Goal: Information Seeking & Learning: Learn about a topic

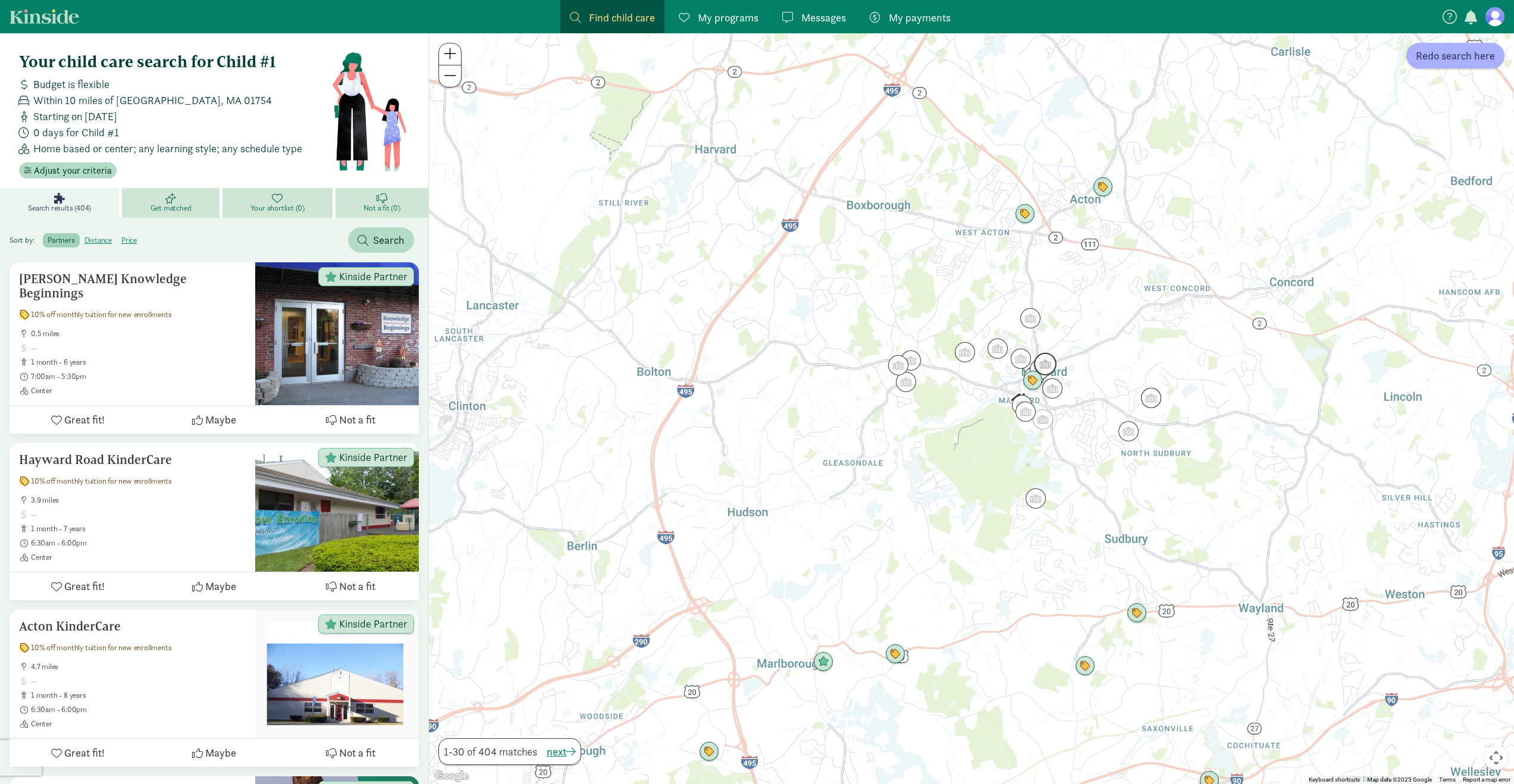
click at [1046, 349] on div at bounding box center [971, 408] width 1085 height 750
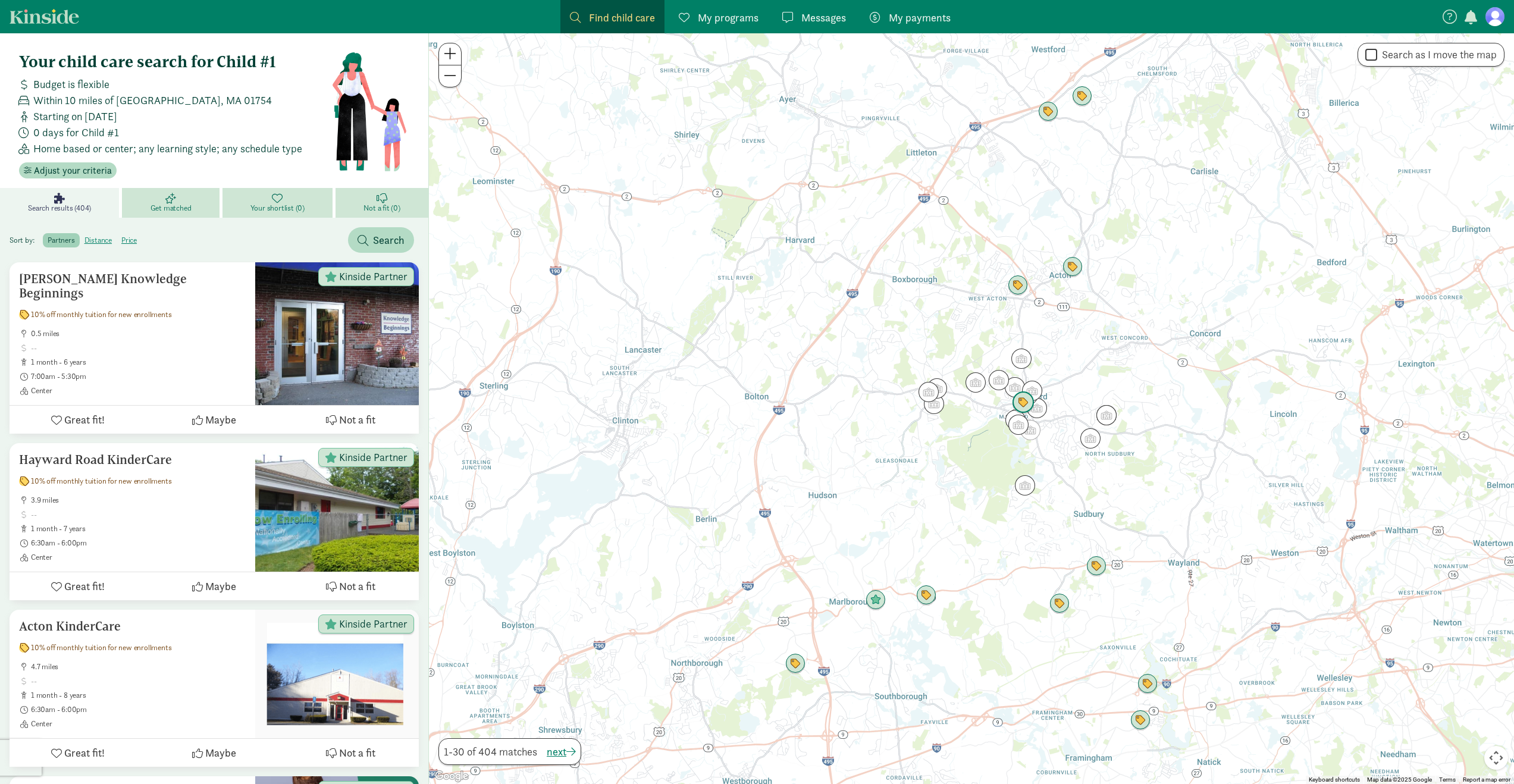
click at [1025, 400] on img "Click to see details" at bounding box center [1023, 402] width 22 height 22
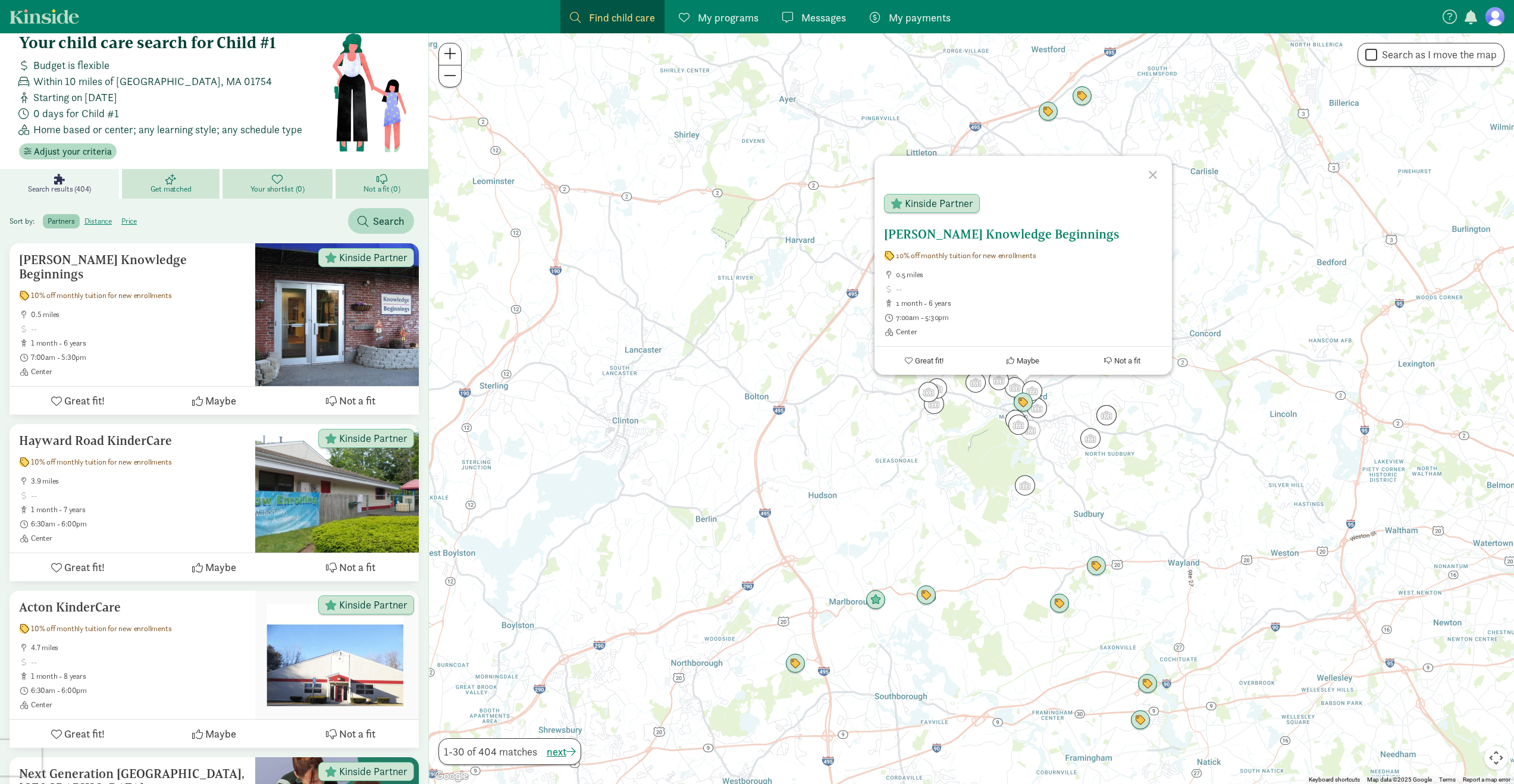
scroll to position [12, 0]
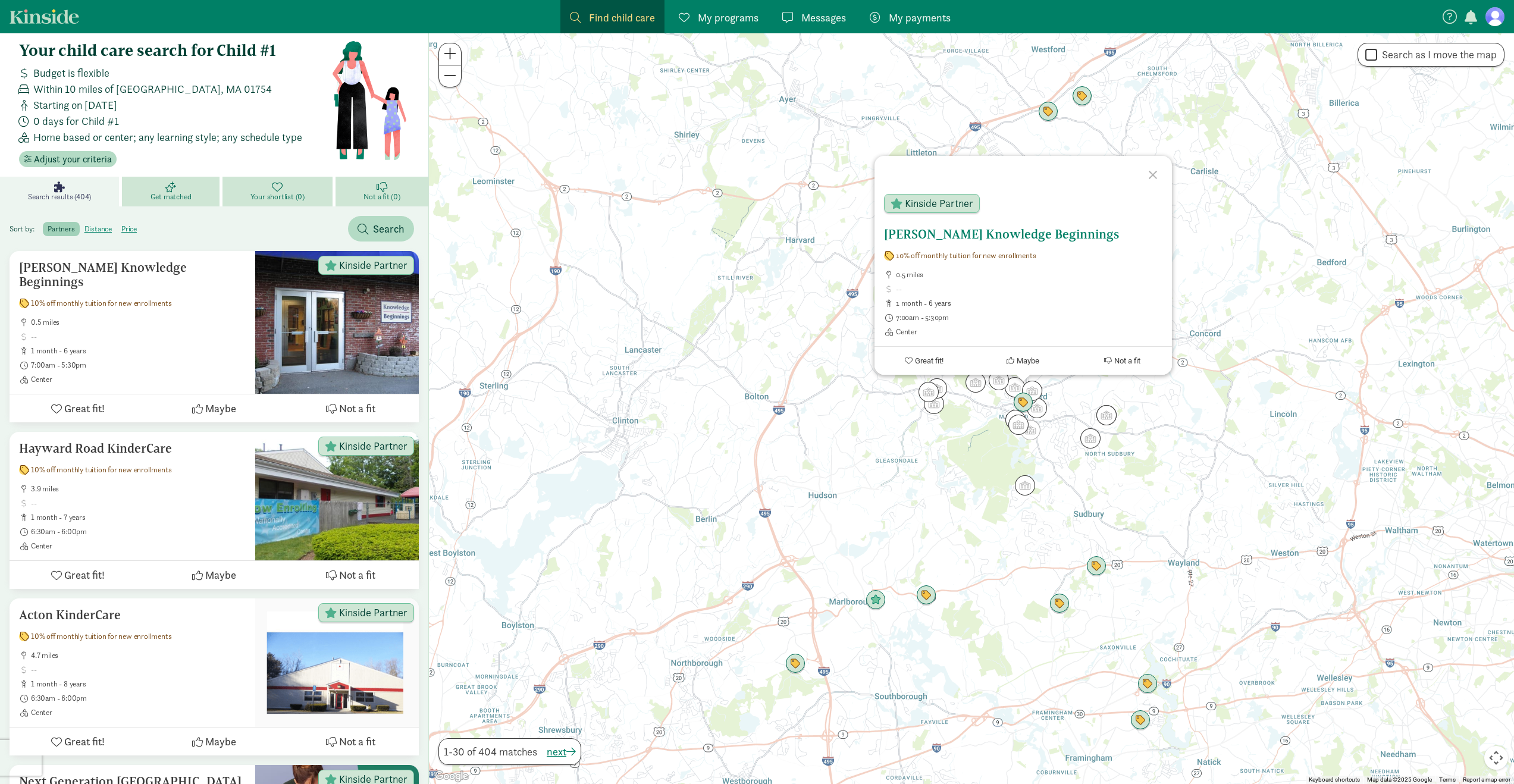
click at [973, 257] on span "10% off monthly tuition for new enrollments" at bounding box center [966, 255] width 140 height 9
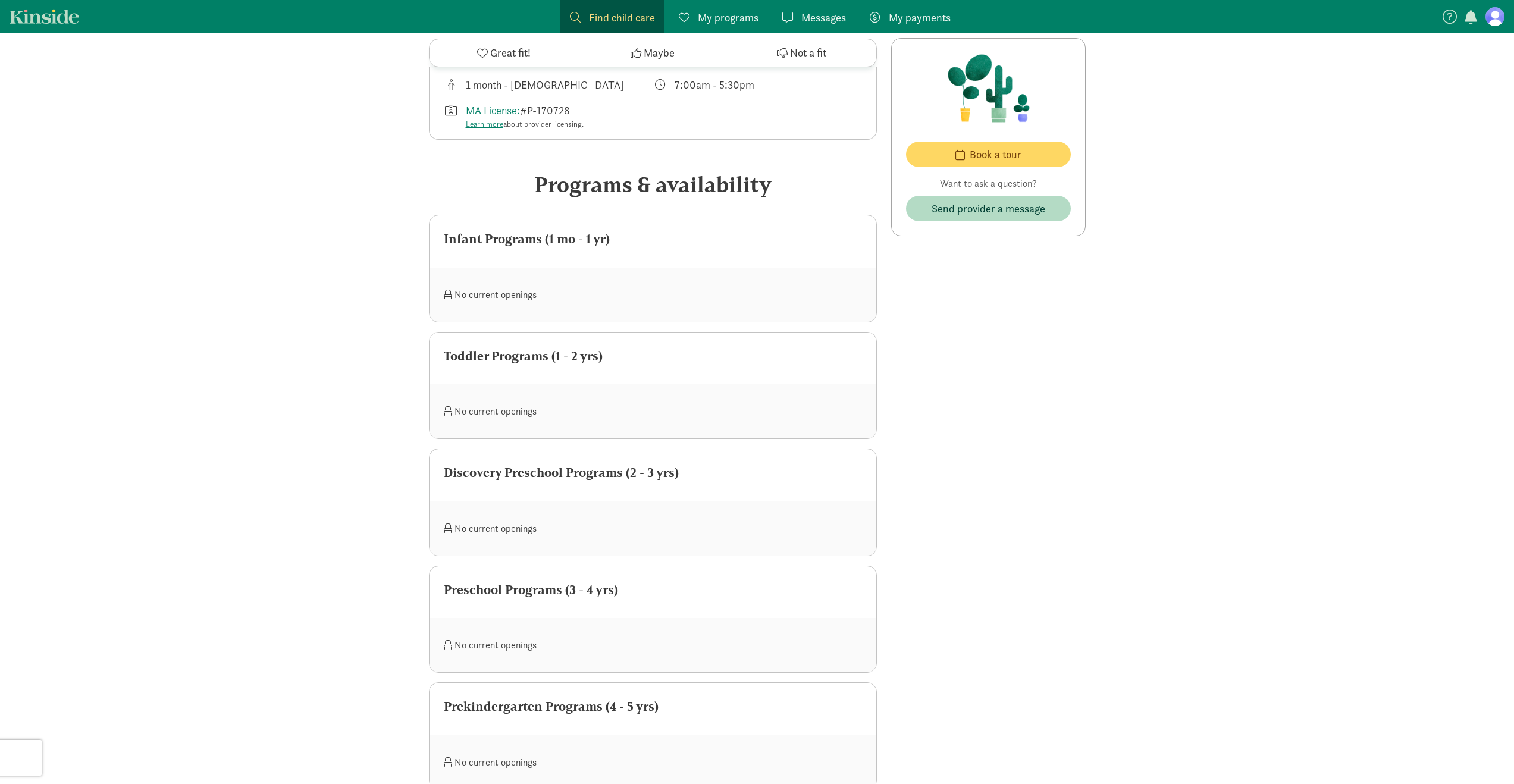
scroll to position [508, 0]
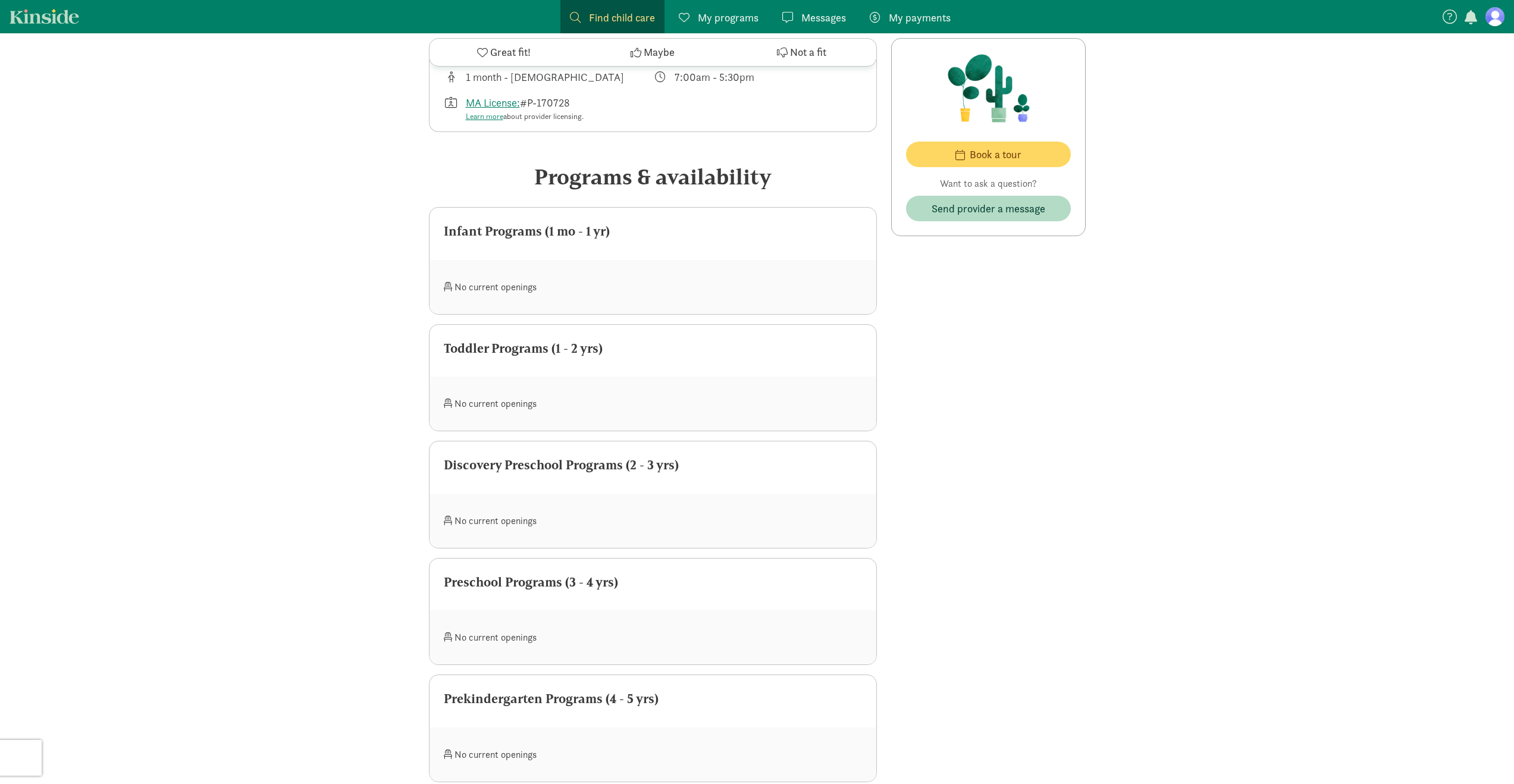
click at [567, 365] on div "Toddler Programs (1 - 2 yrs)" at bounding box center [653, 350] width 447 height 52
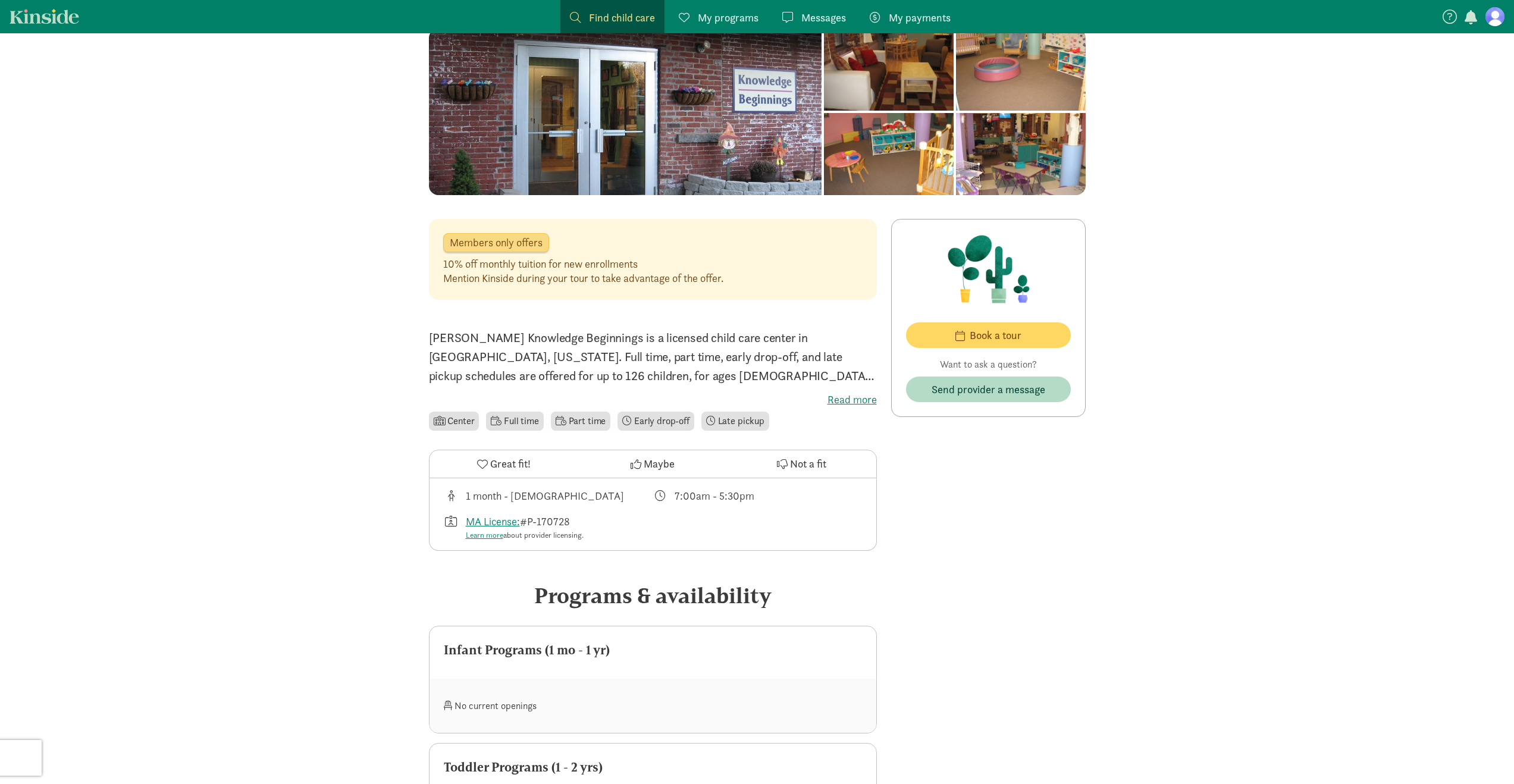
scroll to position [0, 0]
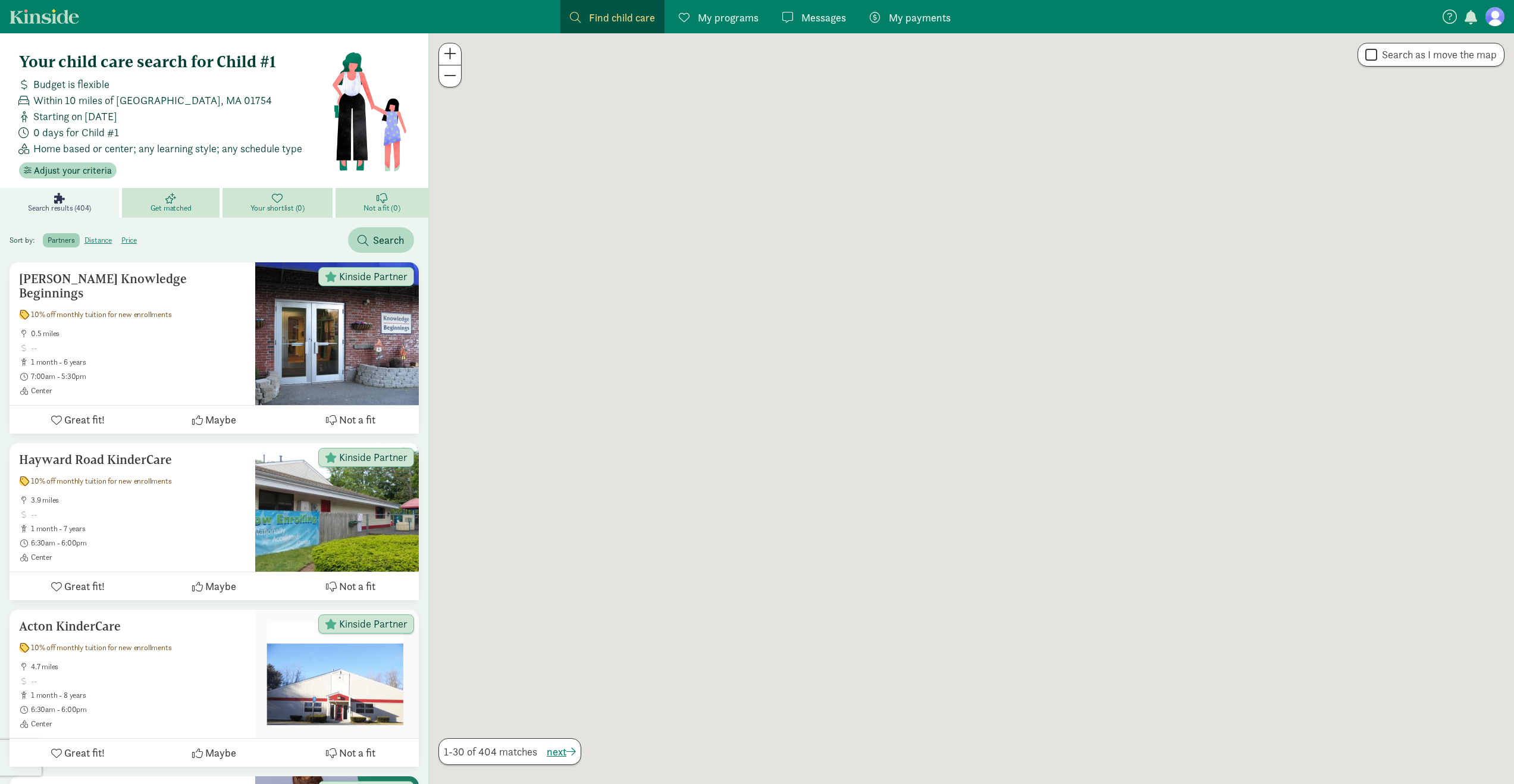
scroll to position [12, 0]
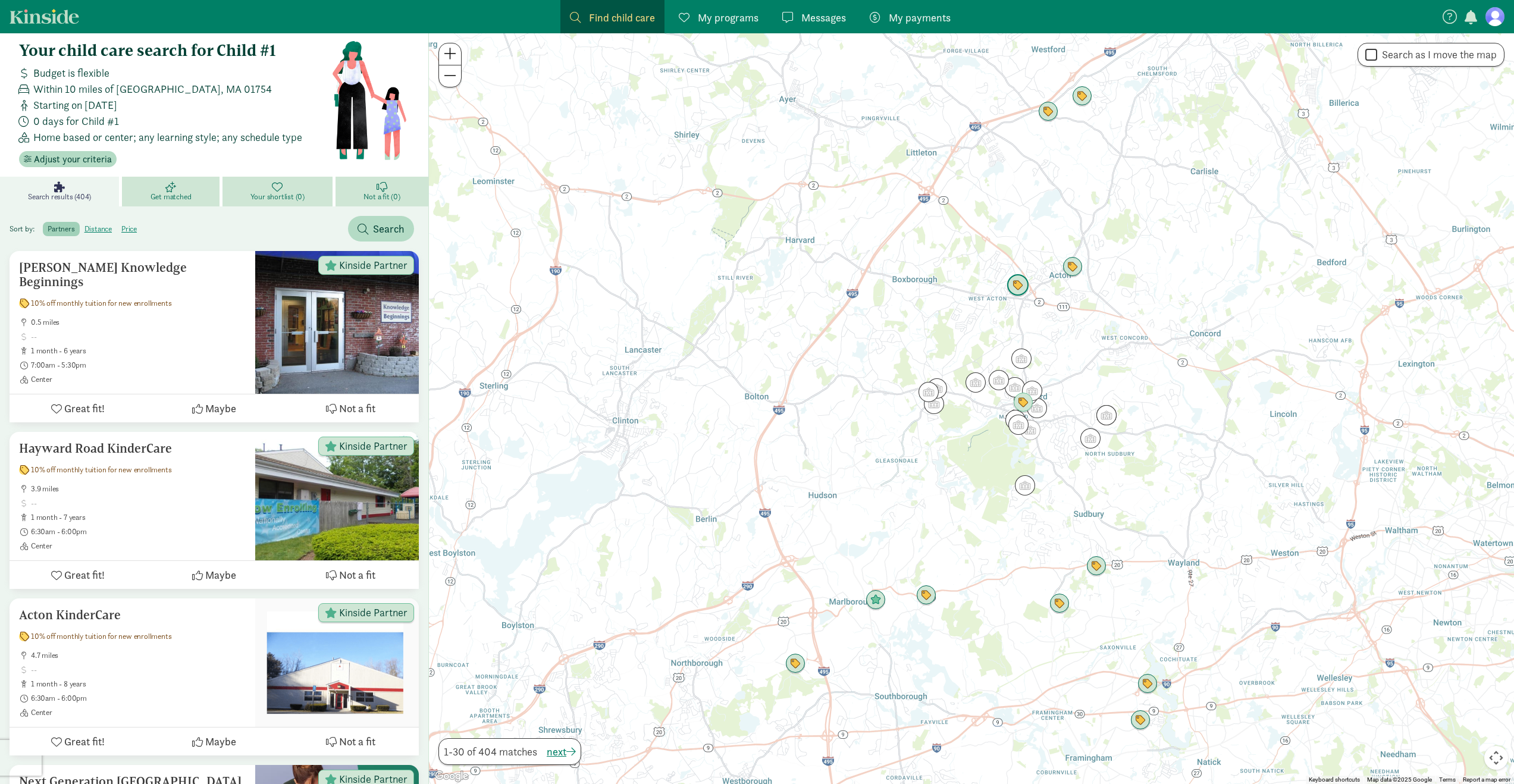
click at [1013, 285] on img "Click to see details" at bounding box center [1017, 285] width 22 height 22
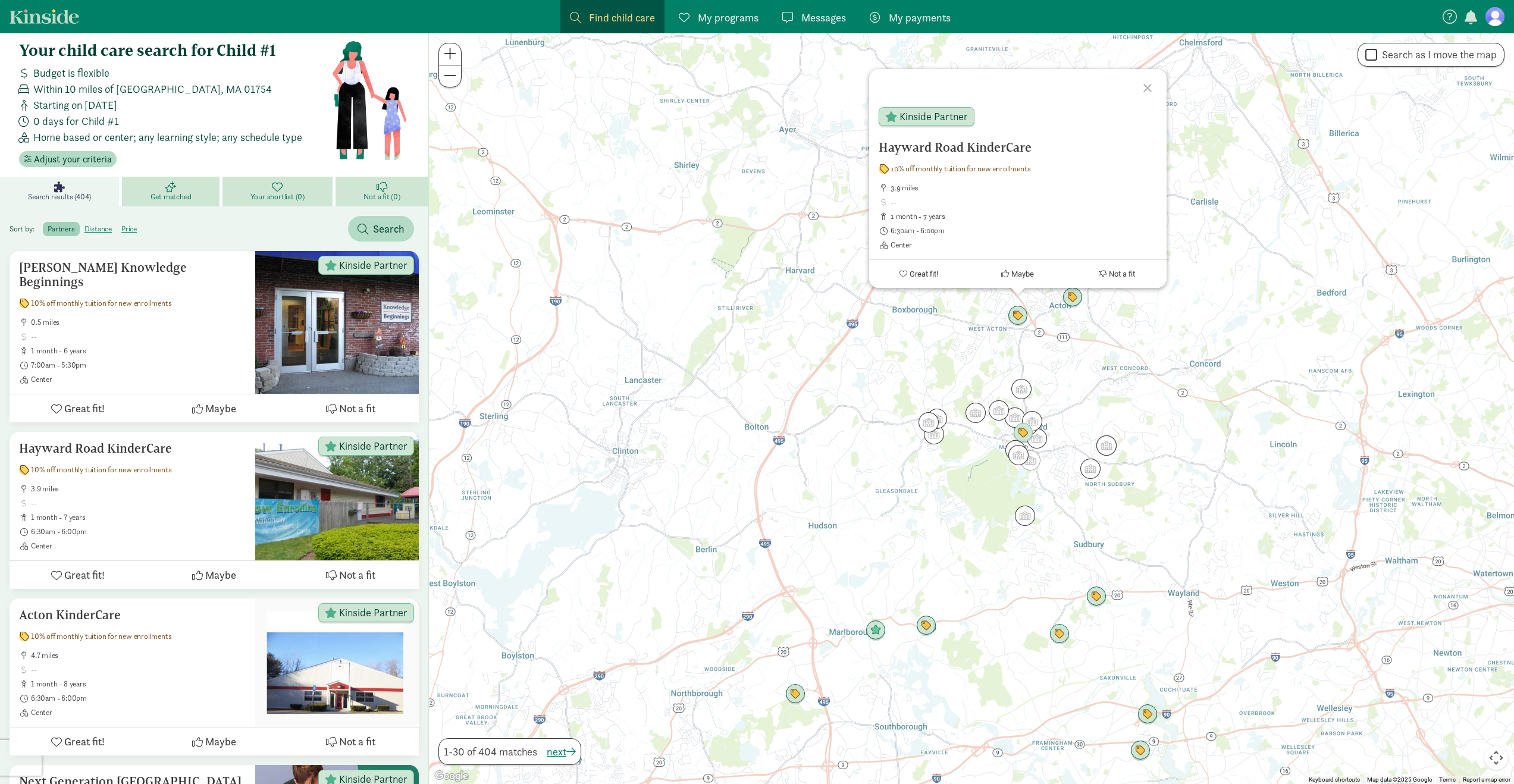
click at [950, 341] on div "Hayward Road KinderCare 10% off monthly tuition for new enrollments 3.9 miles 1…" at bounding box center [971, 408] width 1085 height 750
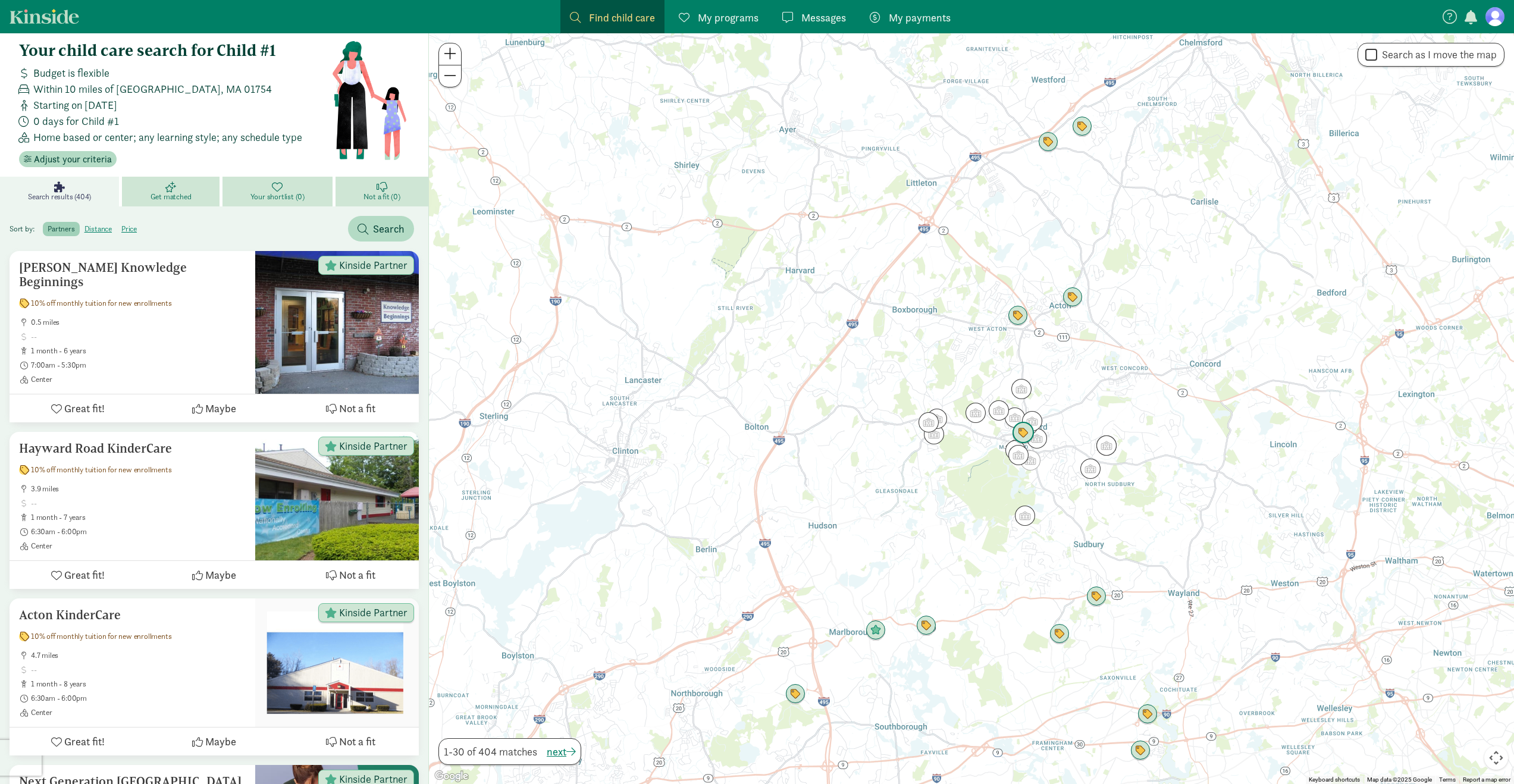
click at [1026, 430] on img "Click to see details" at bounding box center [1023, 432] width 22 height 22
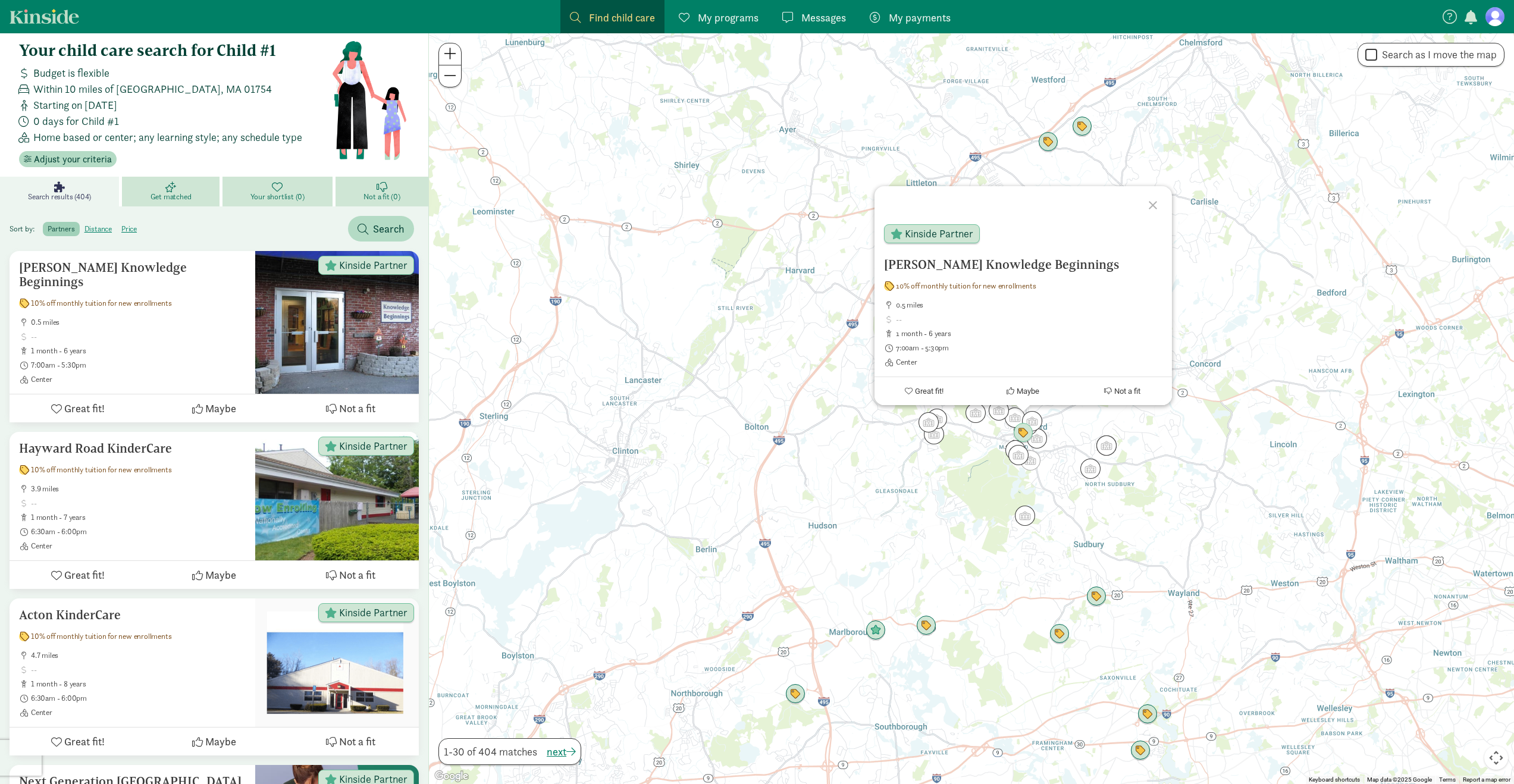
click at [976, 437] on div "[PERSON_NAME] Knowledge Beginnings 10% off monthly tuition for new enrollments …" at bounding box center [971, 408] width 1085 height 750
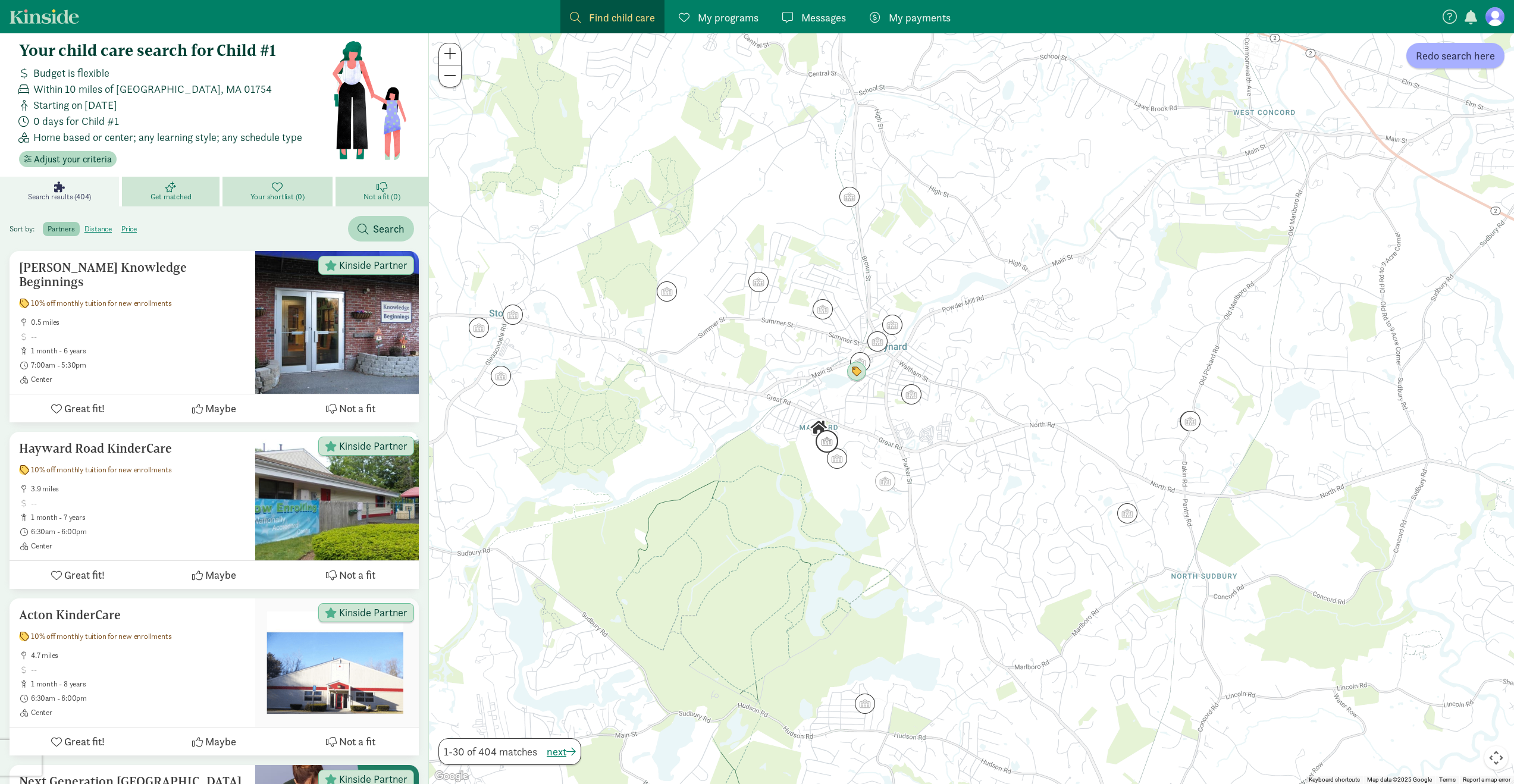
click at [829, 434] on img "Click to see details" at bounding box center [827, 440] width 22 height 22
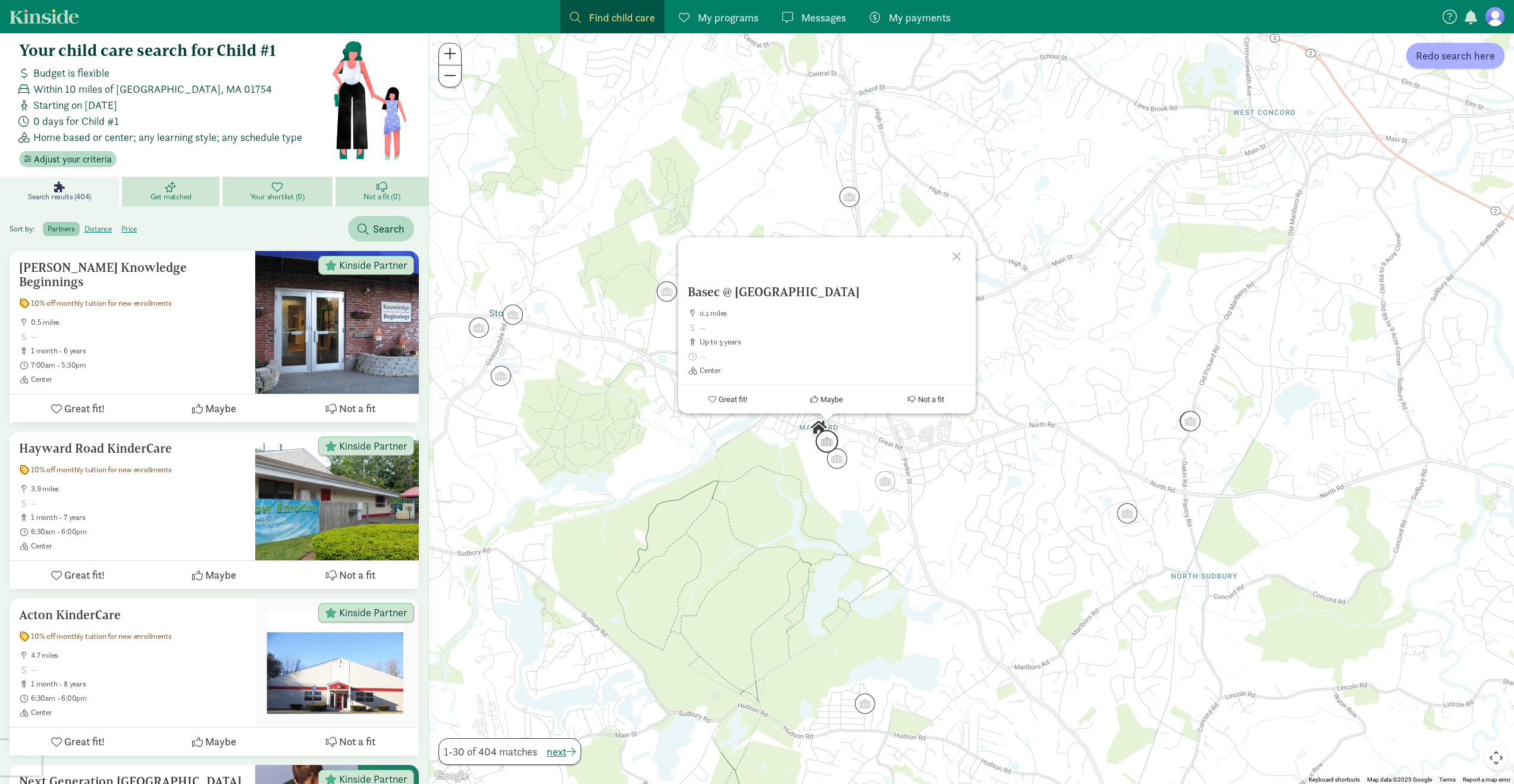
click at [834, 450] on img "Click to see details" at bounding box center [827, 440] width 22 height 22
click at [844, 463] on img "Click to see details" at bounding box center [837, 458] width 22 height 22
click at [860, 483] on div "To navigate, press the arrow keys. Basec @ Fowler 0.3 miles up to 5 years Cente…" at bounding box center [971, 408] width 1085 height 750
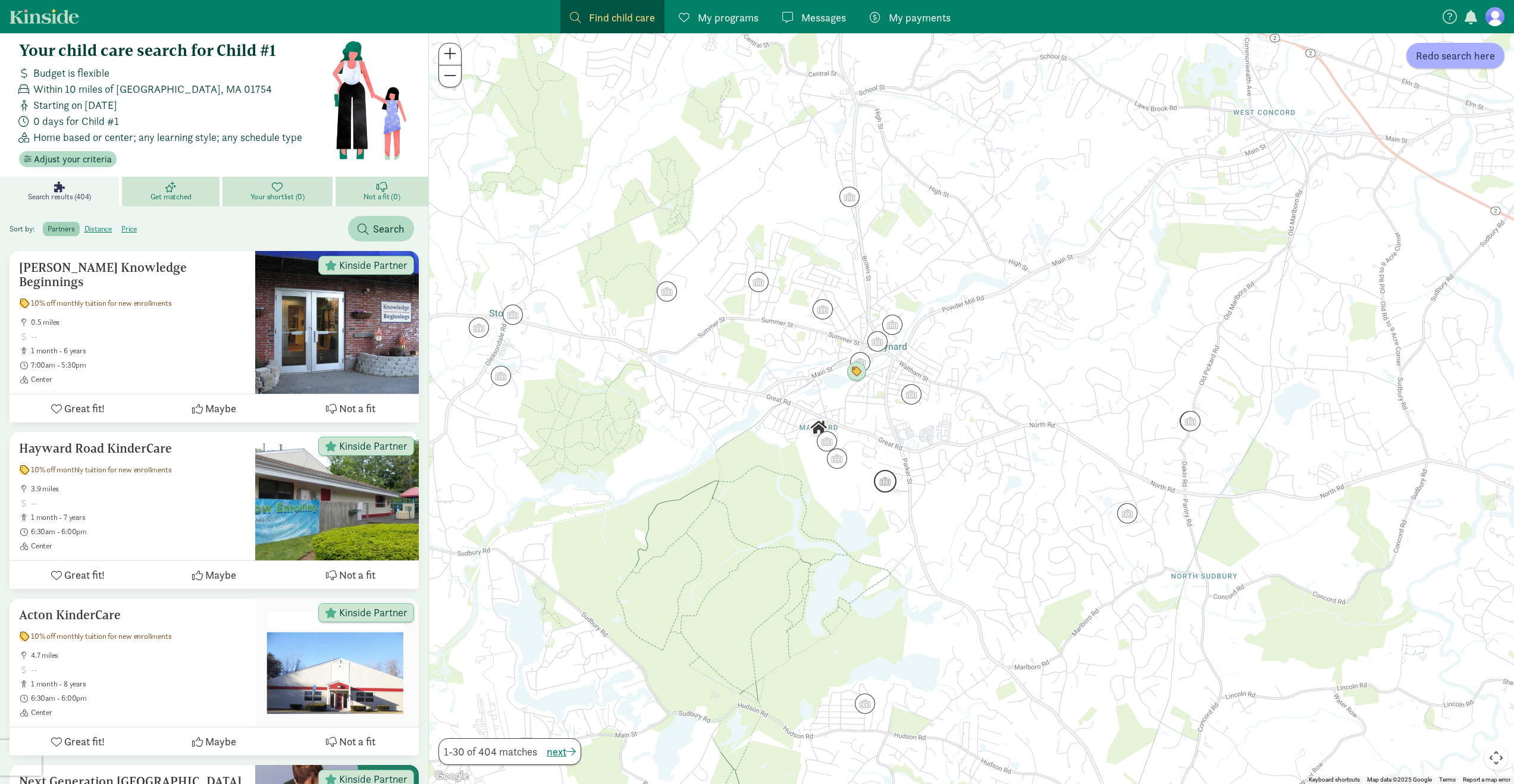
click at [891, 482] on img "Click to see details" at bounding box center [884, 480] width 22 height 22
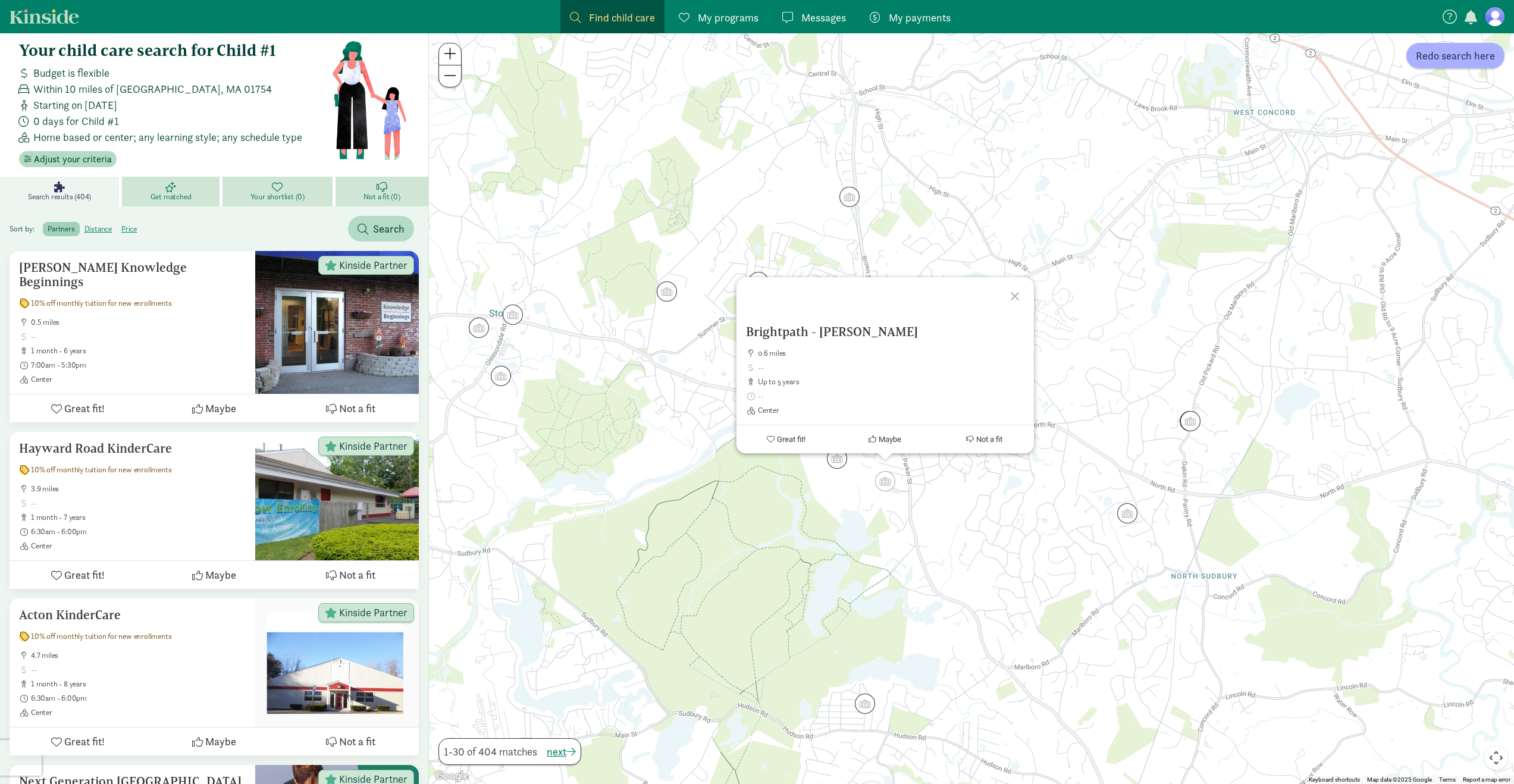
click at [954, 495] on div "Brightpath - Maynard 0.6 miles up to 5 years Center Great fit! Maybe Not a fit" at bounding box center [971, 408] width 1085 height 750
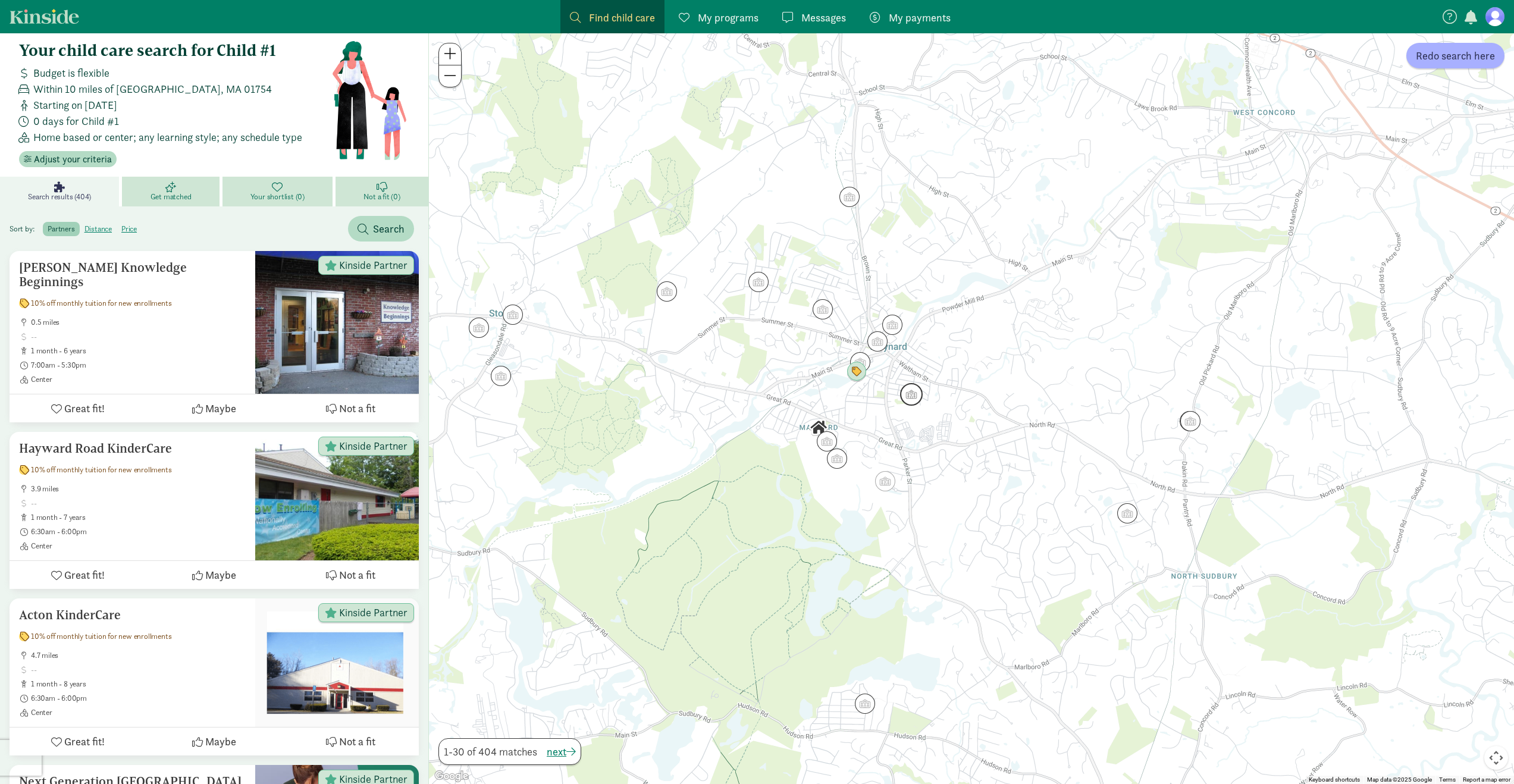
click at [914, 390] on img "Click to see details" at bounding box center [910, 394] width 22 height 22
click at [943, 414] on div "Callbeck, Danielle 0.7 miles up to 5 years Home based, Play based Great fit! Ma…" at bounding box center [971, 408] width 1085 height 750
click at [896, 330] on img "Click to see details" at bounding box center [892, 324] width 22 height 22
click at [882, 337] on img "Click to see details" at bounding box center [877, 341] width 22 height 22
click at [1230, 545] on div "To navigate, press the arrow keys. Clark, Mary 0.8 miles up to 5 years Home bas…" at bounding box center [971, 408] width 1085 height 750
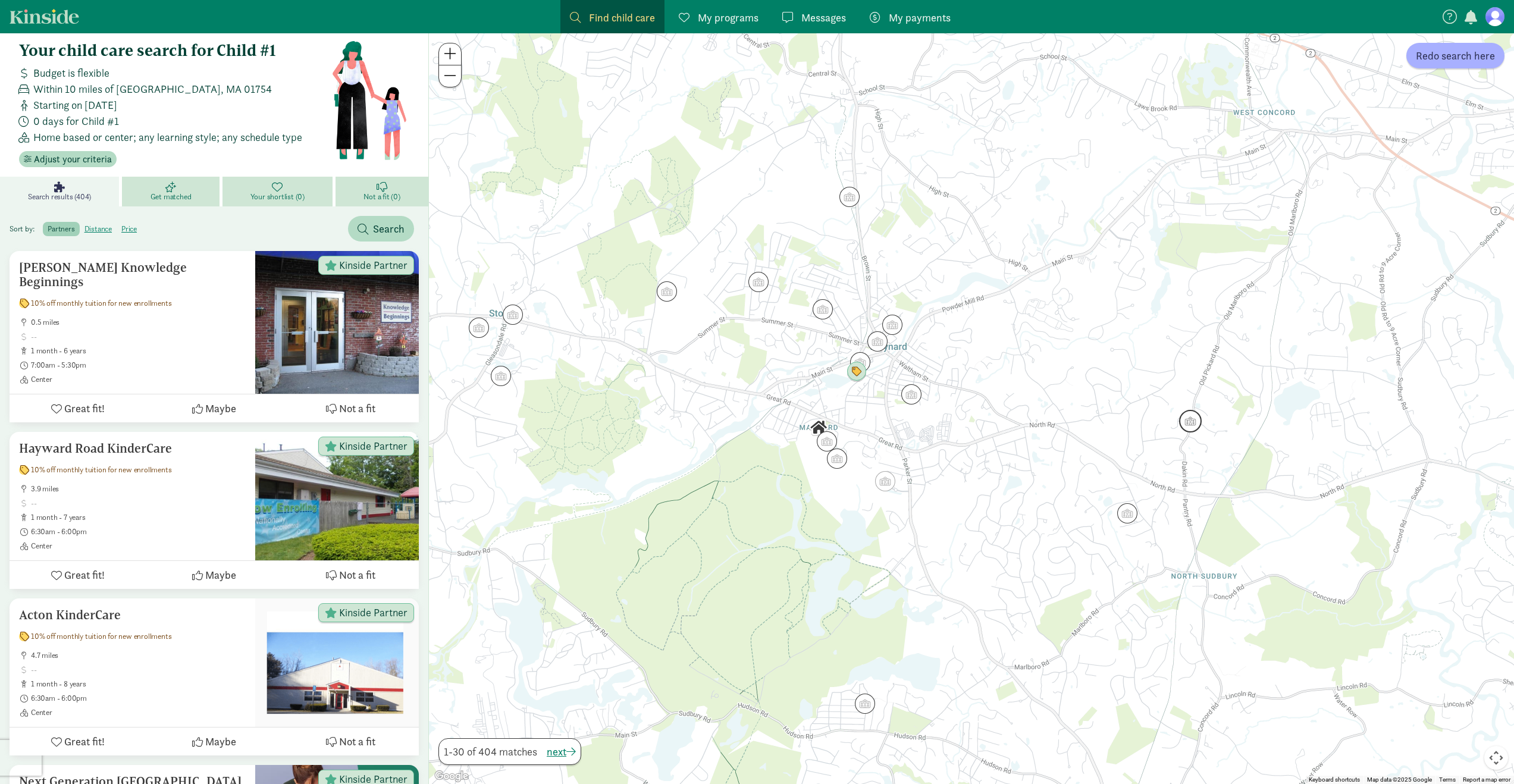
click at [1191, 424] on img "Click to see details" at bounding box center [1190, 420] width 22 height 22
click at [1126, 520] on img "Click to see details" at bounding box center [1126, 513] width 22 height 22
click at [1035, 521] on div "To navigate, press the arrow keys. Sudbury Extended Day, Inc. Haynes 2.4 miles …" at bounding box center [971, 408] width 1085 height 750
click at [847, 202] on img "Click to see details" at bounding box center [849, 196] width 22 height 22
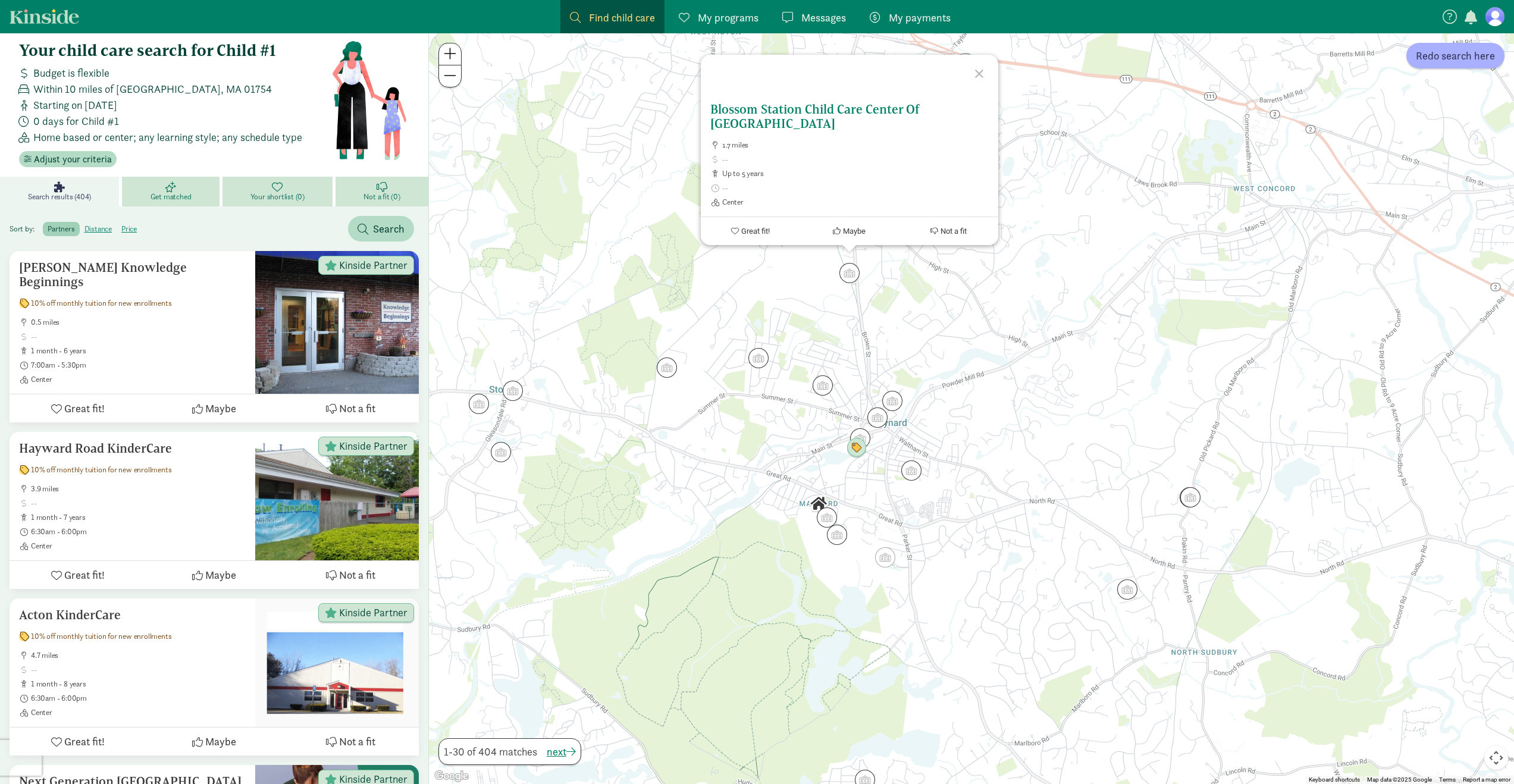
click at [847, 129] on h5 "Blossom Station Child Care Center Of Acton" at bounding box center [850, 116] width 278 height 28
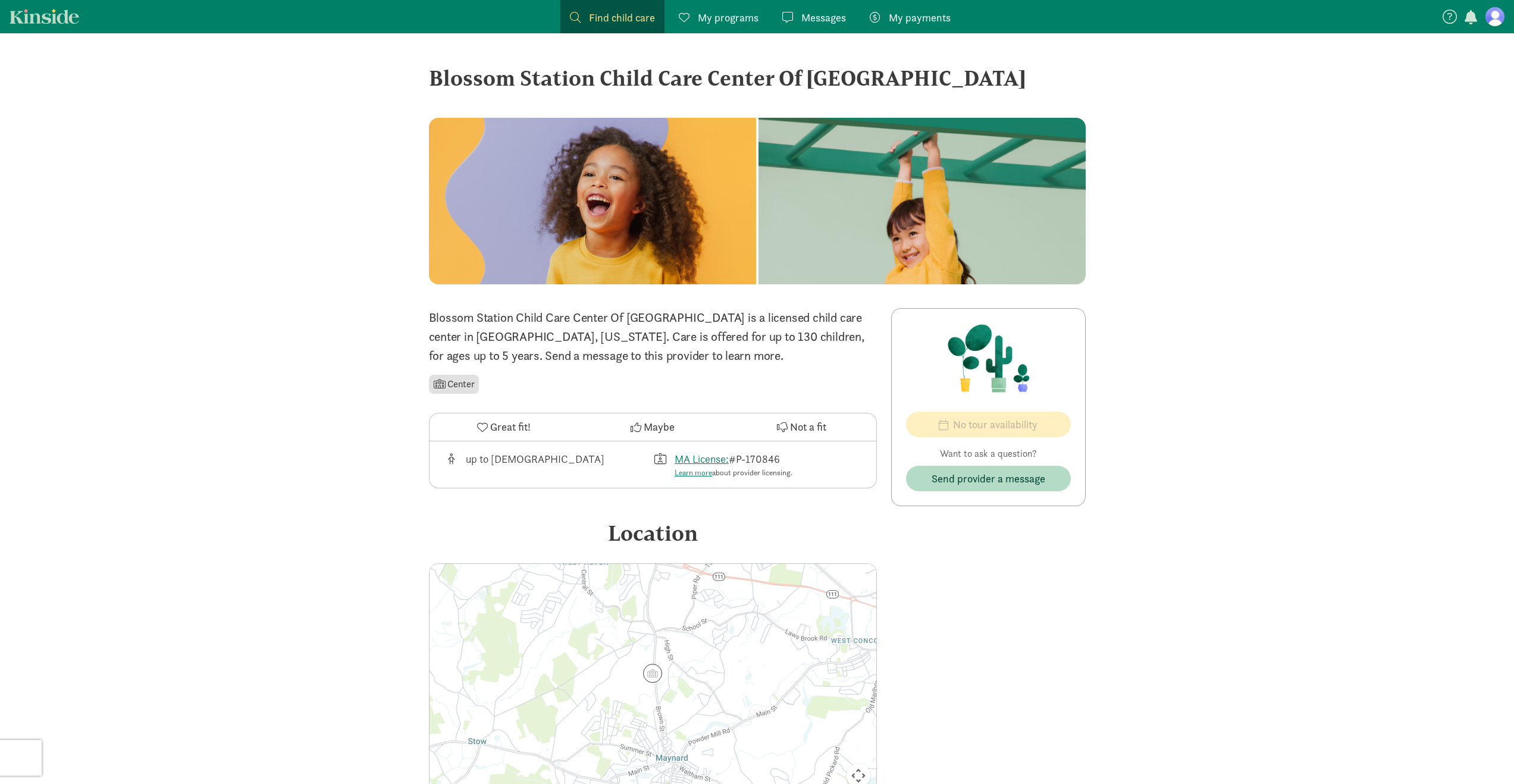
scroll to position [191, 0]
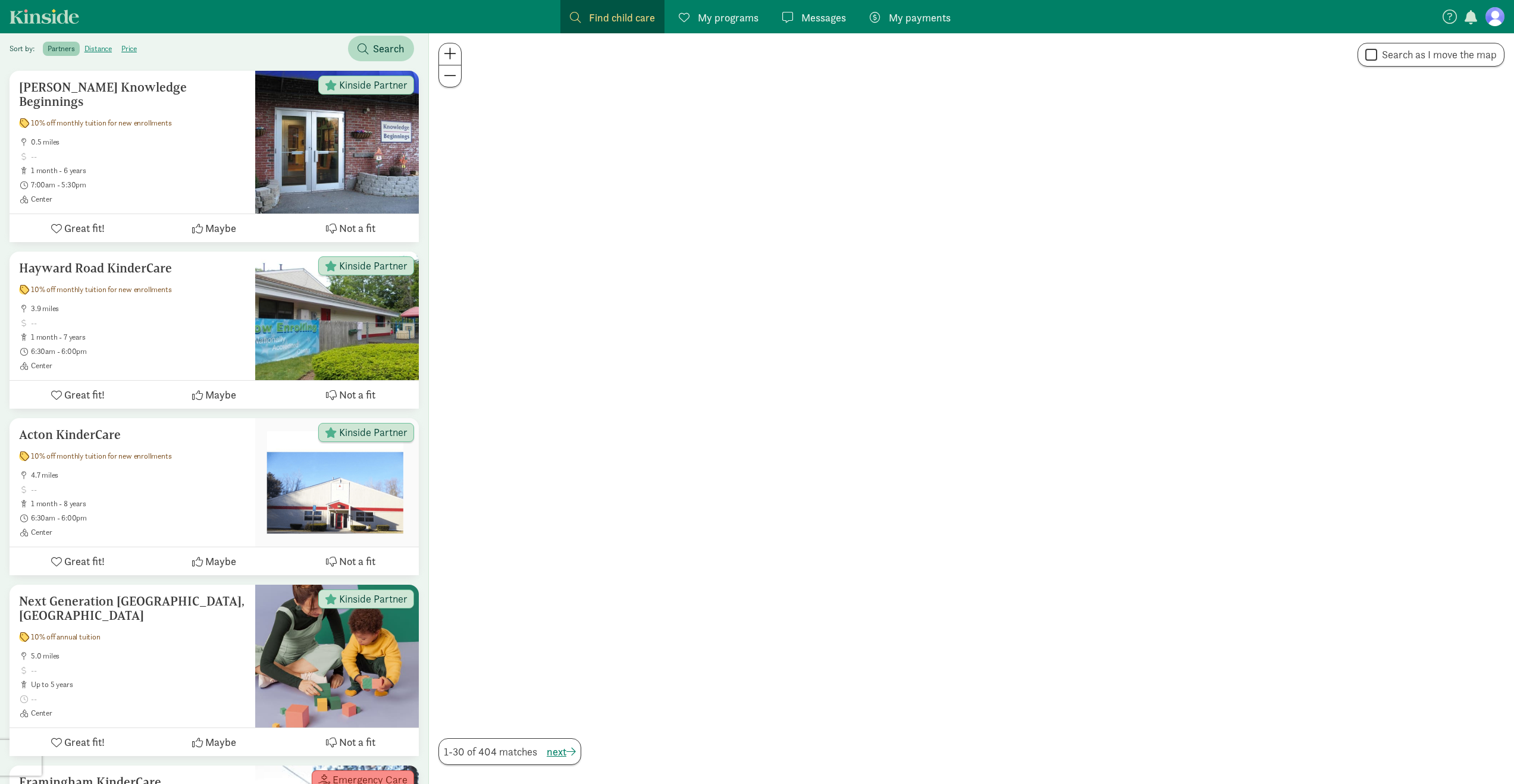
scroll to position [12, 0]
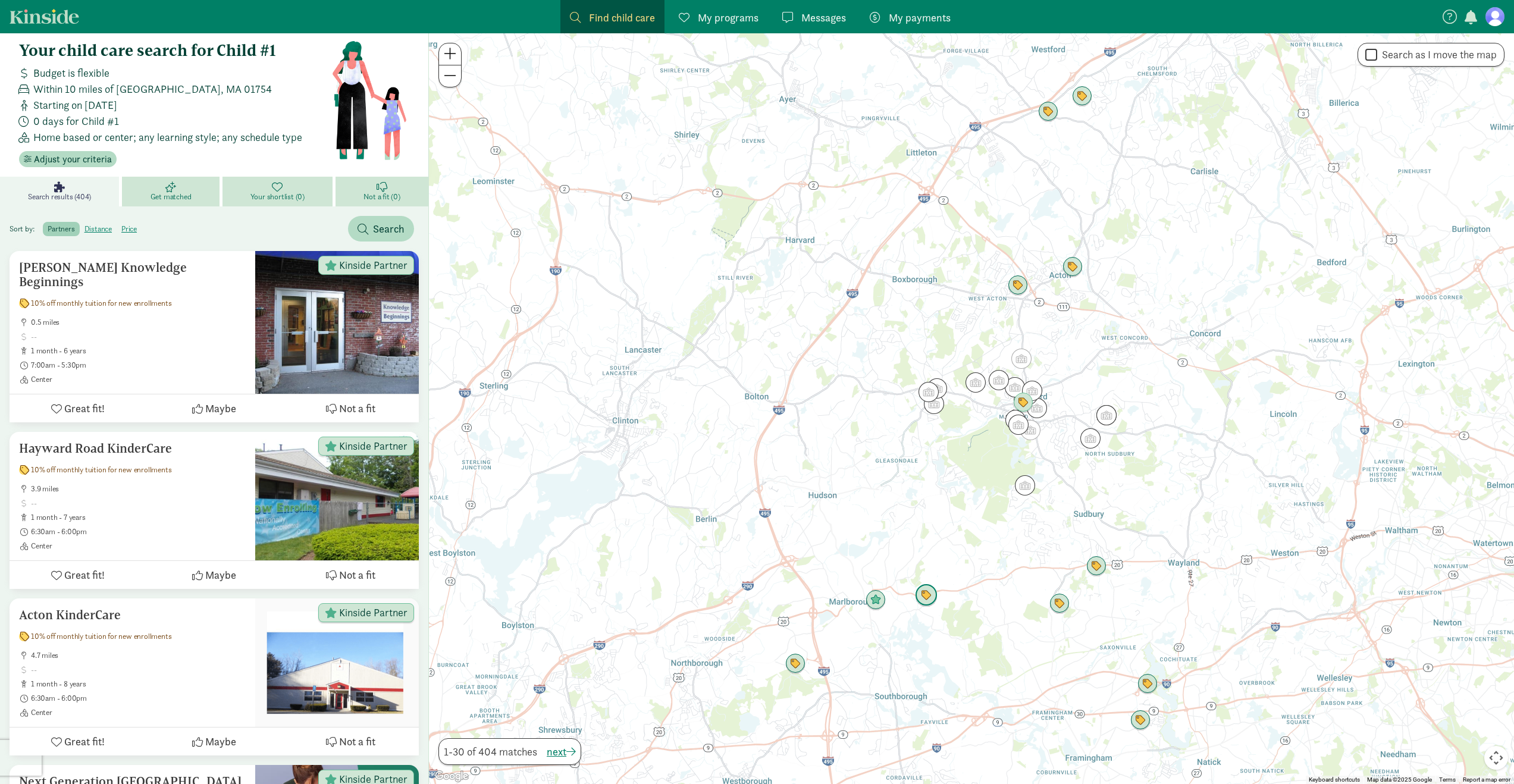
click at [923, 595] on img "Click to see details" at bounding box center [926, 595] width 22 height 22
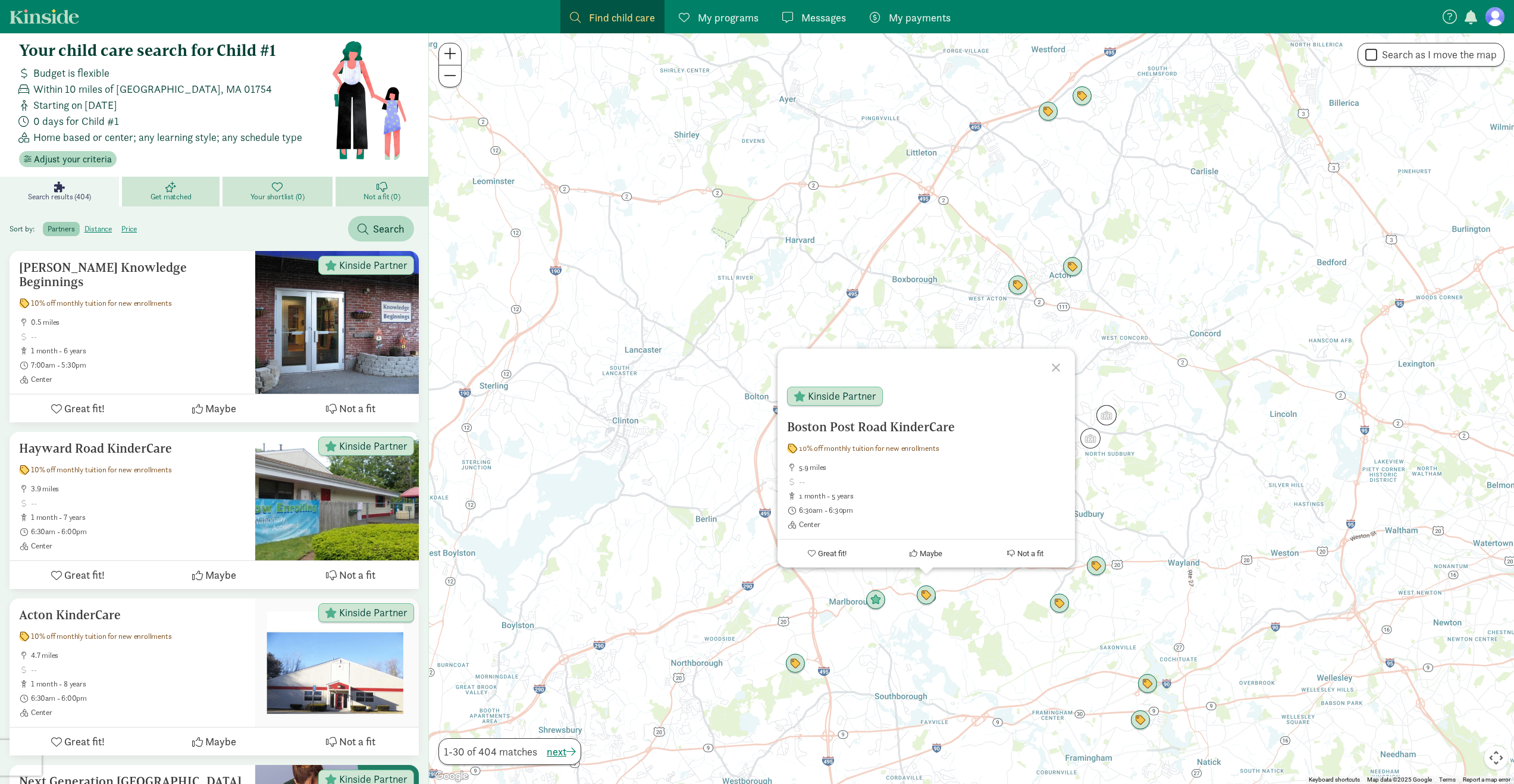
click at [973, 590] on div "Boston Post Road KinderCare 10% off monthly tuition for new enrollments 5.9 mil…" at bounding box center [971, 408] width 1085 height 750
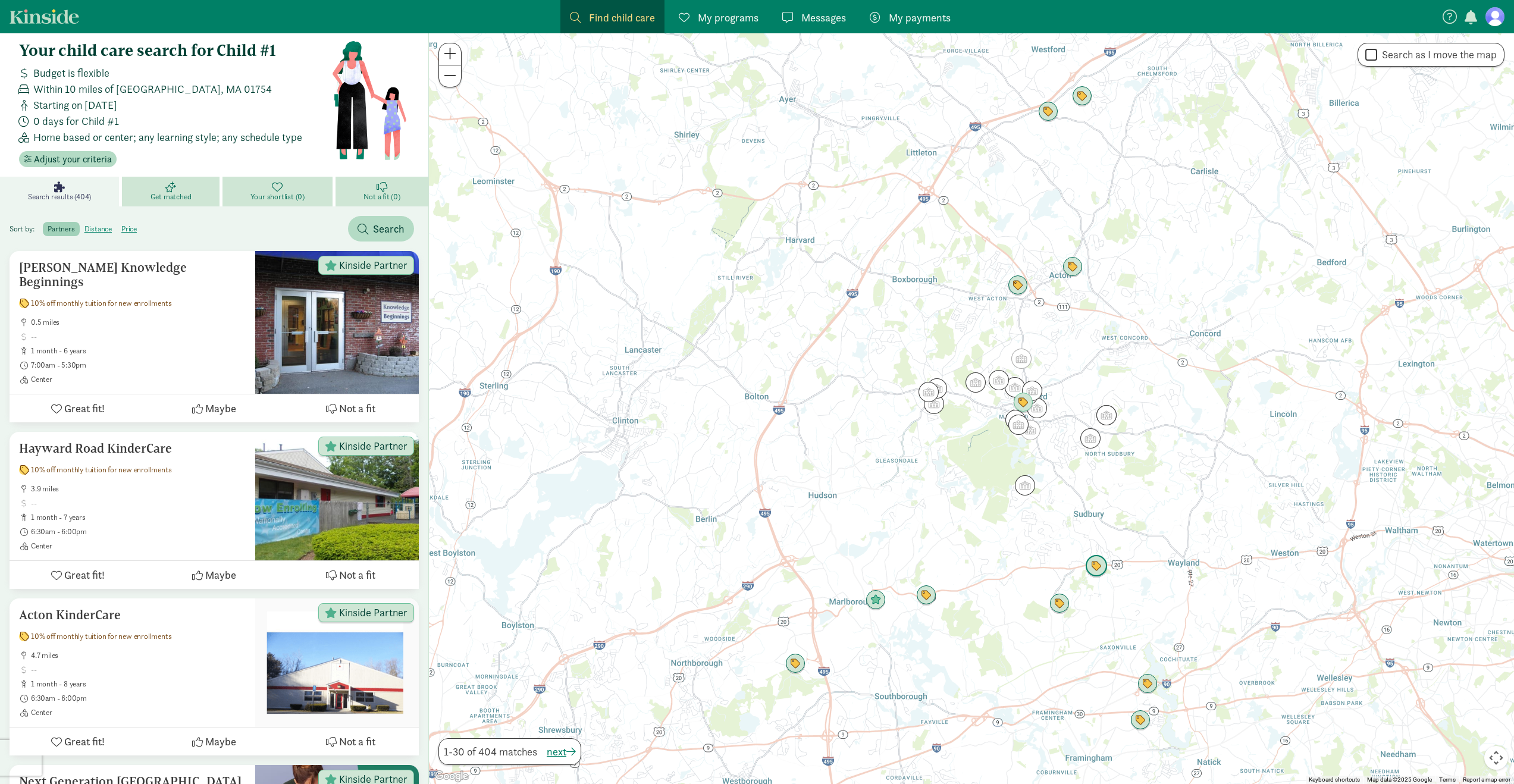
click at [1089, 569] on img "Click to see details" at bounding box center [1096, 566] width 22 height 22
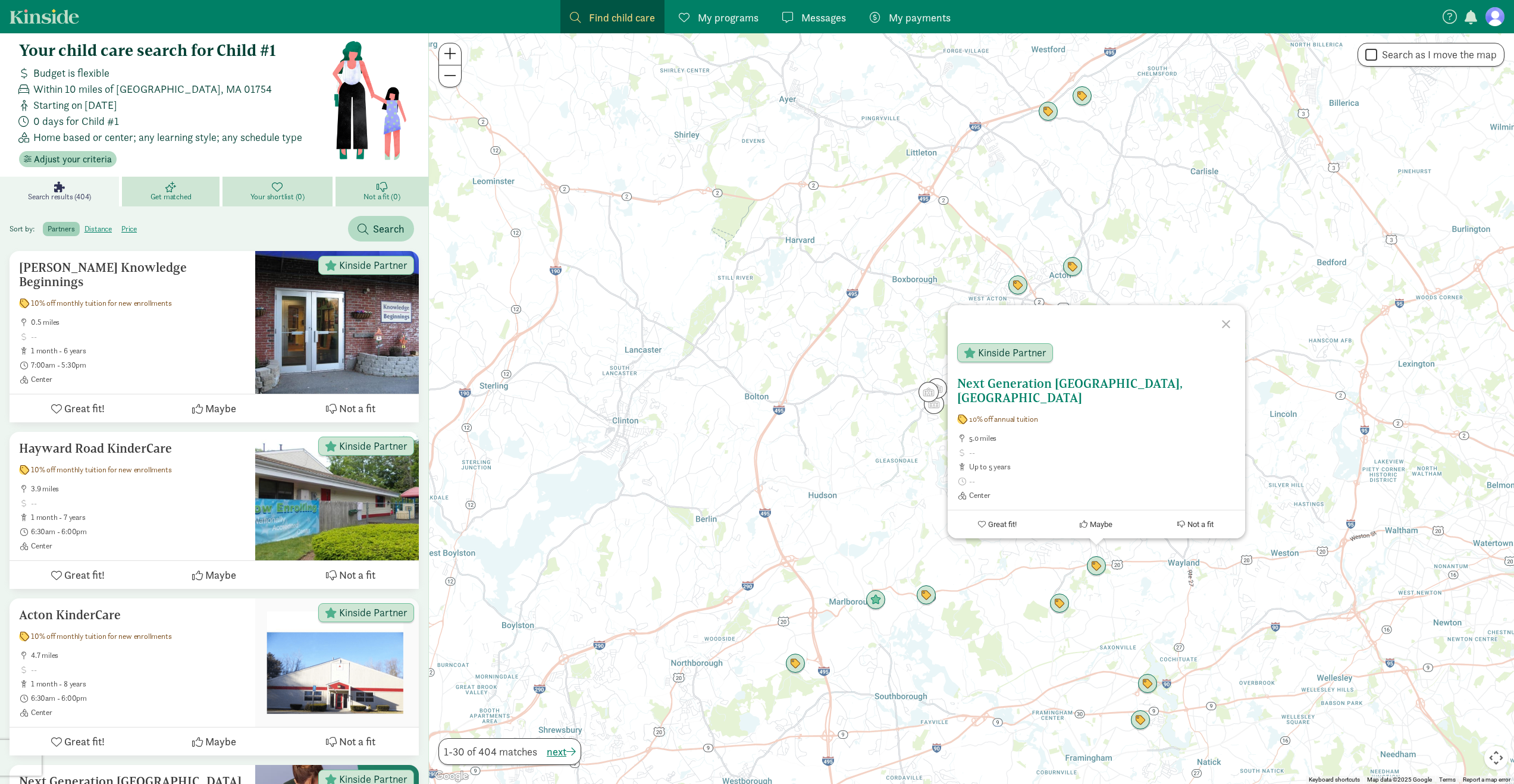
click at [1123, 400] on h5 "Next Generation [GEOGRAPHIC_DATA], [GEOGRAPHIC_DATA]" at bounding box center [1096, 390] width 278 height 28
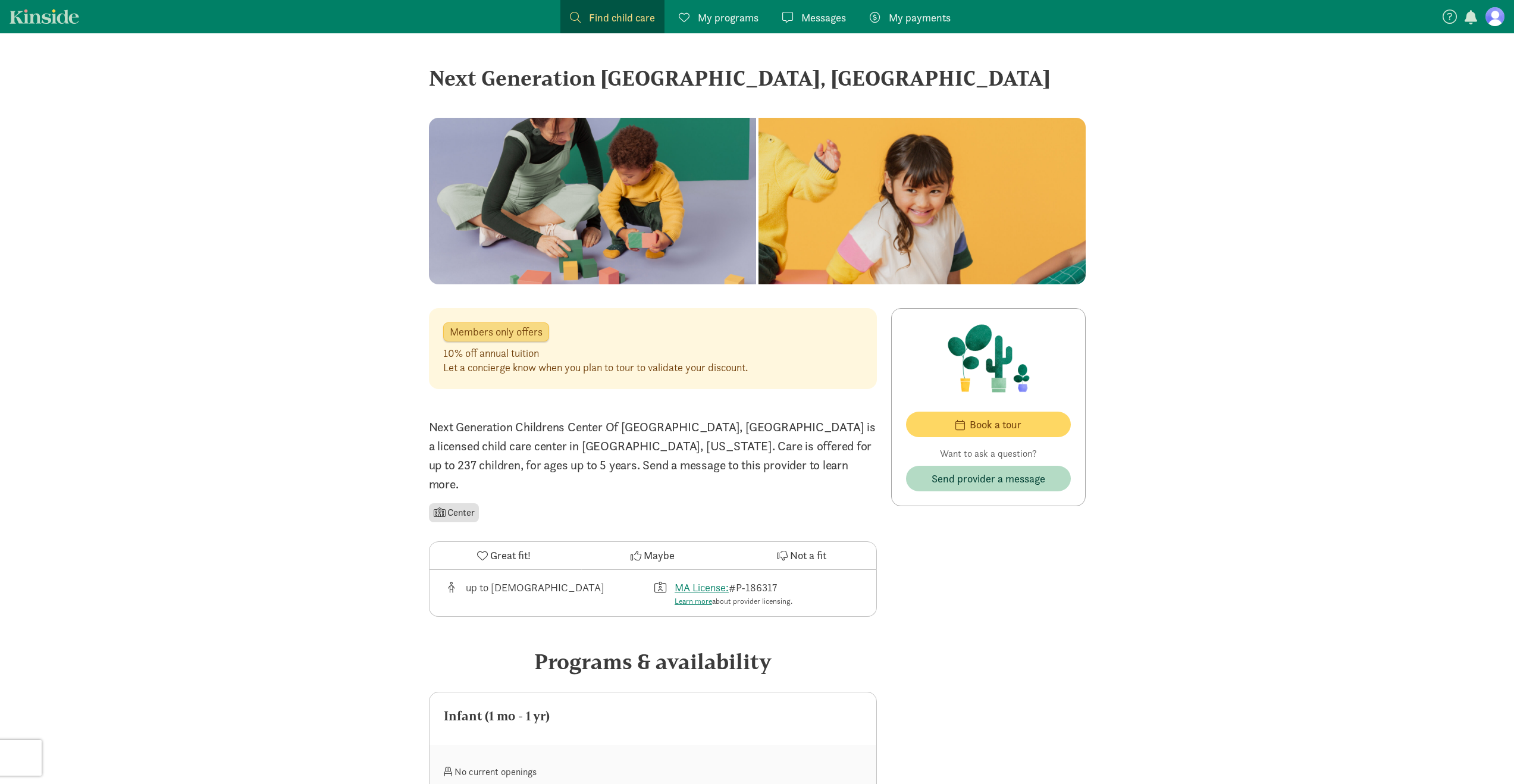
click at [479, 369] on div "Let a concierge know when you plan to tour to validate your discount." at bounding box center [595, 367] width 304 height 15
click at [532, 430] on p "Next Generation Childrens Center Of Sudbury, Llc is a licensed child care cente…" at bounding box center [653, 455] width 448 height 76
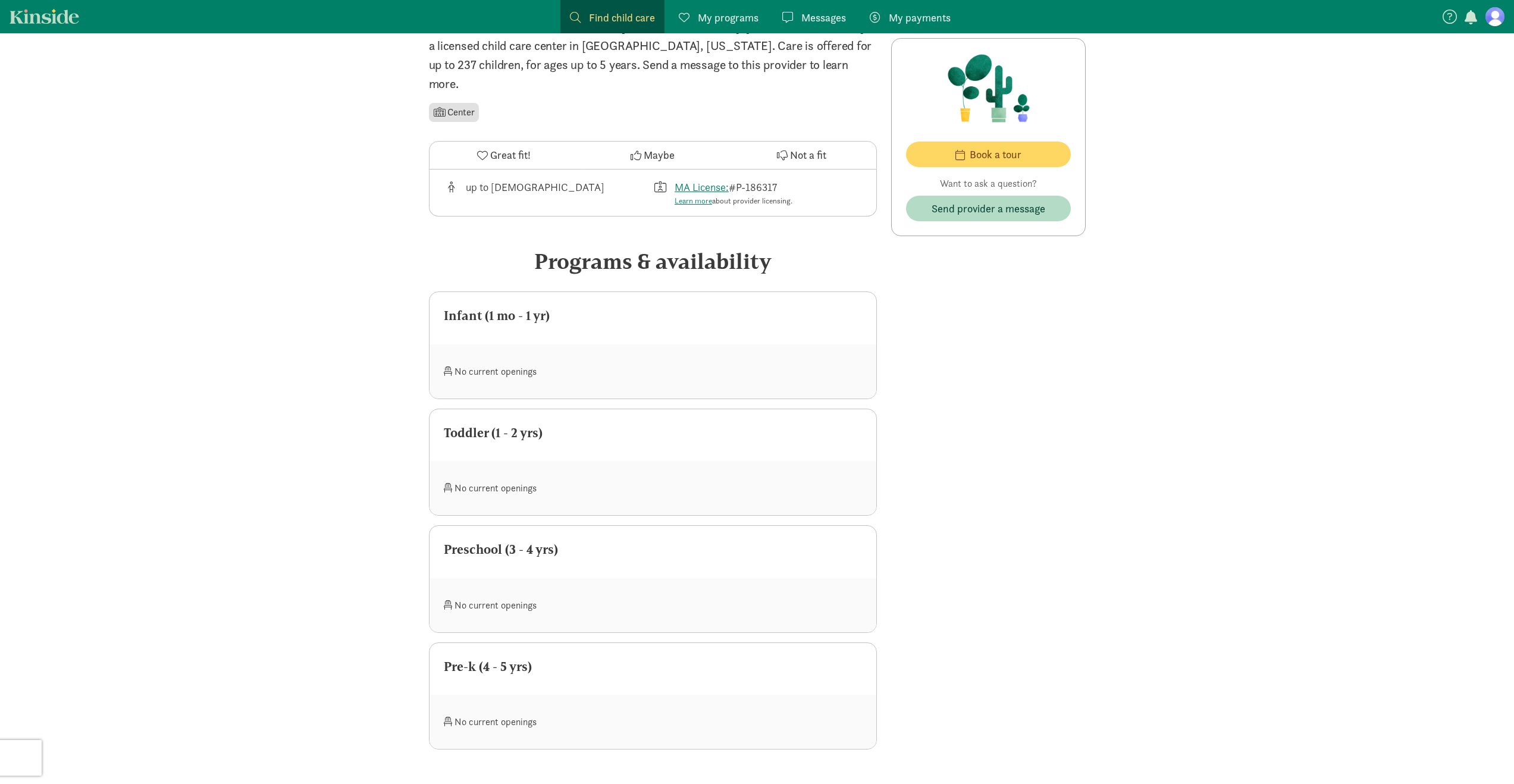
scroll to position [461, 0]
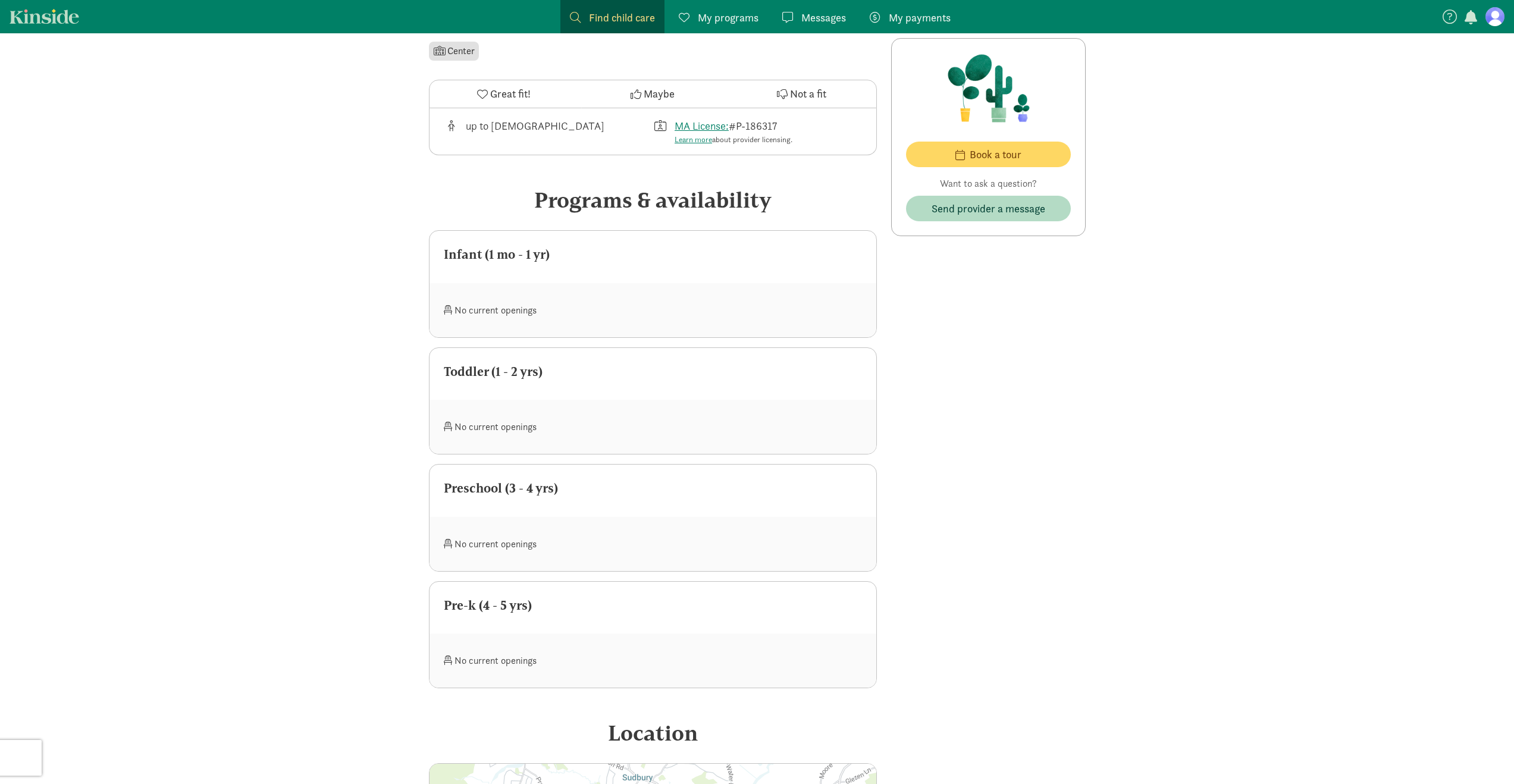
click at [531, 414] on div "No current openings" at bounding box center [548, 426] width 209 height 25
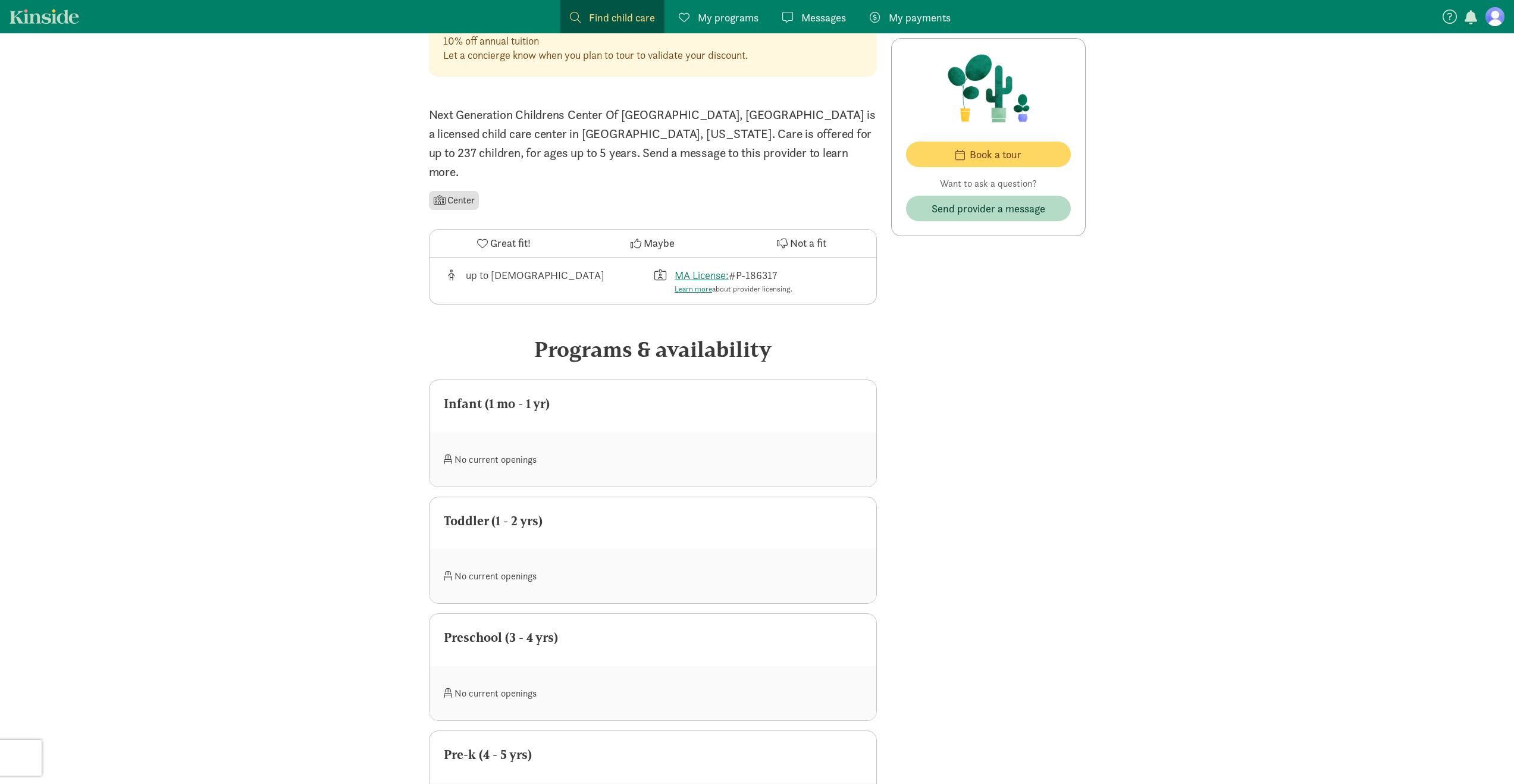
scroll to position [61, 0]
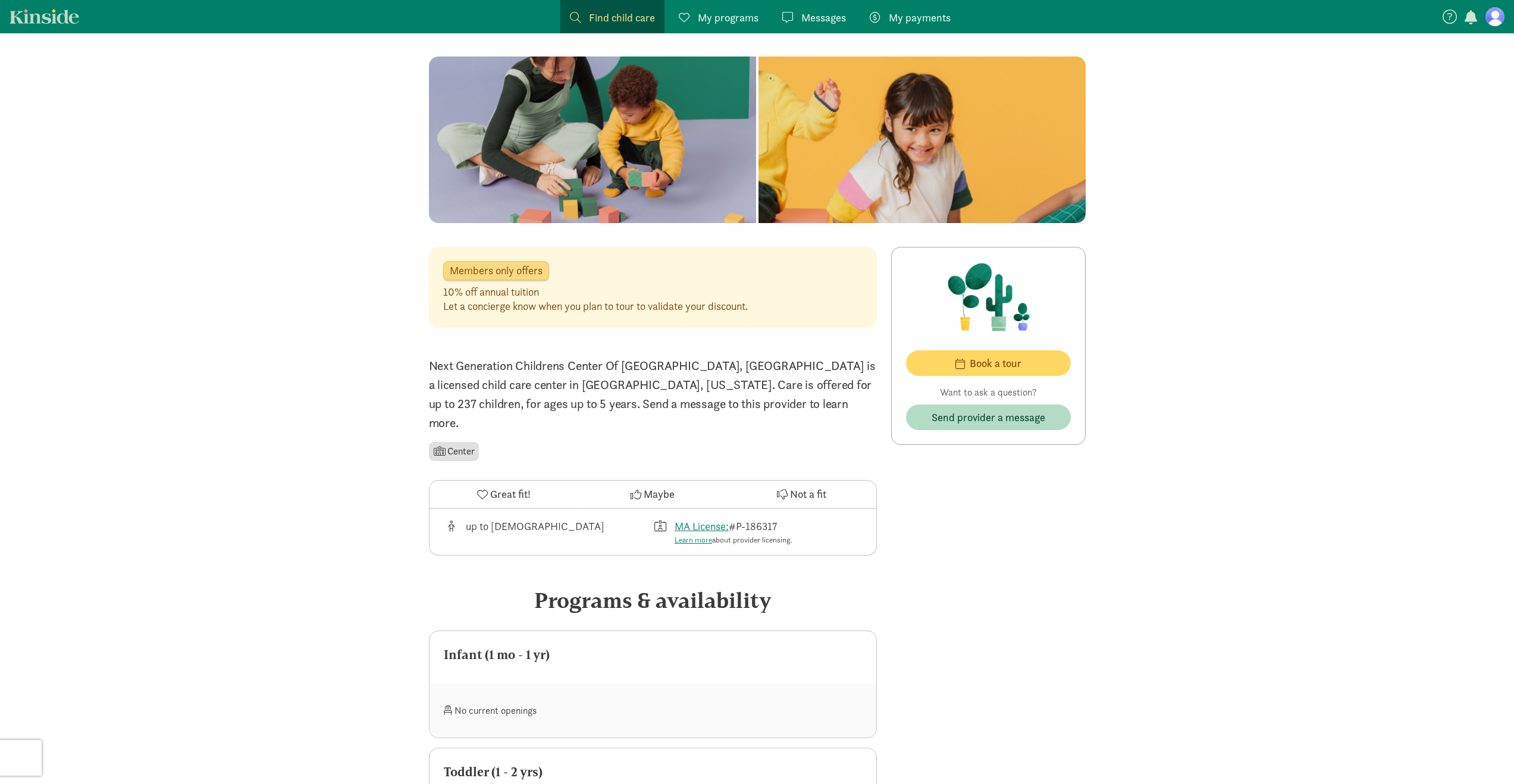
click at [503, 315] on div "Members only offers 10% off annual tuition Let a concierge know when you plan t…" at bounding box center [653, 287] width 448 height 81
click at [533, 374] on p "Next Generation Childrens Center Of Sudbury, Llc is a licensed child care cente…" at bounding box center [653, 394] width 448 height 76
click at [533, 373] on p "Next Generation Childrens Center Of Sudbury, Llc is a licensed child care cente…" at bounding box center [653, 394] width 448 height 76
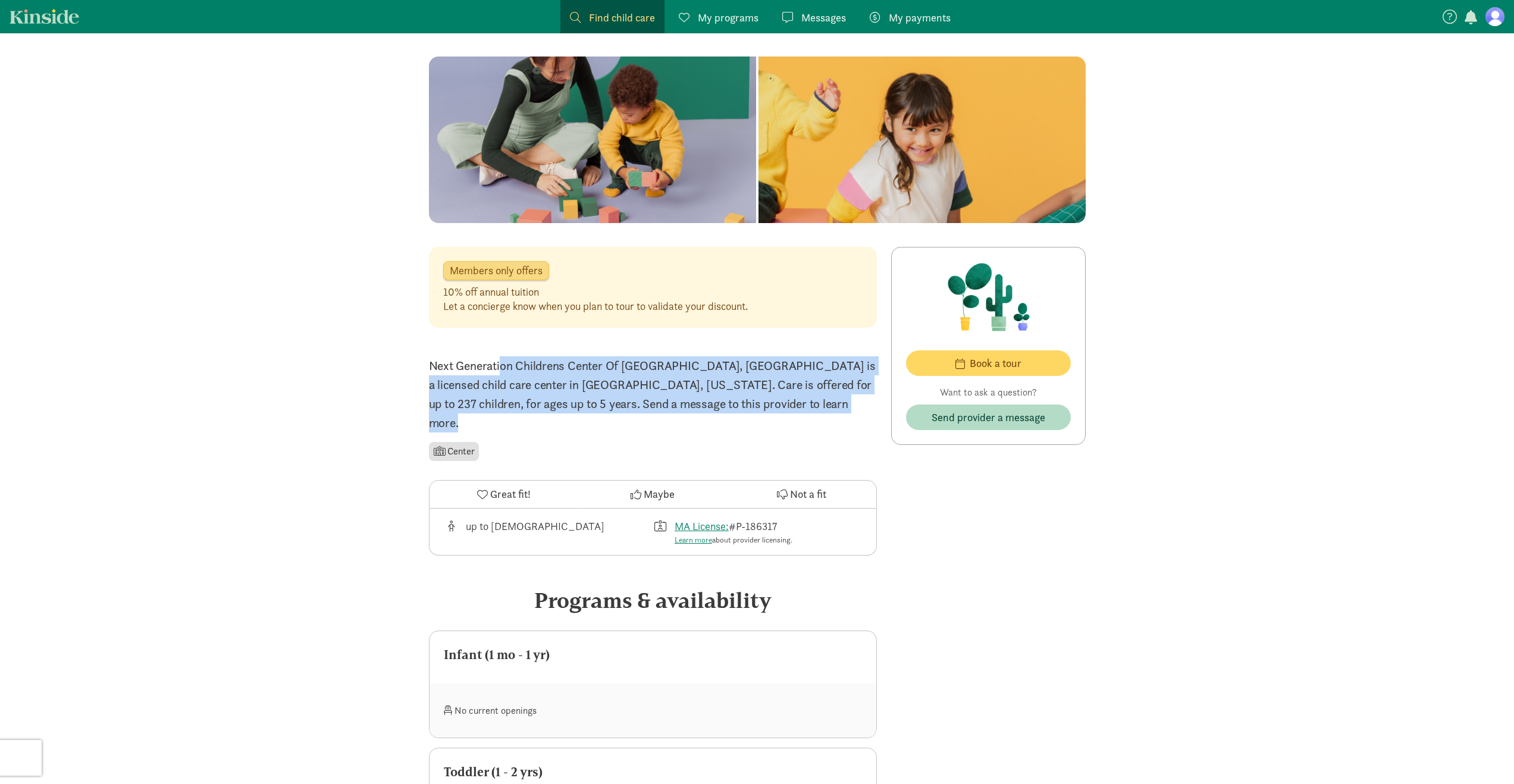
click at [533, 373] on p "Next Generation Childrens Center Of Sudbury, Llc is a licensed child care cente…" at bounding box center [653, 394] width 448 height 76
click at [537, 379] on p "Next Generation Childrens Center Of Sudbury, Llc is a licensed child care cente…" at bounding box center [653, 394] width 448 height 76
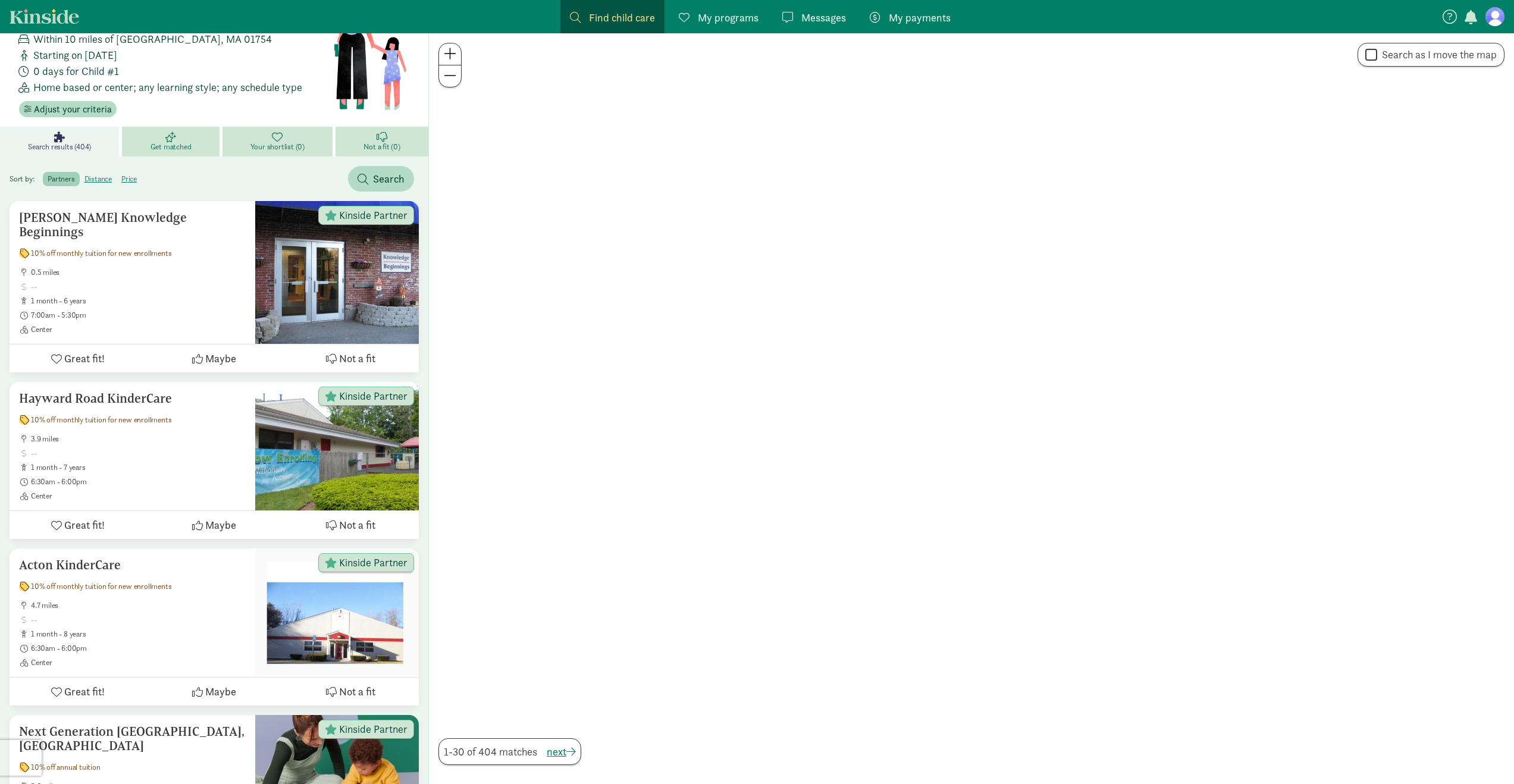
scroll to position [12, 0]
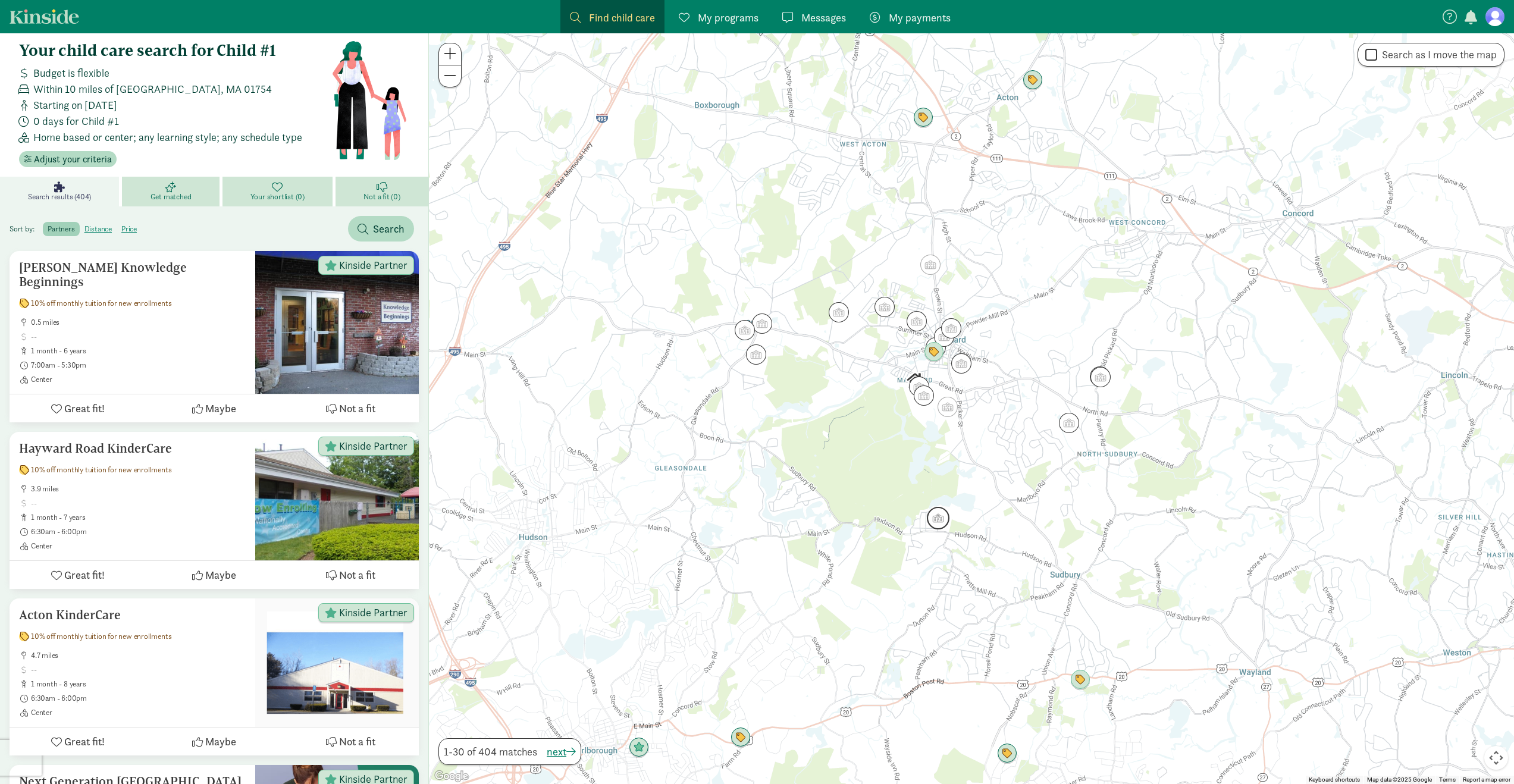
click at [933, 520] on img "Click to see details" at bounding box center [937, 517] width 22 height 22
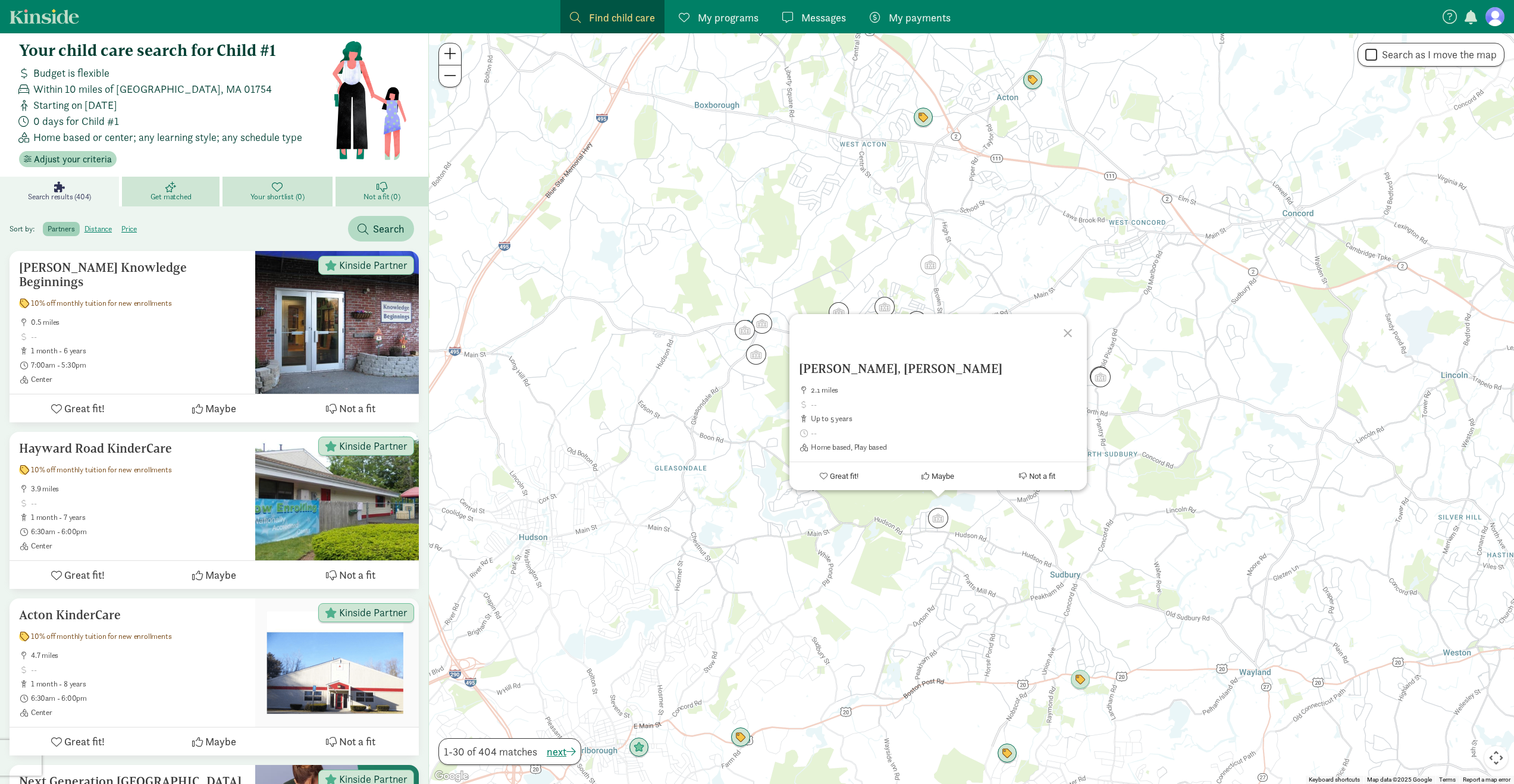
click at [933, 574] on div "Taradai, Ekaterina N 2.1 miles up to 5 years Home based, Play based Great fit! …" at bounding box center [971, 408] width 1085 height 750
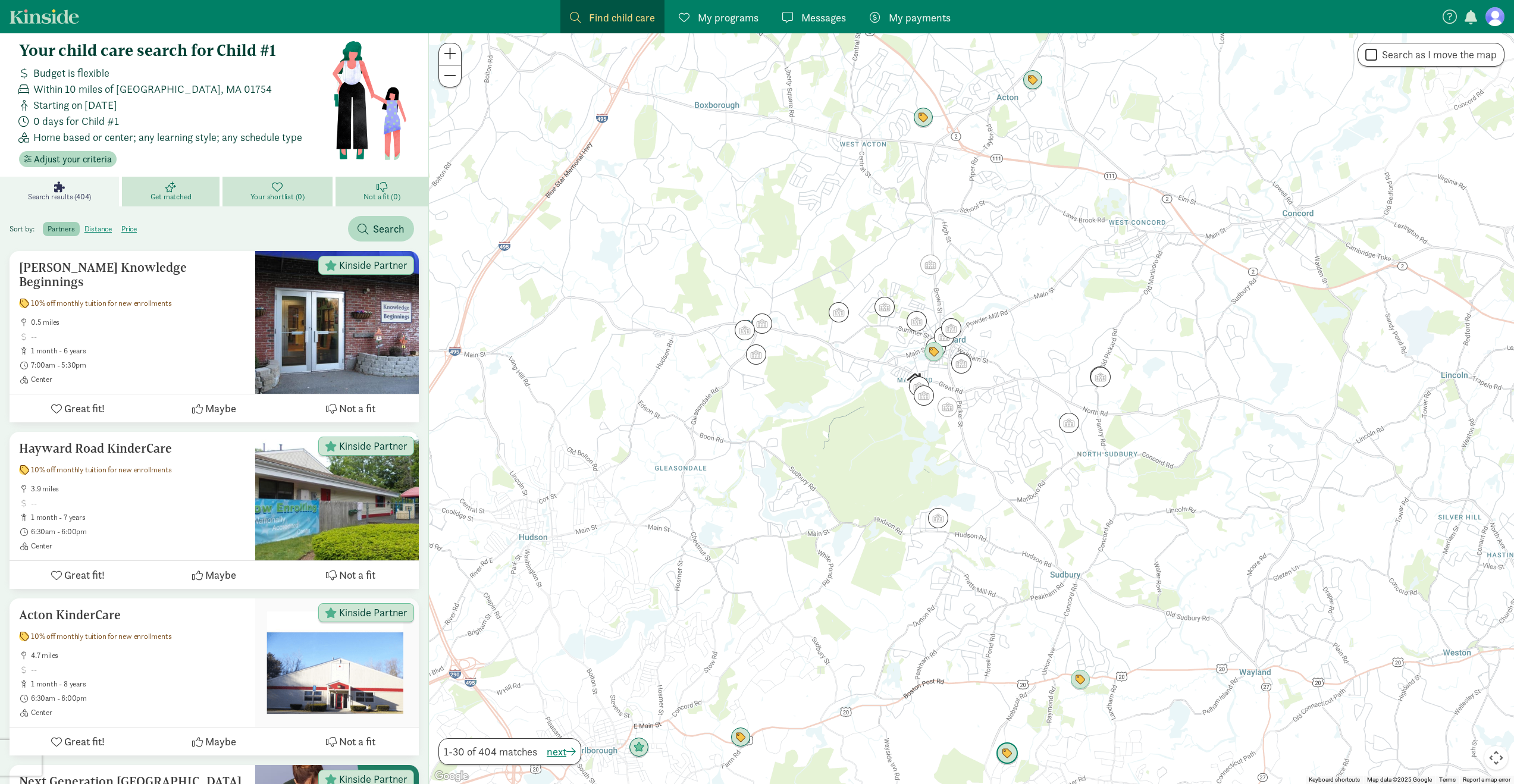
click at [1007, 758] on img "Click to see details" at bounding box center [1007, 752] width 22 height 22
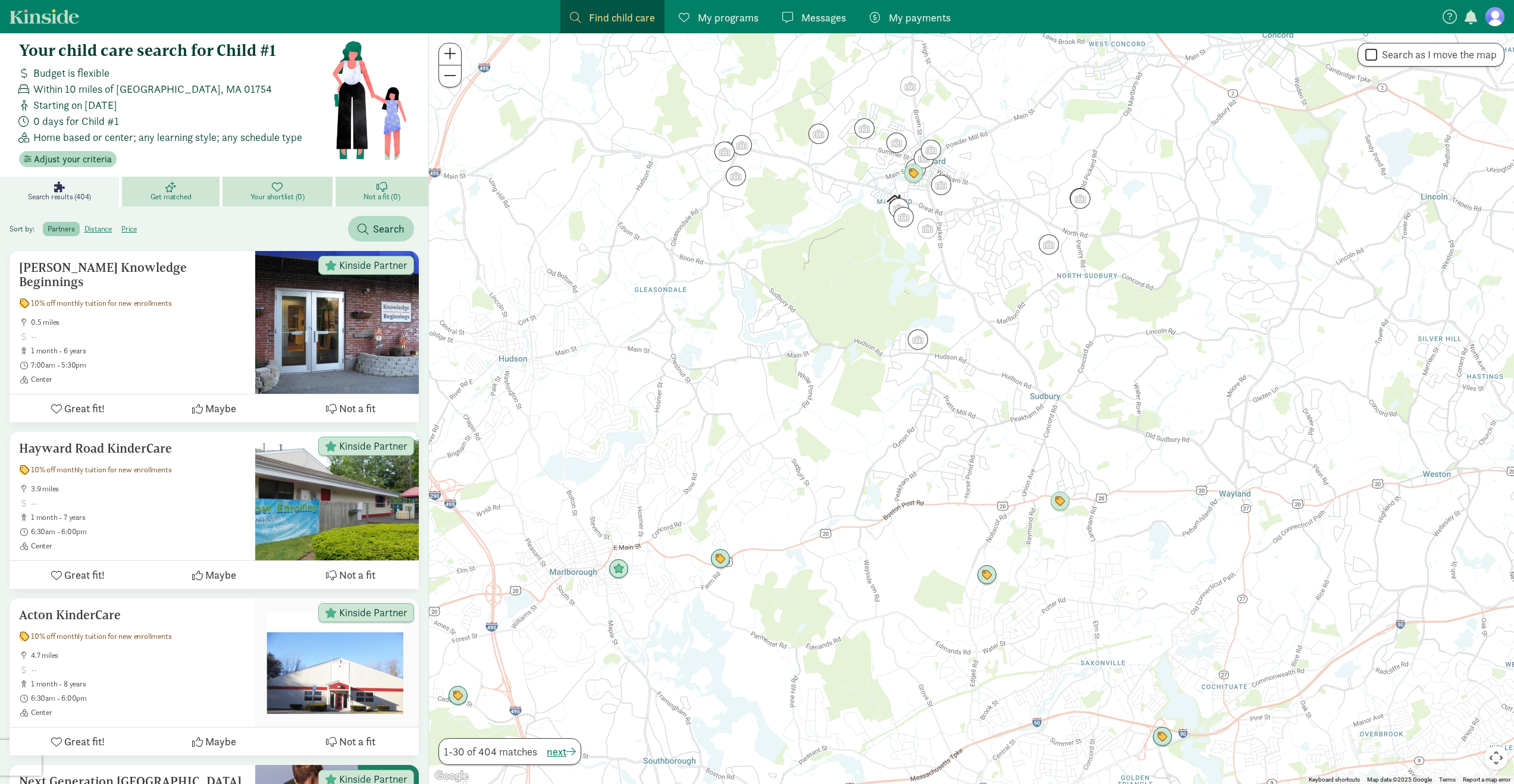
drag, startPoint x: 829, startPoint y: 743, endPoint x: 809, endPoint y: 565, distance: 179.1
click at [809, 566] on div "To navigate, press the arrow keys." at bounding box center [971, 408] width 1085 height 750
click at [988, 577] on img "Click to see details" at bounding box center [987, 574] width 22 height 22
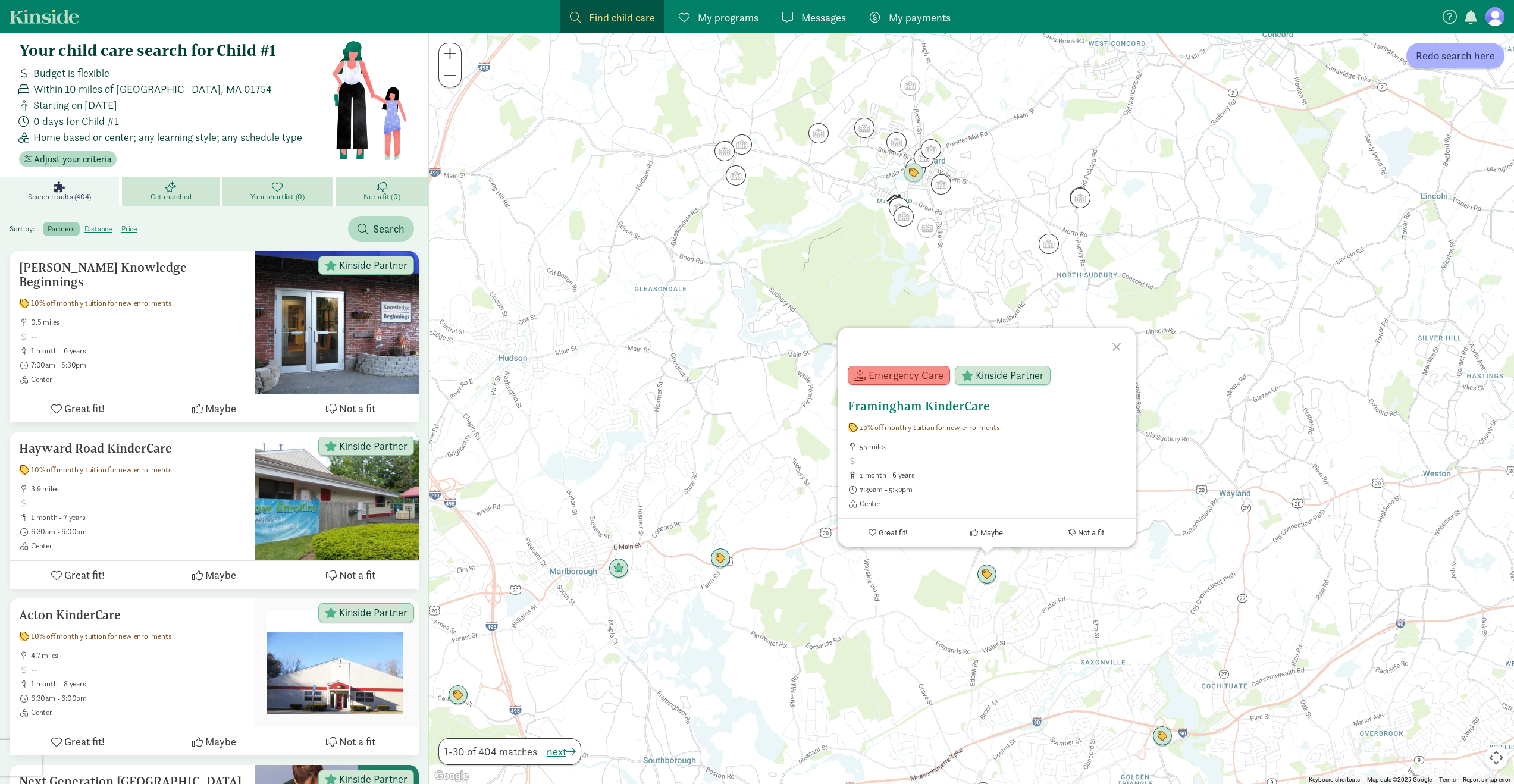
click at [945, 400] on h5 "Framingham KinderCare" at bounding box center [987, 406] width 278 height 15
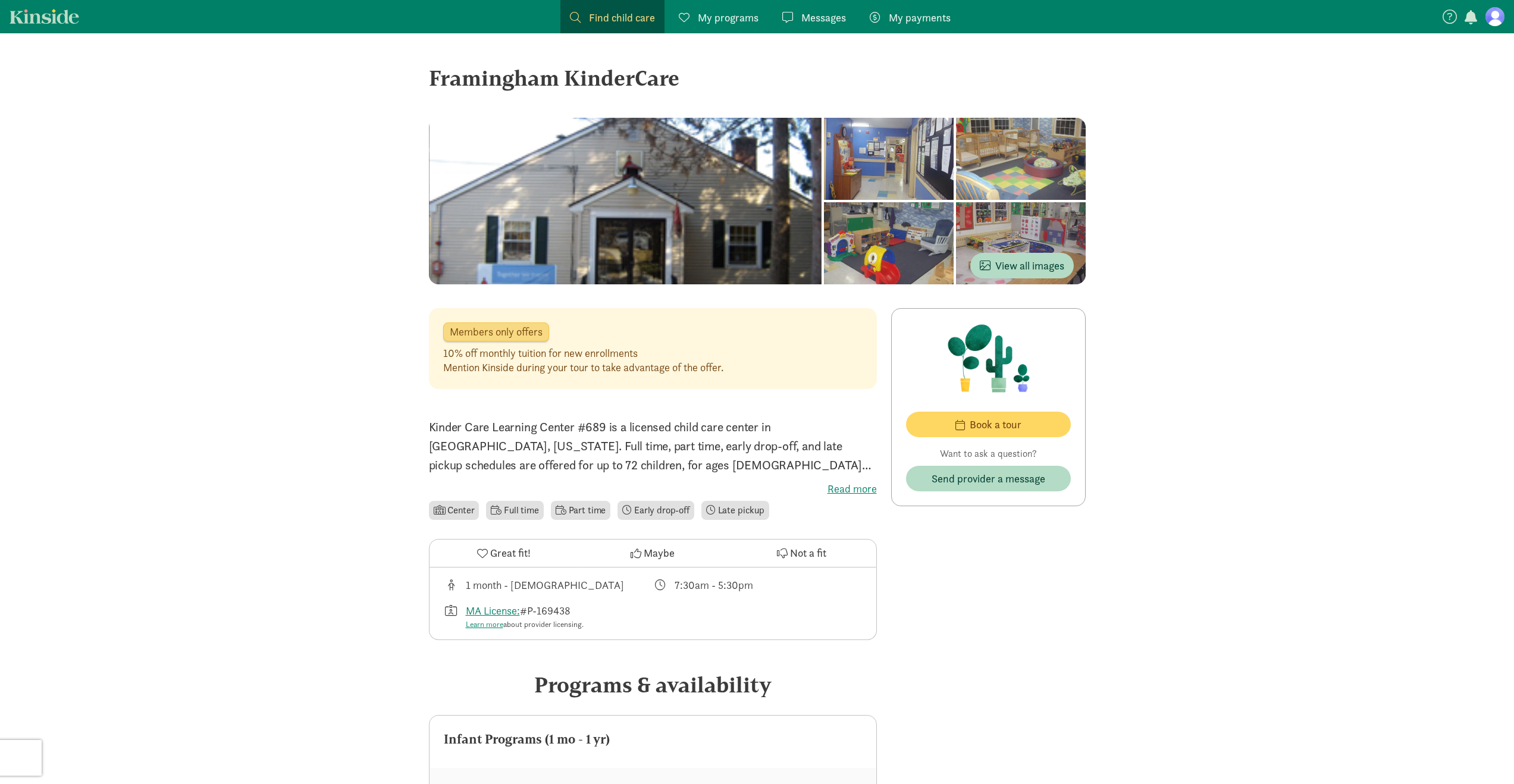
scroll to position [7, 0]
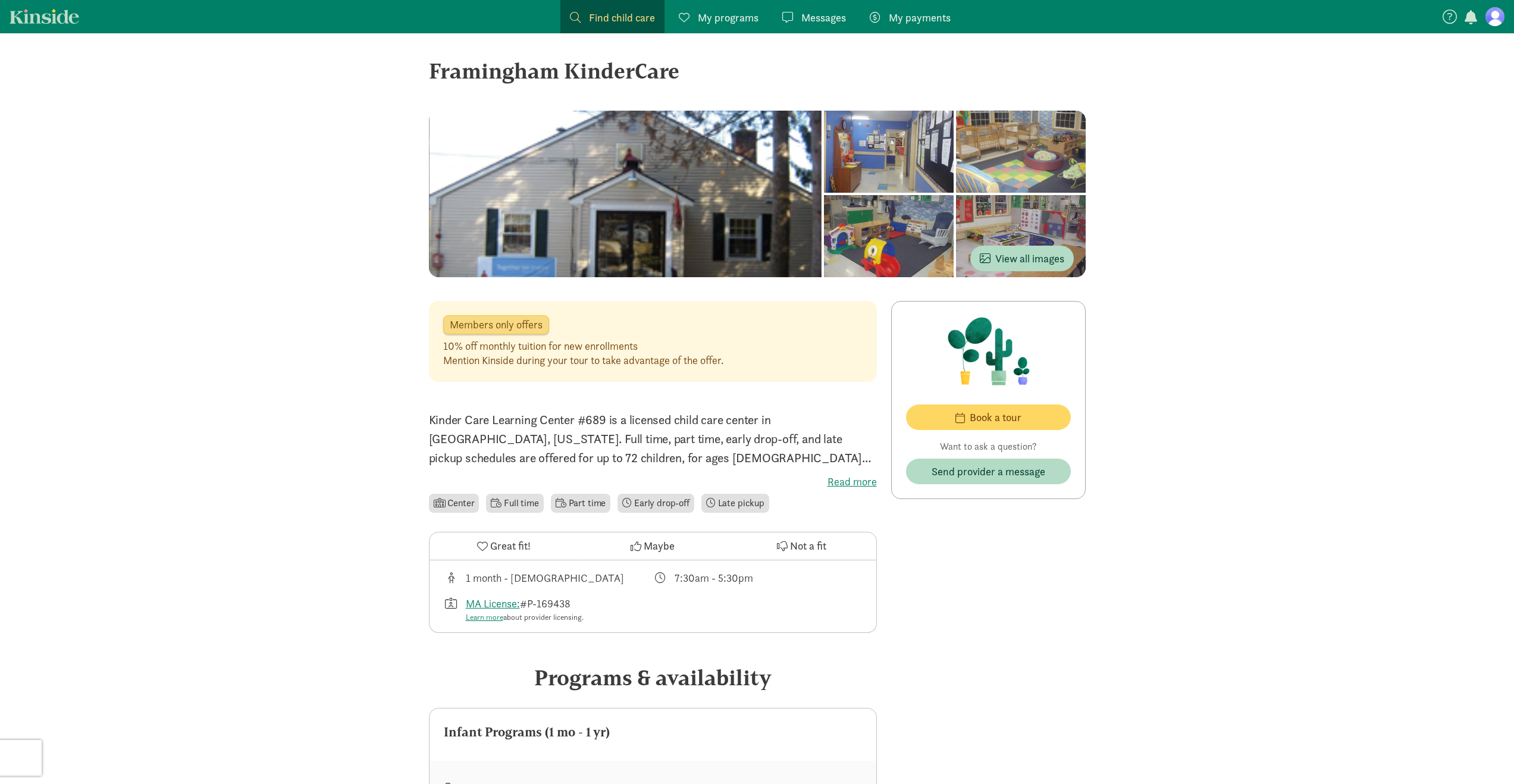
click at [567, 432] on p "Kinder Care Learning Center #689 is a licensed child care center in [GEOGRAPHIC…" at bounding box center [653, 439] width 448 height 57
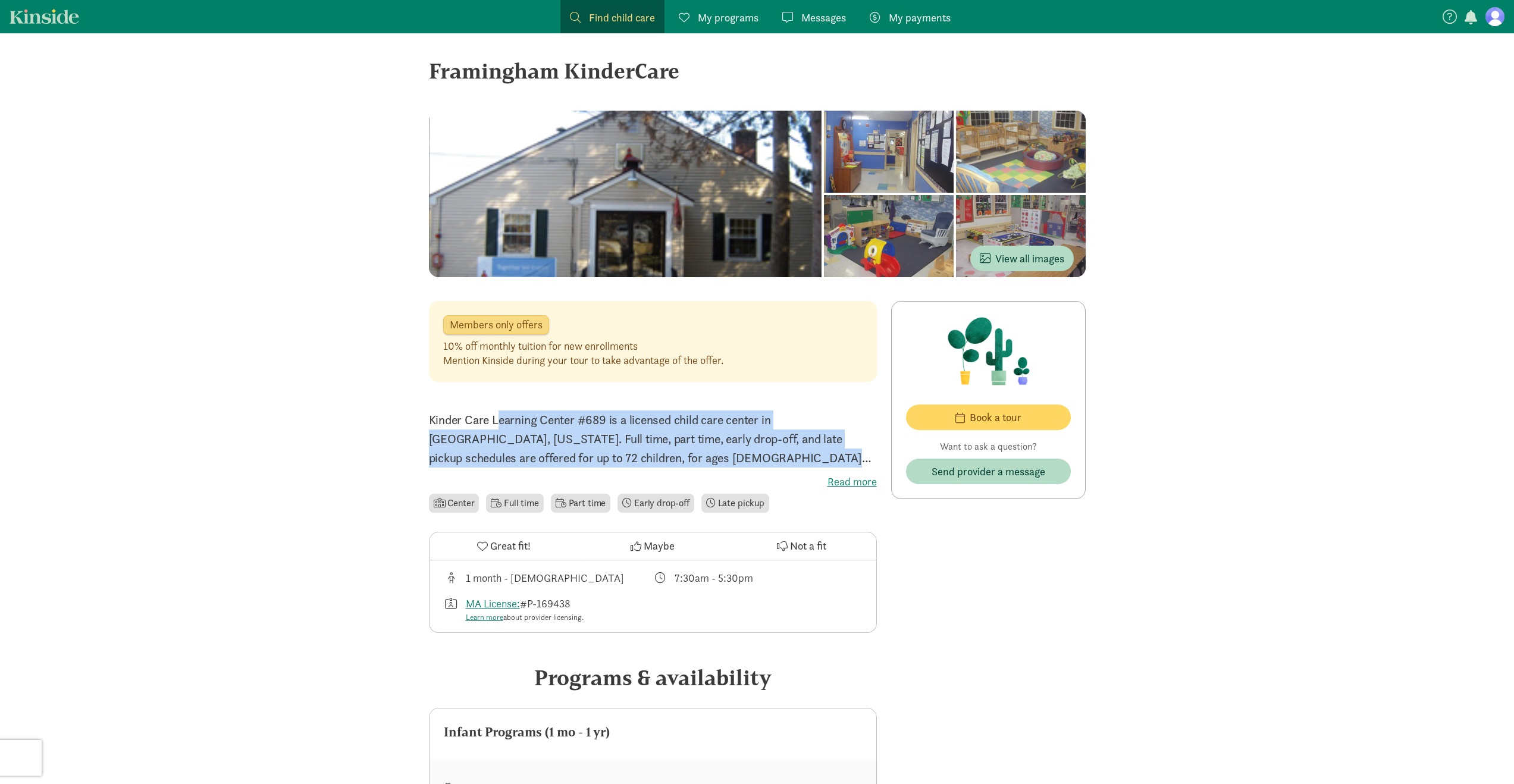
click at [567, 432] on p "Kinder Care Learning Center #689 is a licensed child care center in [GEOGRAPHIC…" at bounding box center [653, 439] width 448 height 57
click at [587, 447] on p "Kinder Care Learning Center #689 is a licensed child care center in [GEOGRAPHIC…" at bounding box center [653, 439] width 448 height 57
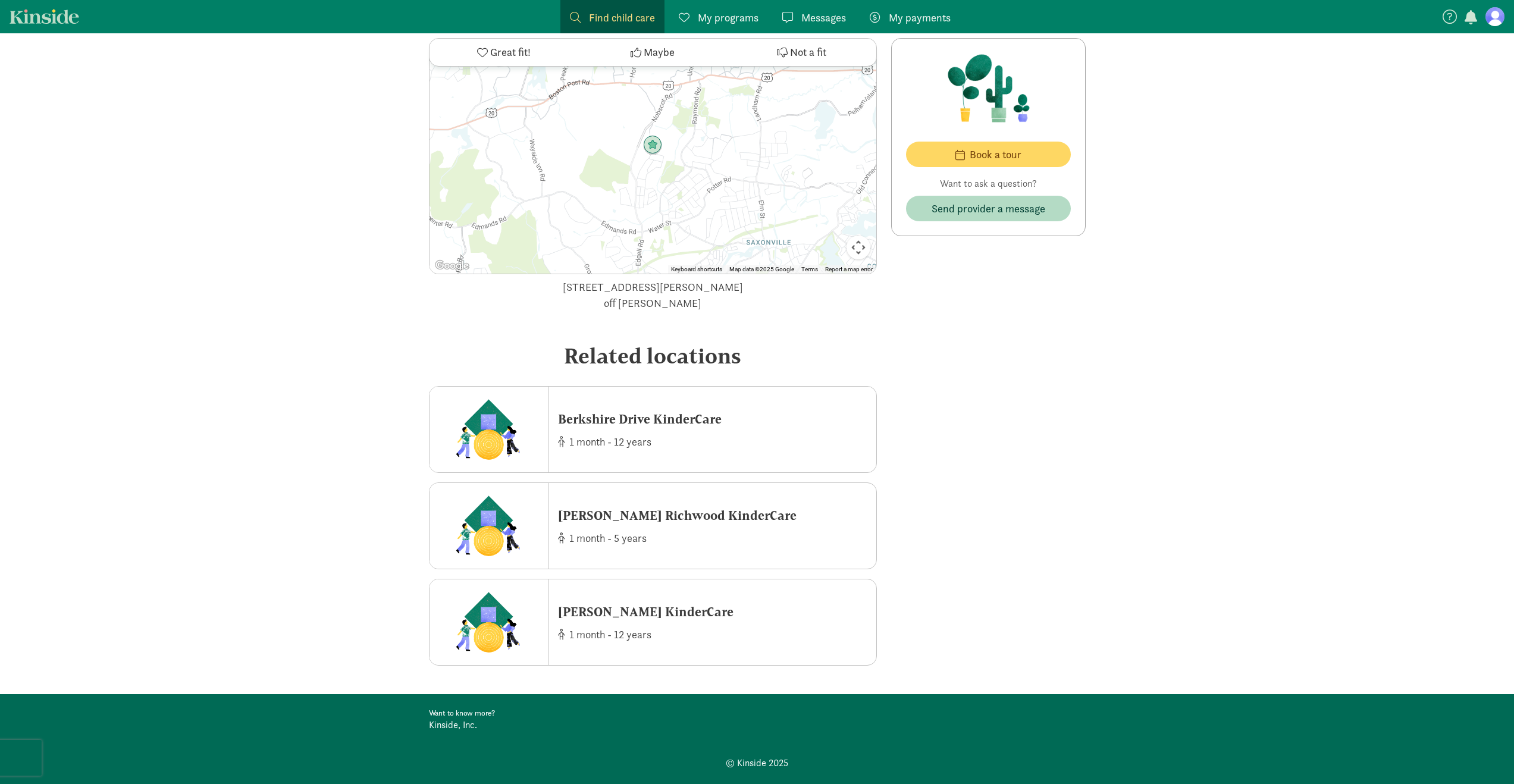
scroll to position [1480, 0]
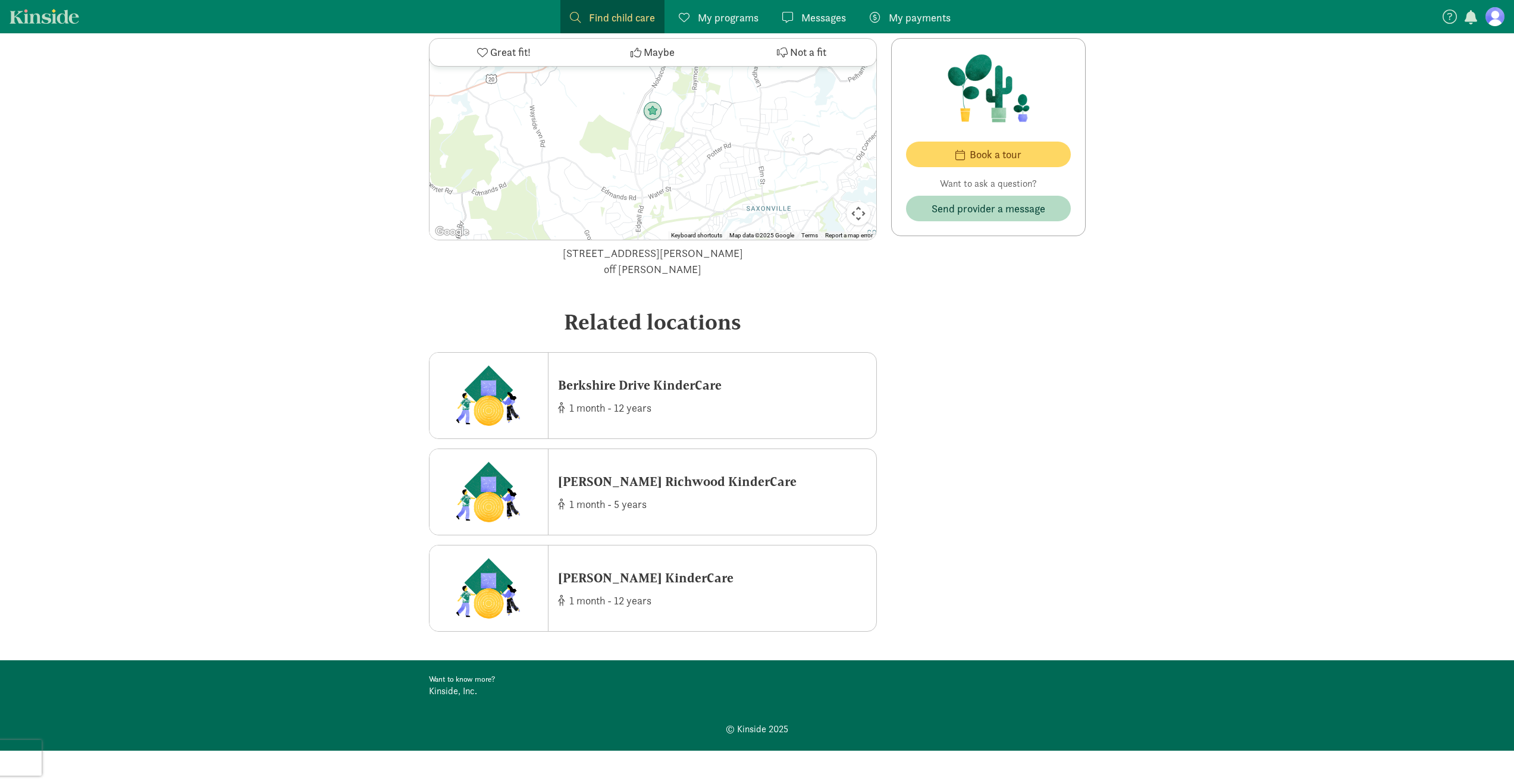
click at [684, 181] on div at bounding box center [653, 120] width 447 height 238
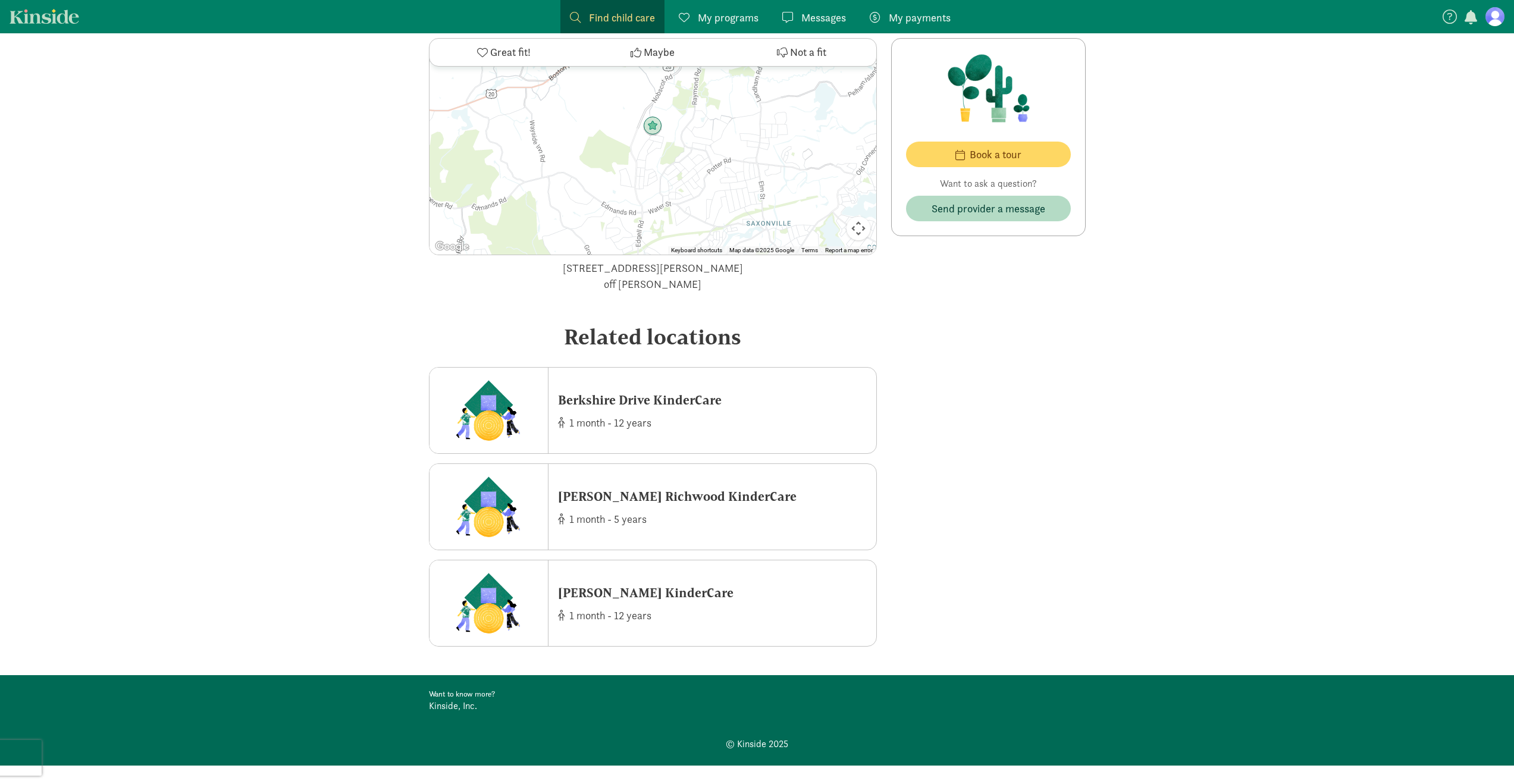
scroll to position [1355, 0]
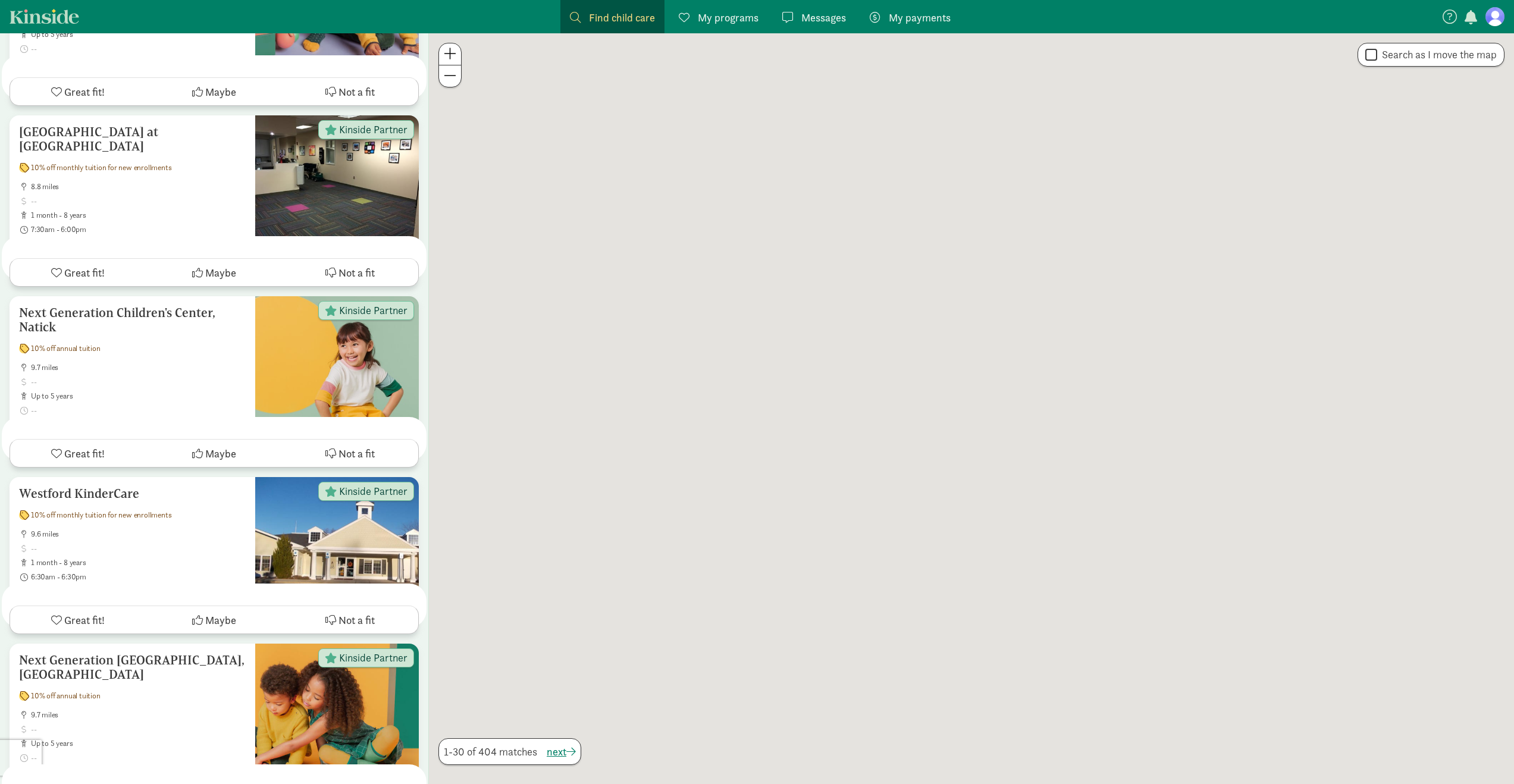
scroll to position [12, 0]
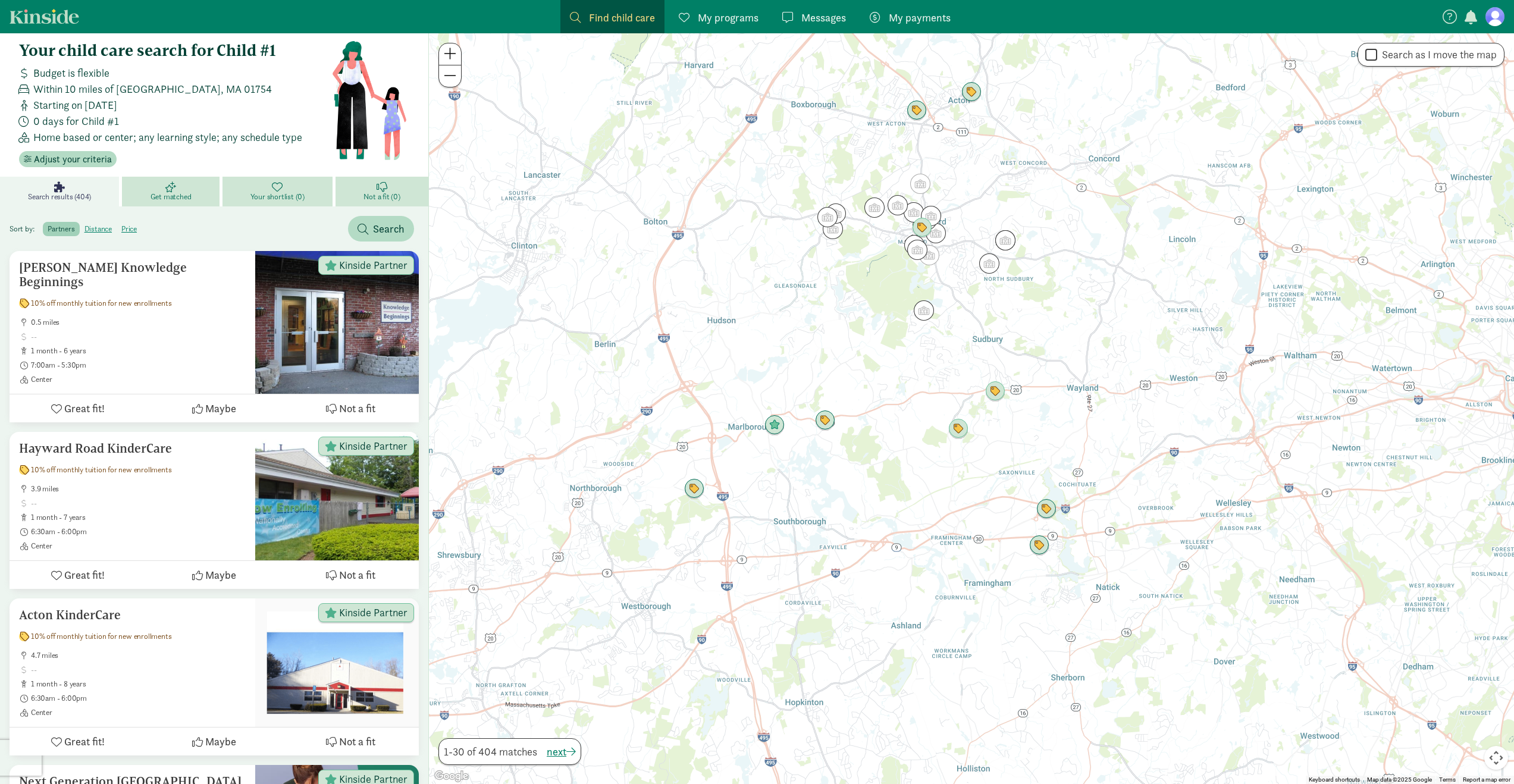
drag, startPoint x: 1068, startPoint y: 672, endPoint x: 964, endPoint y: 493, distance: 207.0
click at [964, 493] on div at bounding box center [971, 408] width 1085 height 750
click at [1055, 513] on img "Click to see details" at bounding box center [1046, 509] width 22 height 22
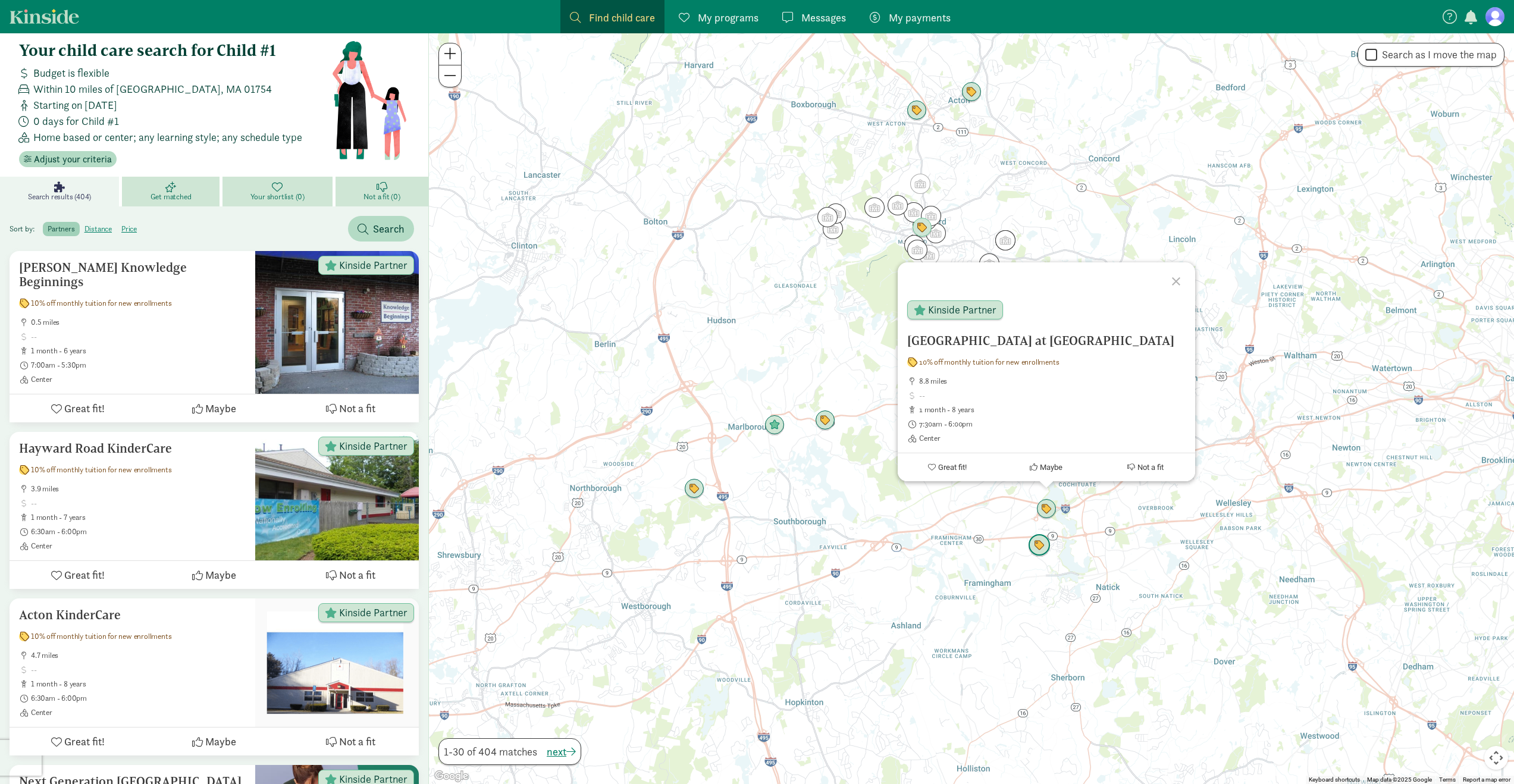
click at [1046, 548] on img "Click to see details" at bounding box center [1039, 545] width 22 height 22
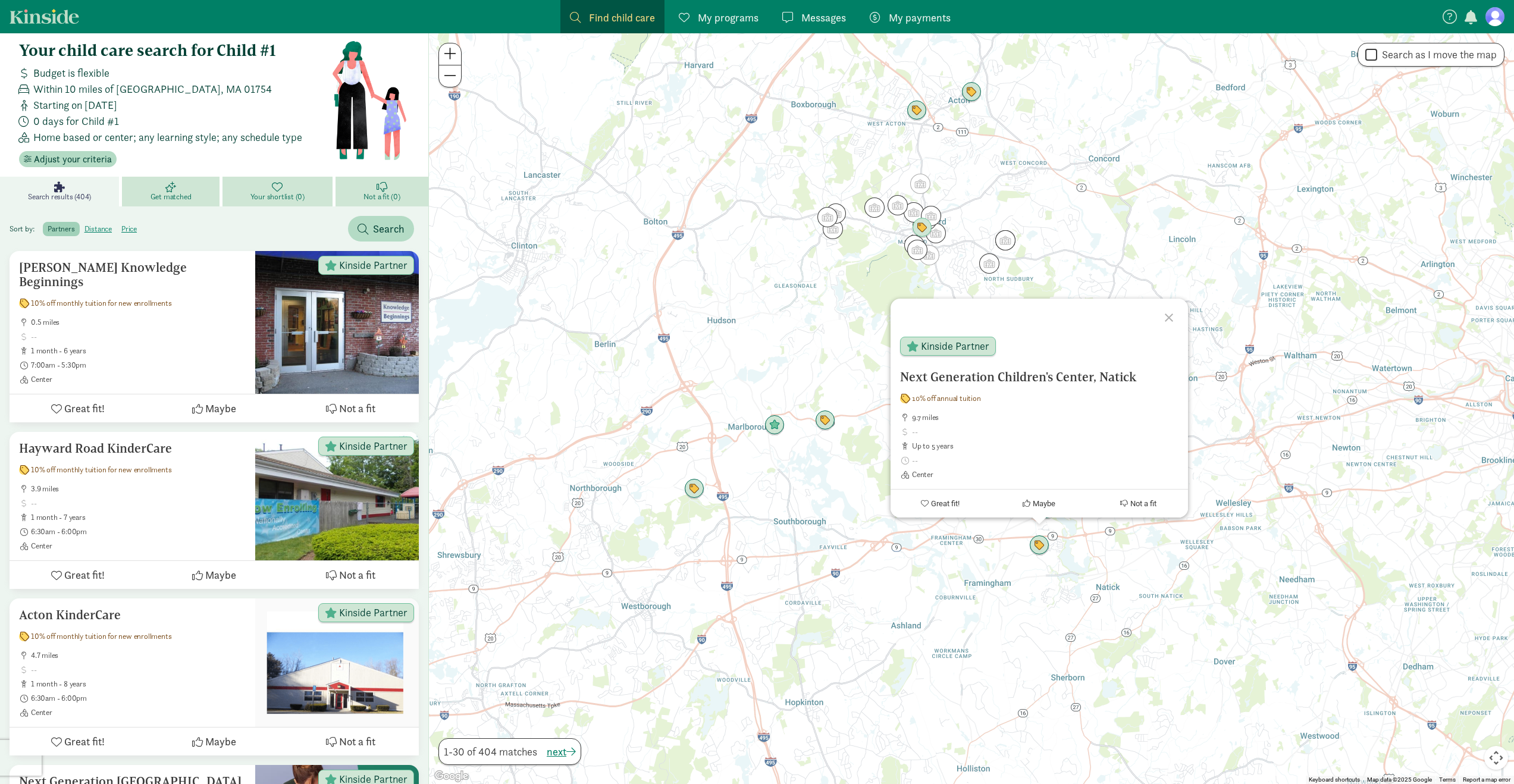
click at [948, 553] on div "To navigate, press the arrow keys. Next Generation Children's Center, Natick 10…" at bounding box center [971, 408] width 1085 height 750
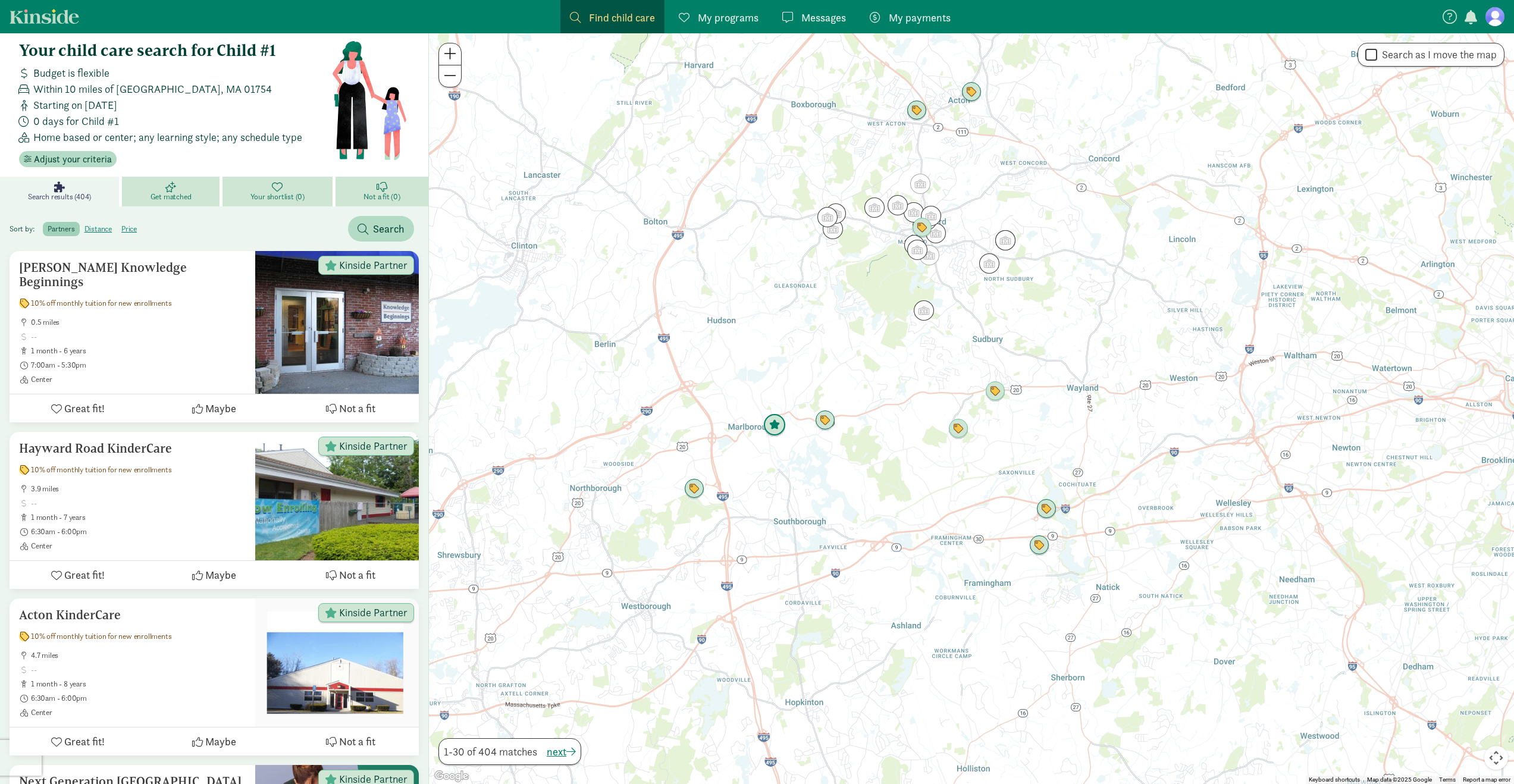
click at [779, 423] on img "Click to see details" at bounding box center [774, 424] width 22 height 22
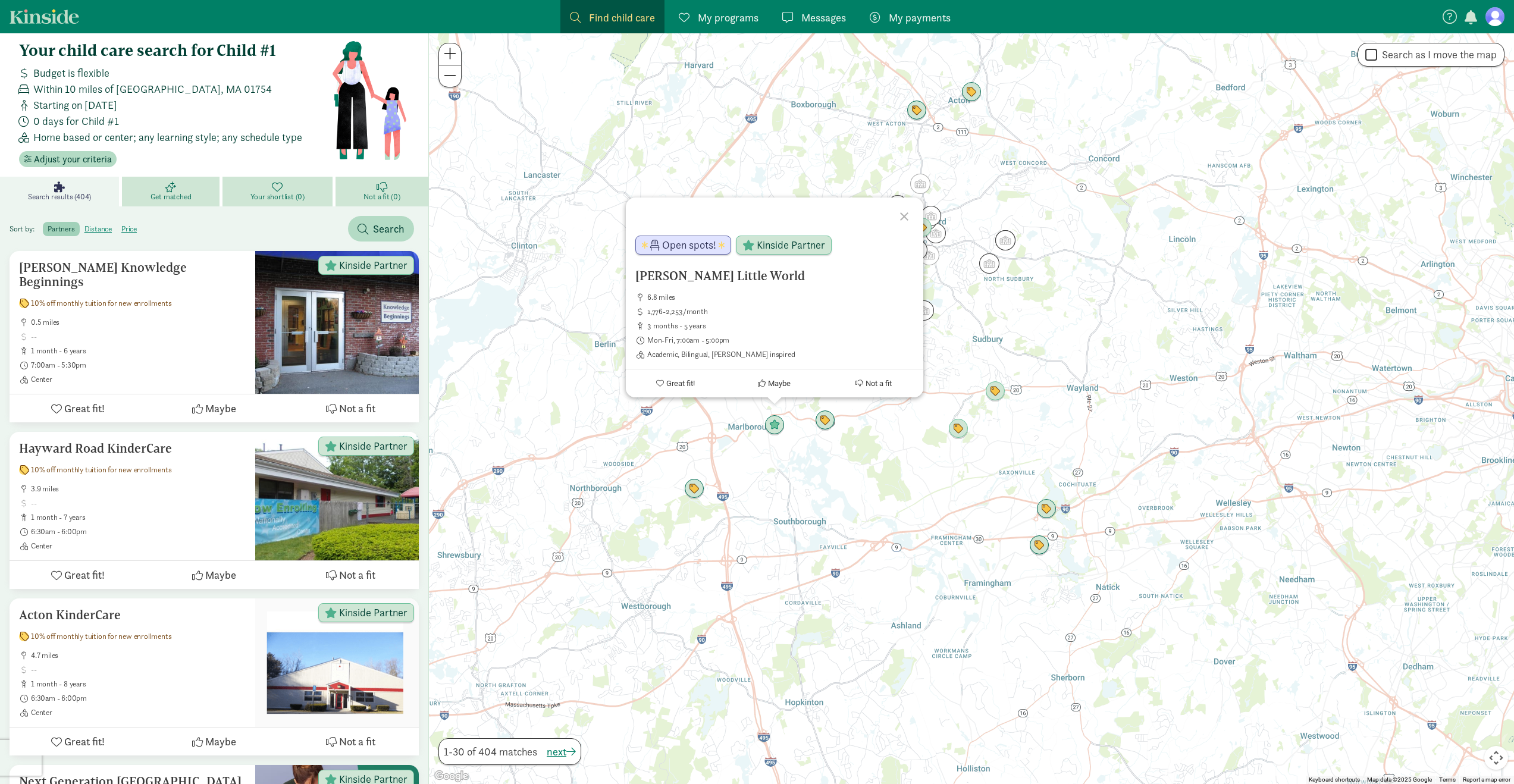
click at [800, 446] on div "Blady's Little World 6.8 miles 1,776-2,253/month 3 months - 5 years Mon-Fri, 7:…" at bounding box center [971, 408] width 1085 height 750
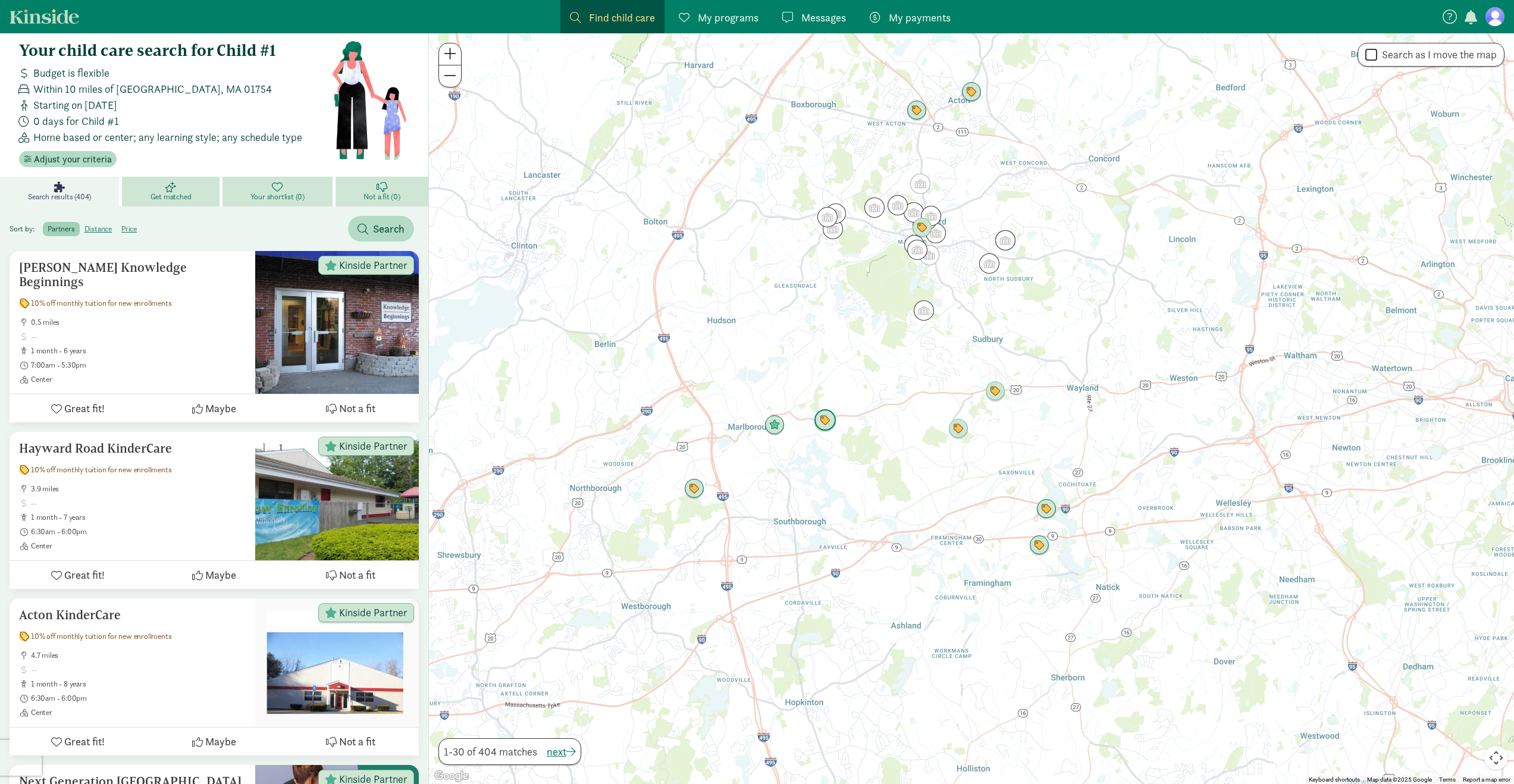
click at [829, 417] on img "Click to see details" at bounding box center [824, 420] width 22 height 22
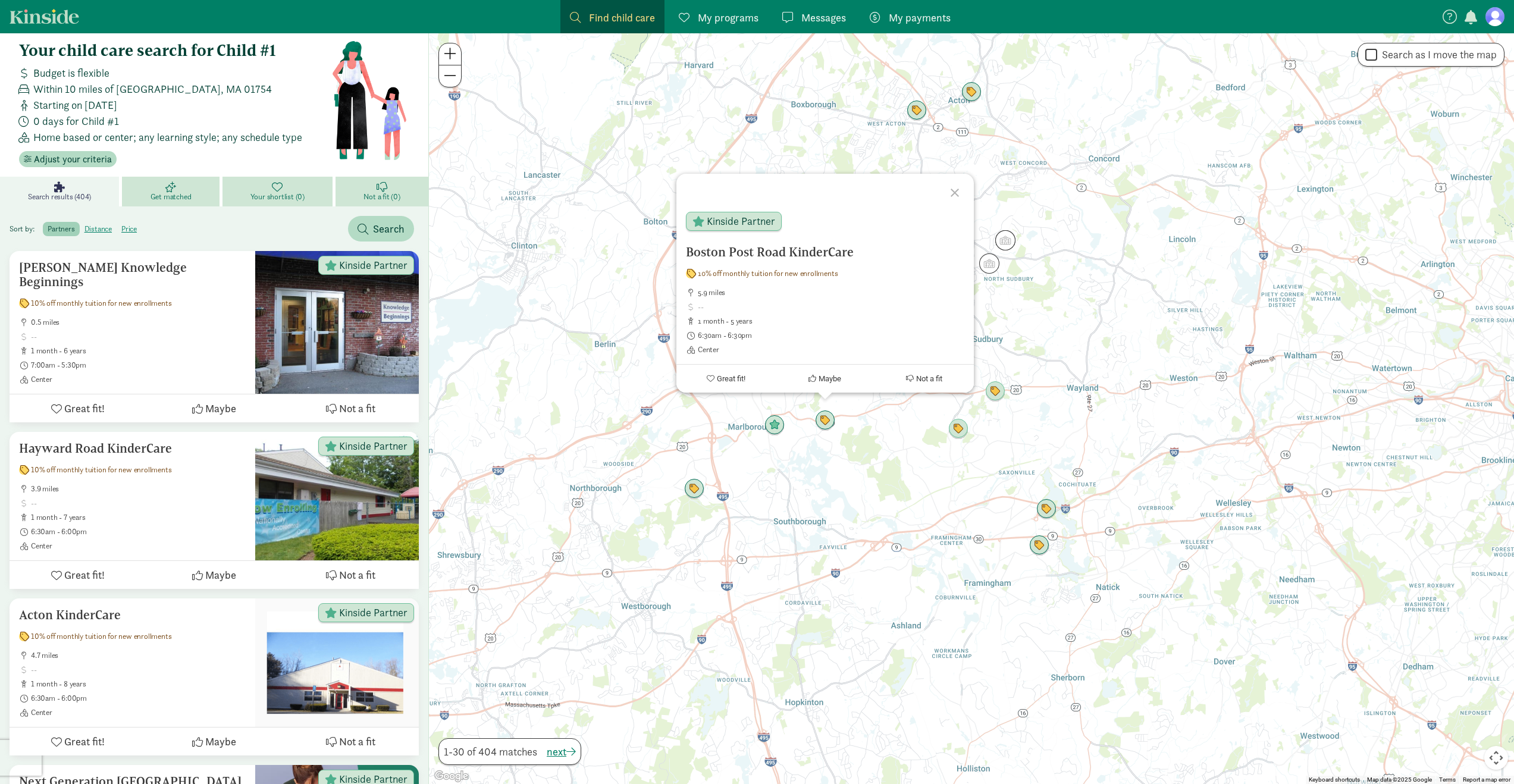
click at [842, 481] on div "Boston Post Road KinderCare 10% off monthly tuition for new enrollments 5.9 mil…" at bounding box center [971, 408] width 1085 height 750
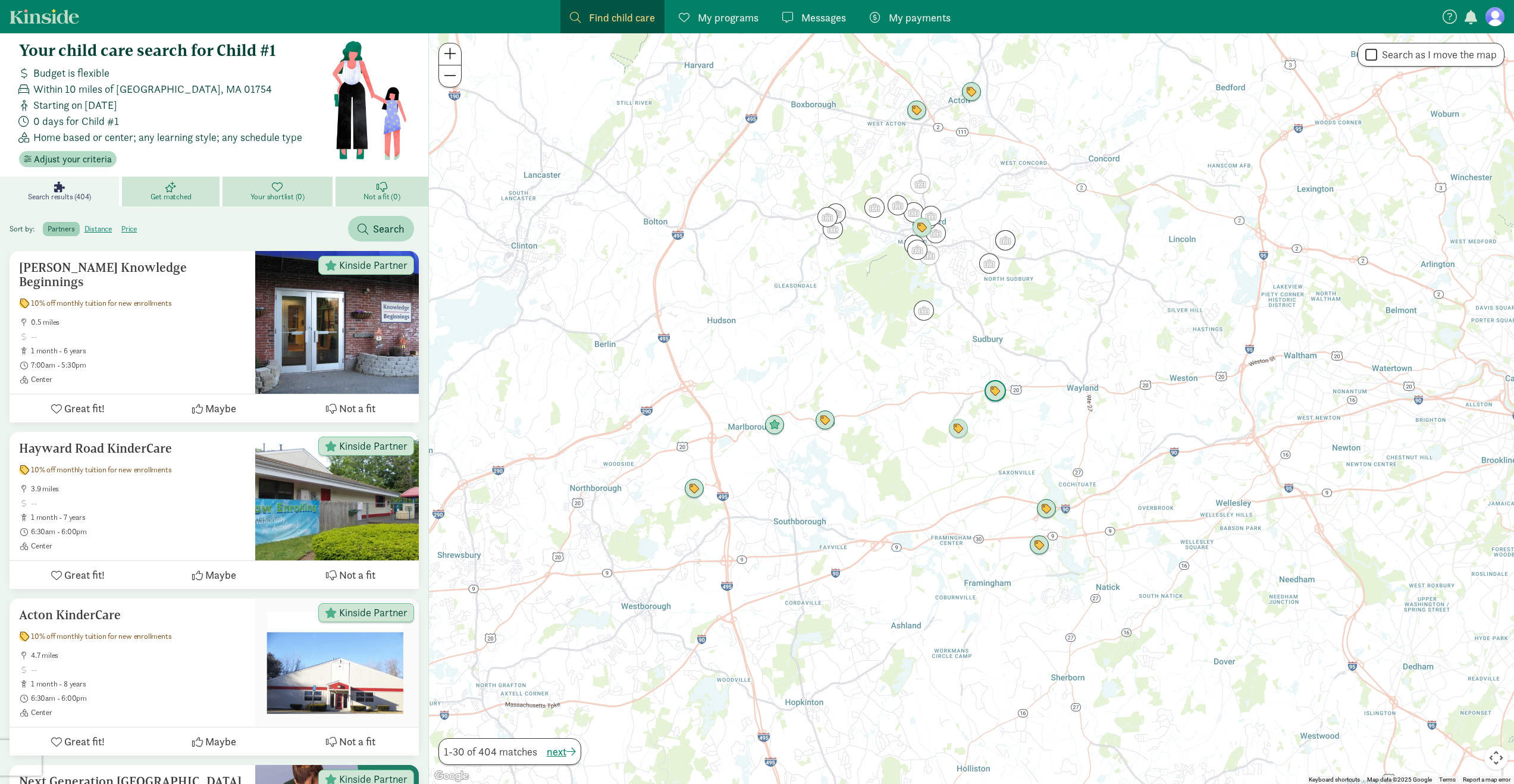
click at [1003, 393] on img "Click to see details" at bounding box center [995, 390] width 22 height 22
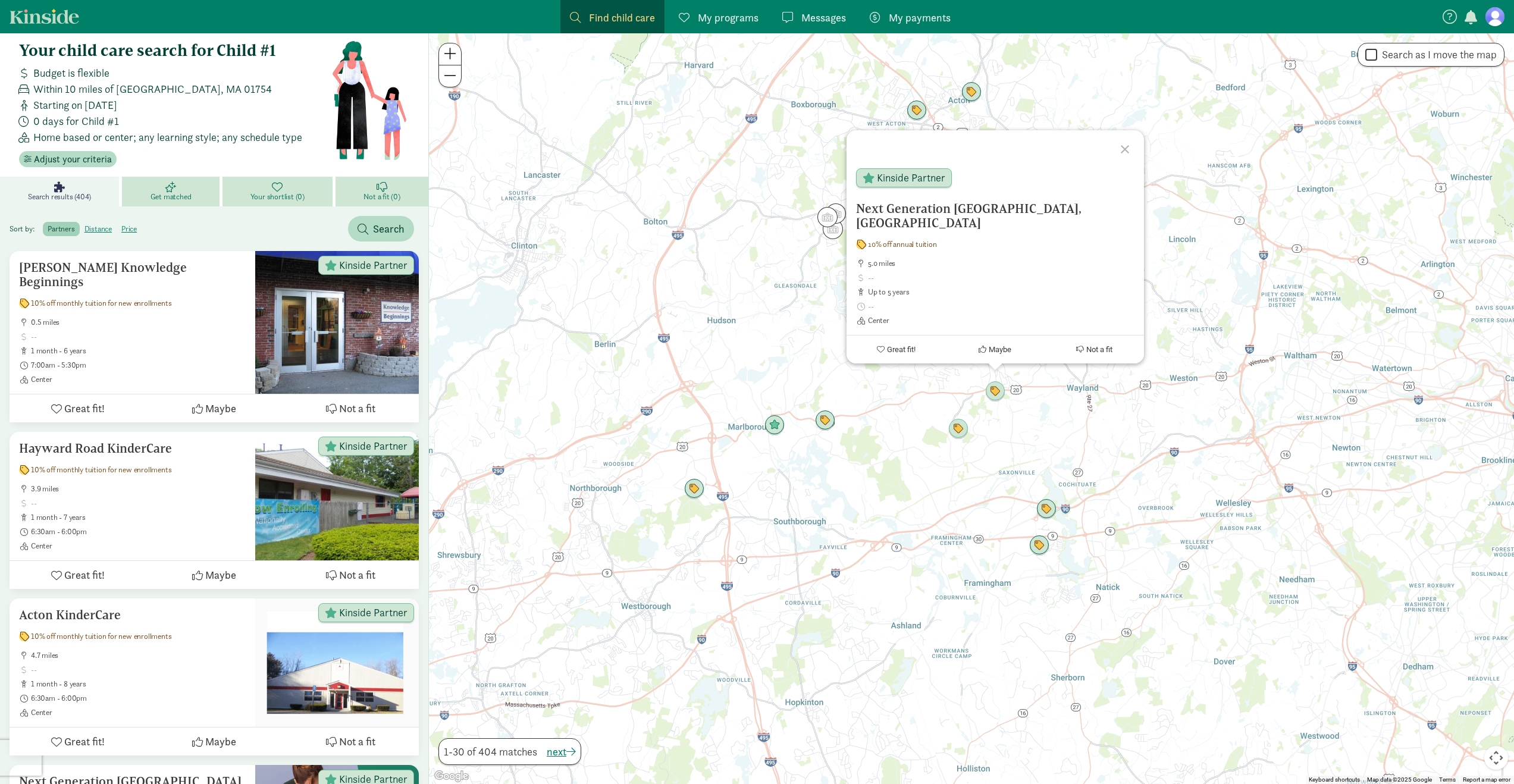
click at [999, 437] on div "Next Generation Children's Center, Sudbury 10% off annual tuition 5.0 miles up …" at bounding box center [971, 408] width 1085 height 750
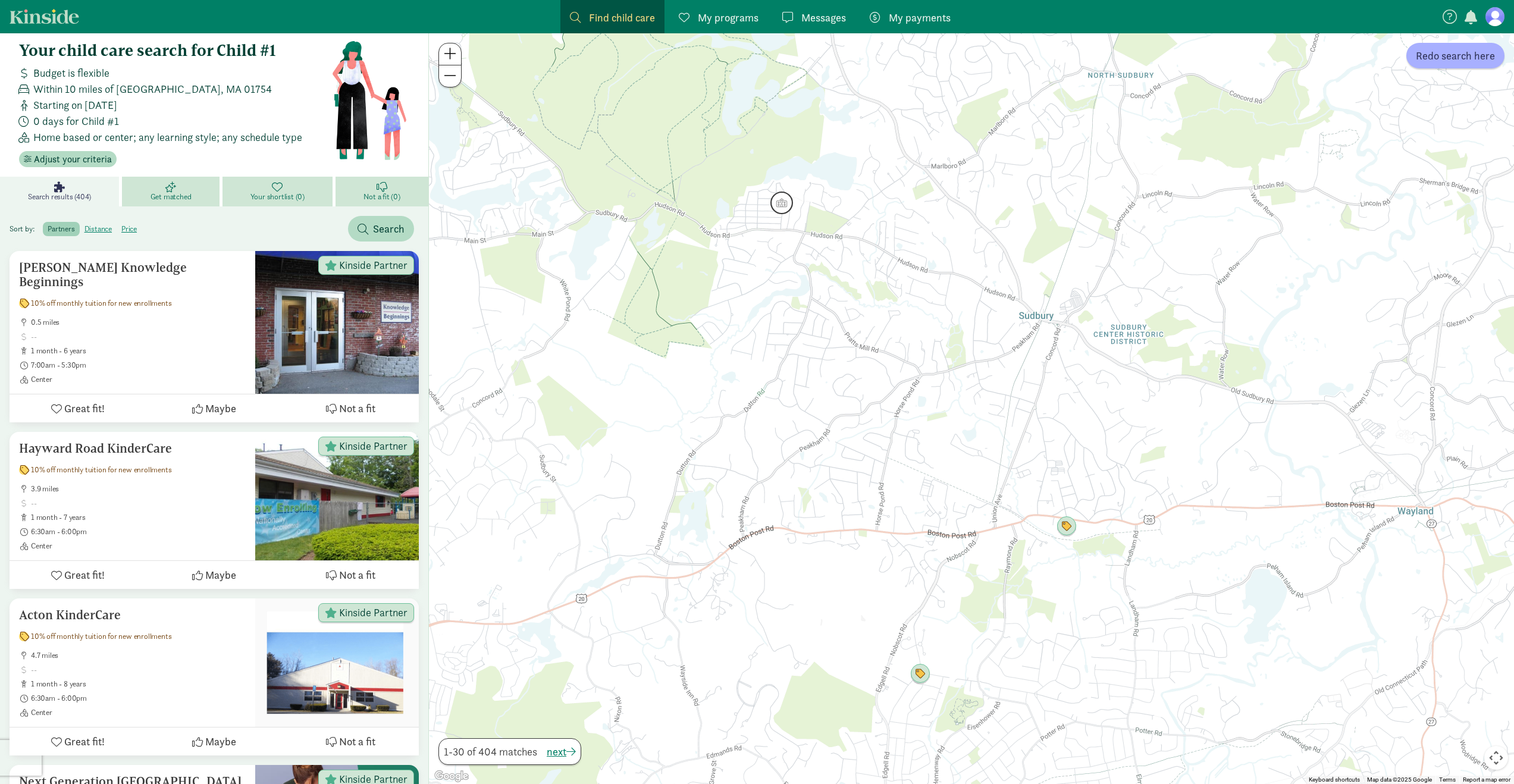
click at [778, 208] on img "Click to see details" at bounding box center [781, 202] width 22 height 22
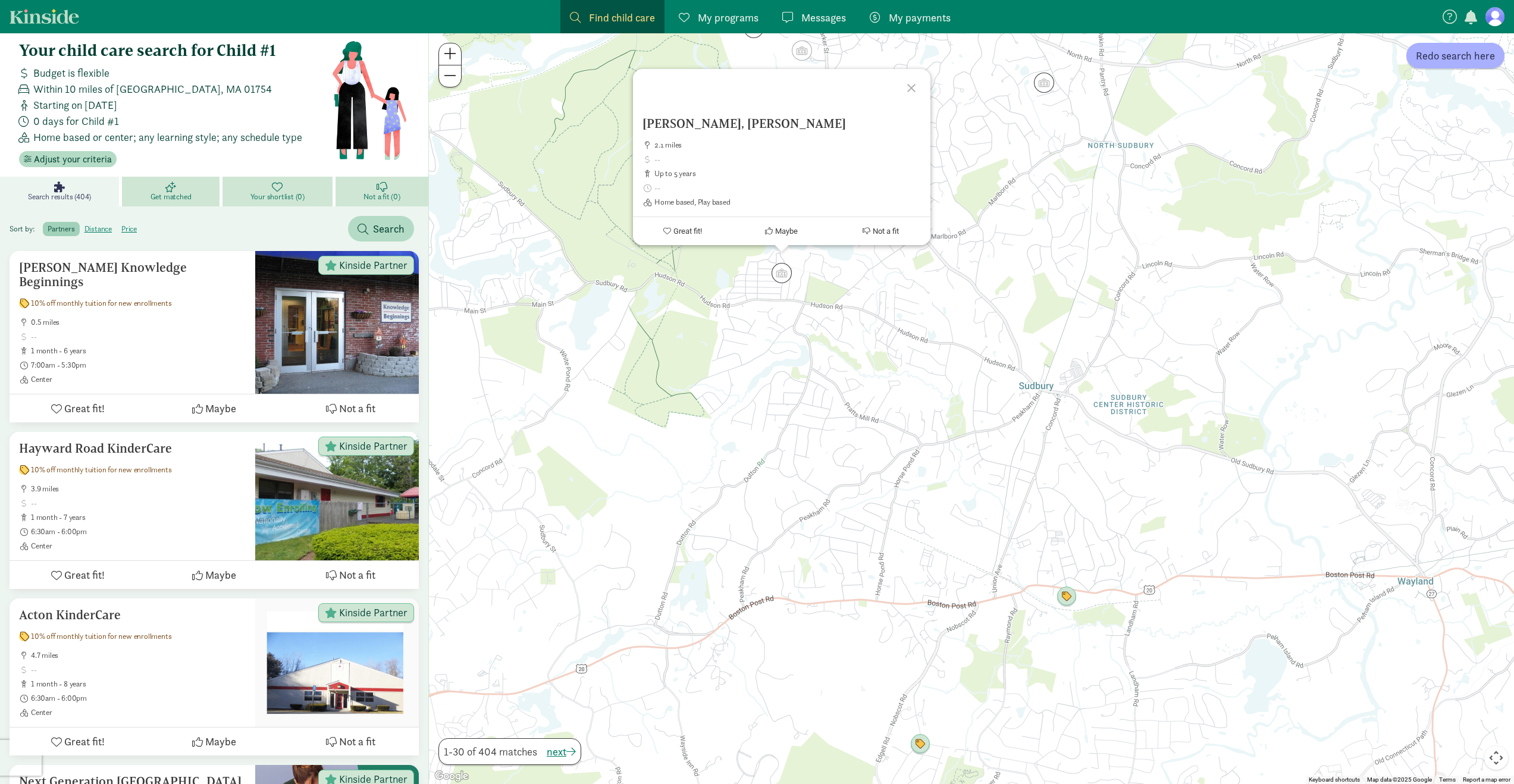
click at [908, 88] on div at bounding box center [913, 86] width 35 height 35
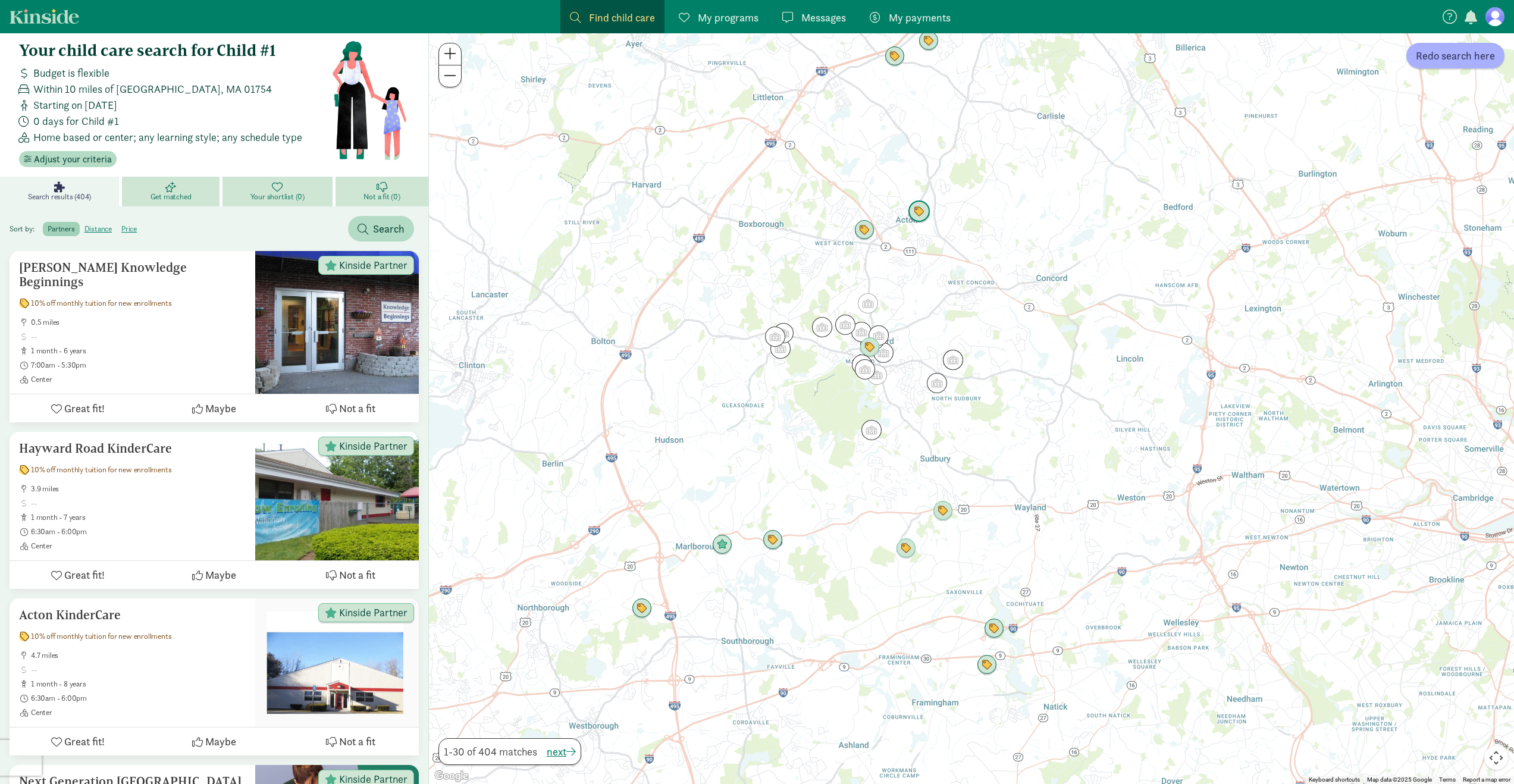
click at [917, 217] on img "Click to see details" at bounding box center [919, 211] width 22 height 22
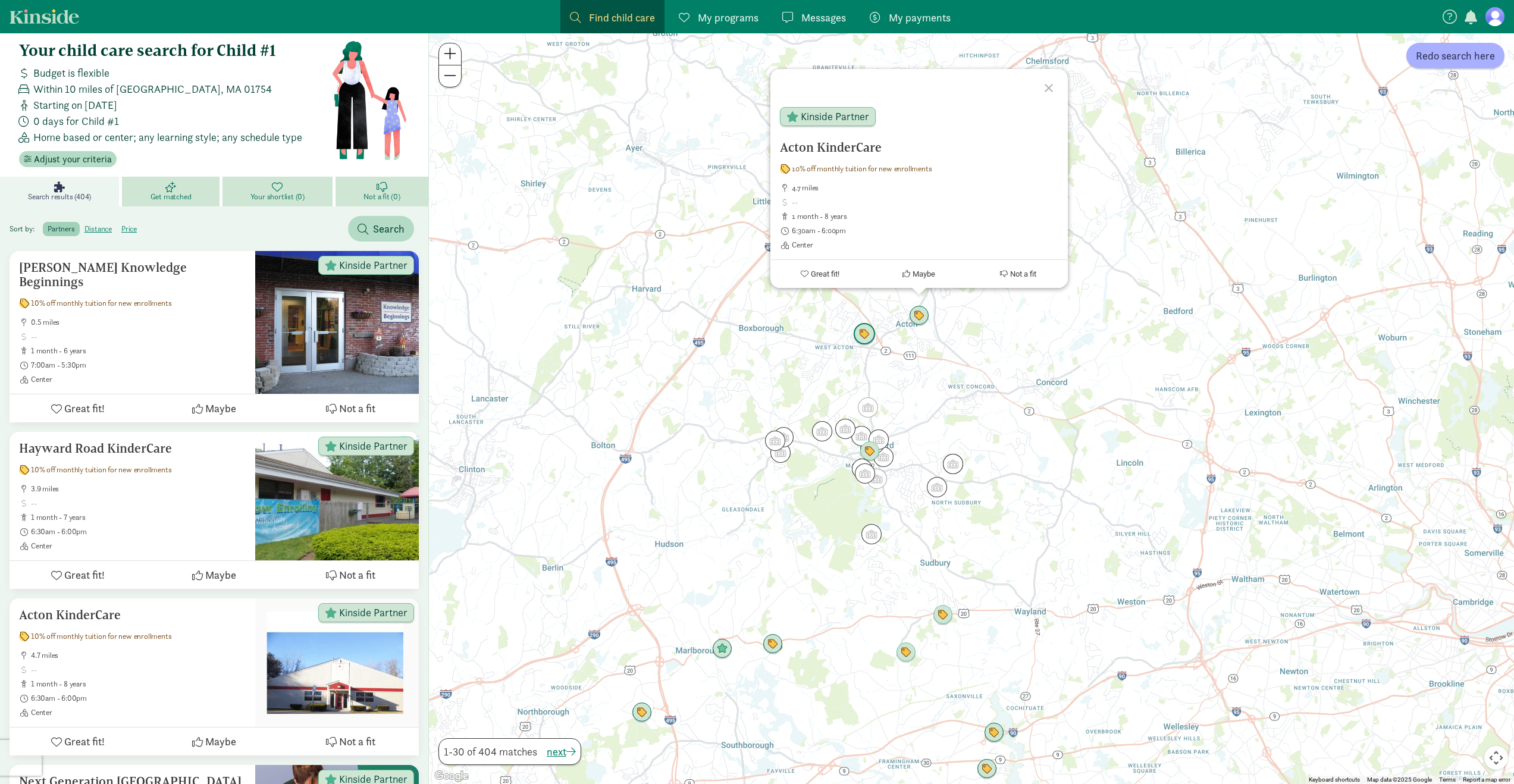
click at [866, 336] on img "Click to see details" at bounding box center [863, 334] width 22 height 22
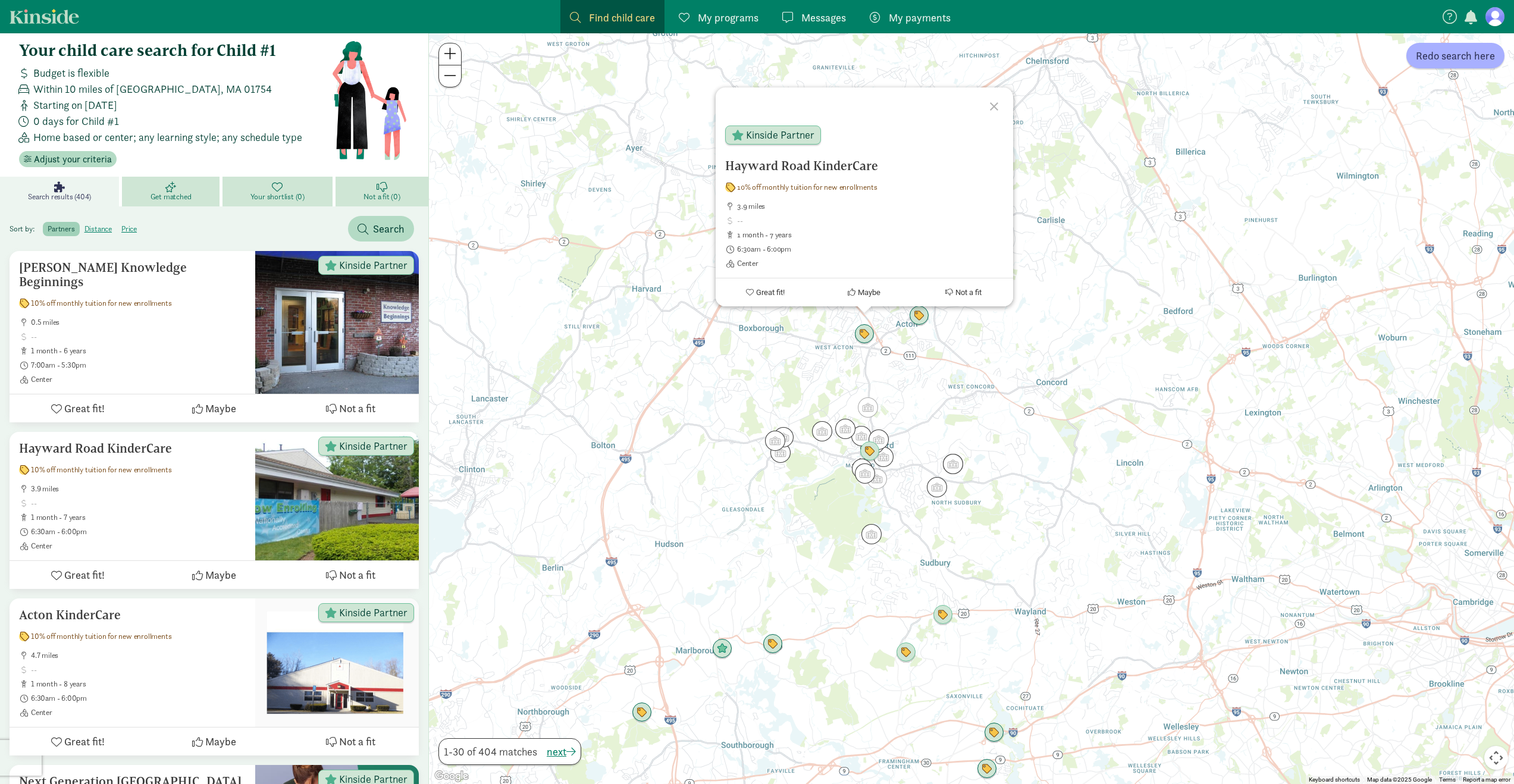
click at [799, 390] on div "To navigate, press the arrow keys. Hayward Road KinderCare 10% off monthly tuit…" at bounding box center [971, 408] width 1085 height 750
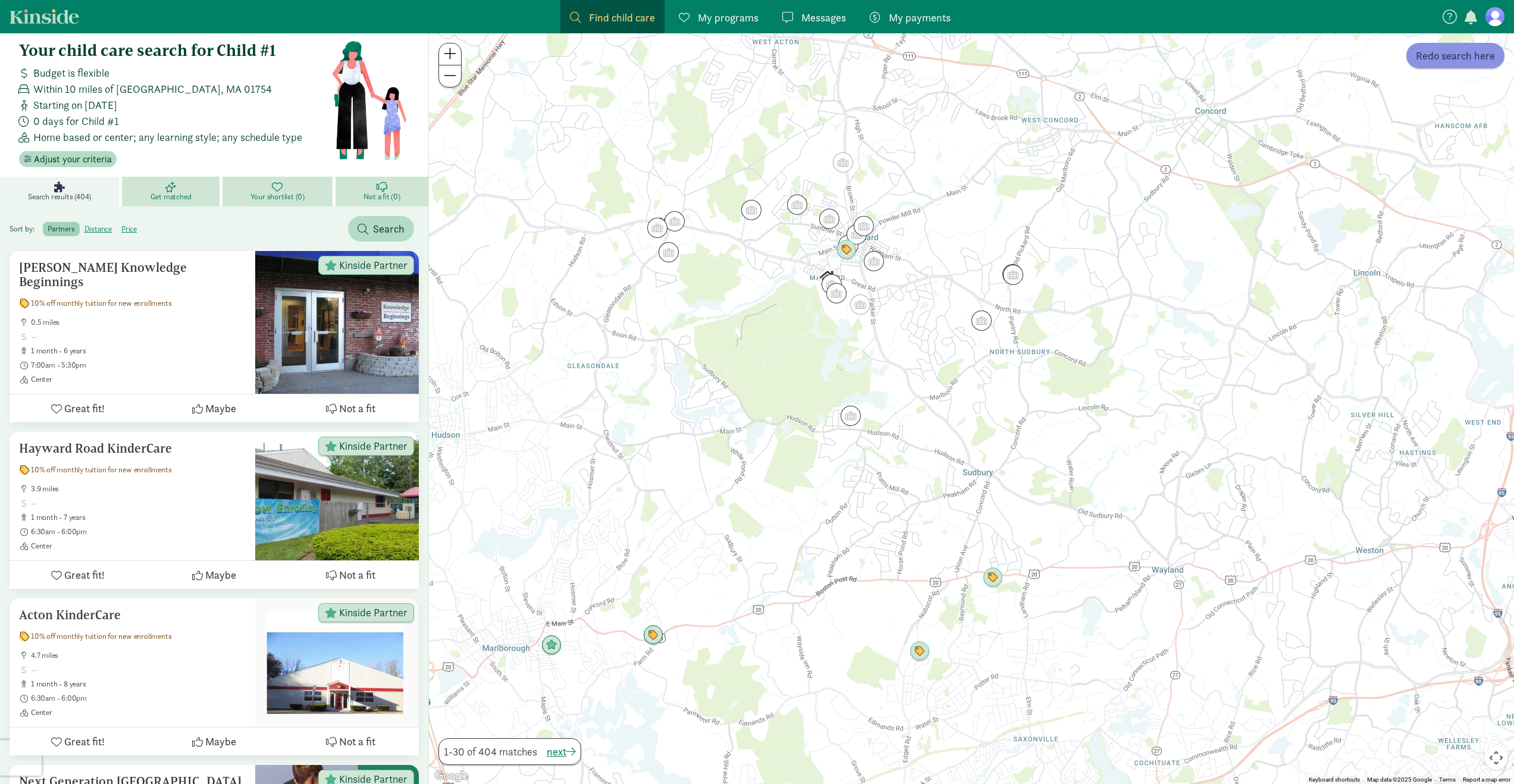
click at [1463, 64] on button "Redo search here" at bounding box center [1456, 55] width 98 height 25
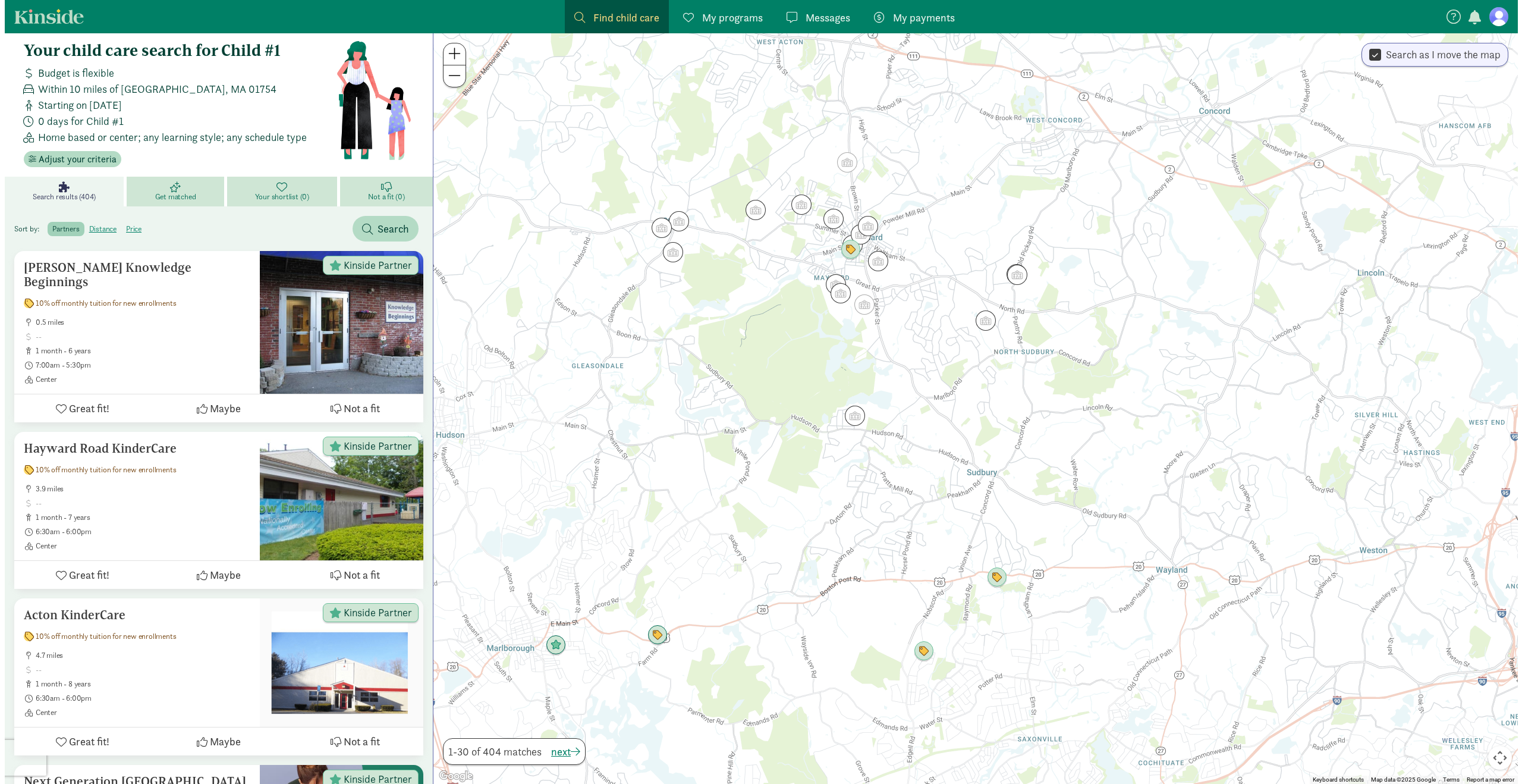
scroll to position [0, 0]
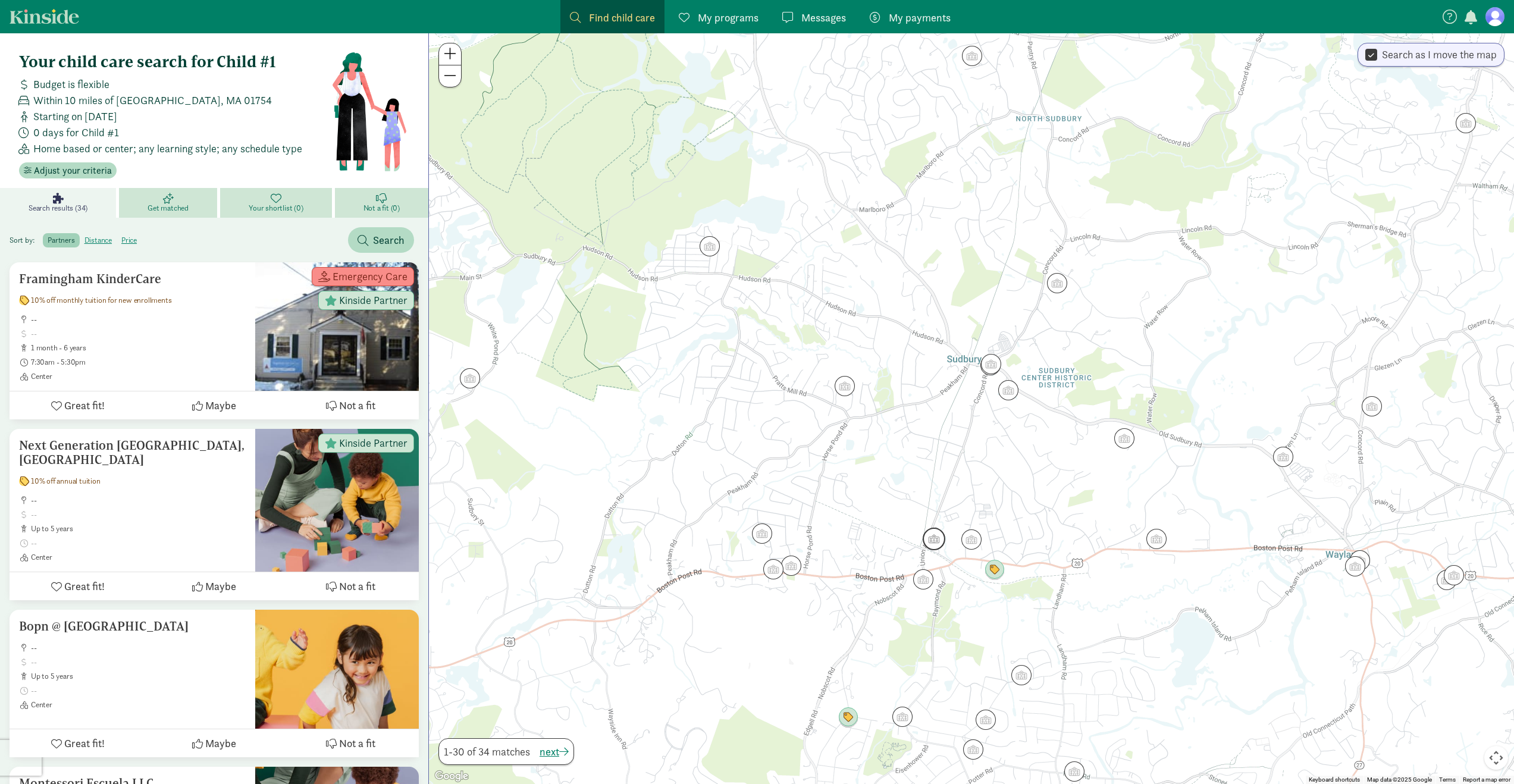
click at [929, 540] on img "Click to see details" at bounding box center [933, 538] width 22 height 22
click at [874, 550] on div "Bright Horizons @ Sudbury -- up to 5 years Center Great fit! Maybe Not a fit" at bounding box center [971, 408] width 1085 height 750
click at [968, 543] on img "Click to see details" at bounding box center [971, 539] width 22 height 22
click at [876, 548] on div "Sudbury Cooperative Preschool -- up to 5 years Center Great fit! Maybe Not a fit" at bounding box center [971, 408] width 1085 height 750
click at [787, 567] on img "Click to see details" at bounding box center [790, 565] width 22 height 22
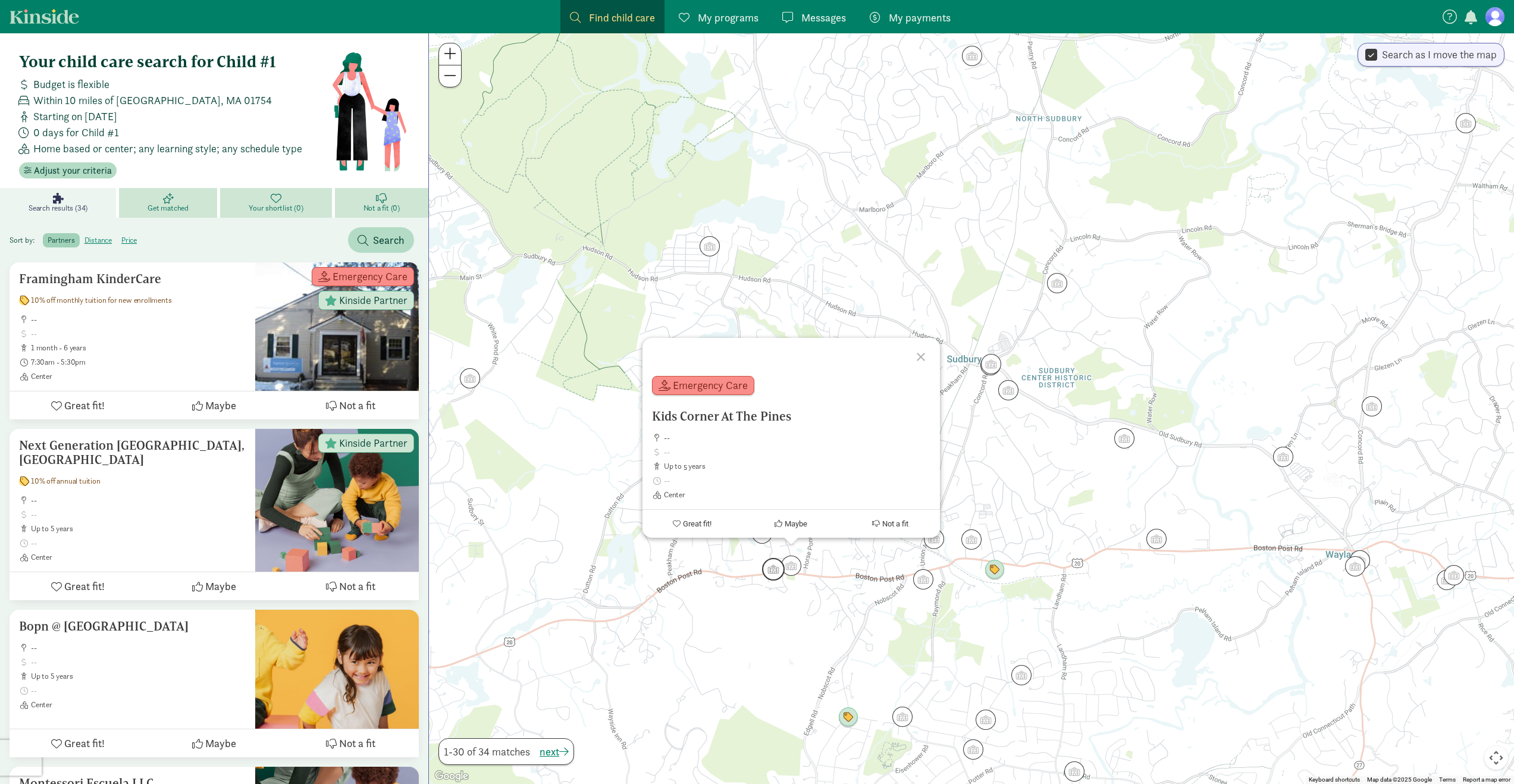
click at [771, 571] on img "Click to see details" at bounding box center [773, 569] width 22 height 22
click at [737, 590] on div "To navigate, press the arrow keys. Aruna's Place For Children -- up to 5 years …" at bounding box center [971, 408] width 1085 height 750
click at [763, 535] on img "Click to see details" at bounding box center [761, 533] width 22 height 22
click at [714, 574] on div "Zabavnova,Ekaterina -- up to 5 years Home based, Play based Great fit! Maybe No…" at bounding box center [971, 408] width 1085 height 750
click at [856, 387] on div at bounding box center [971, 408] width 1085 height 750
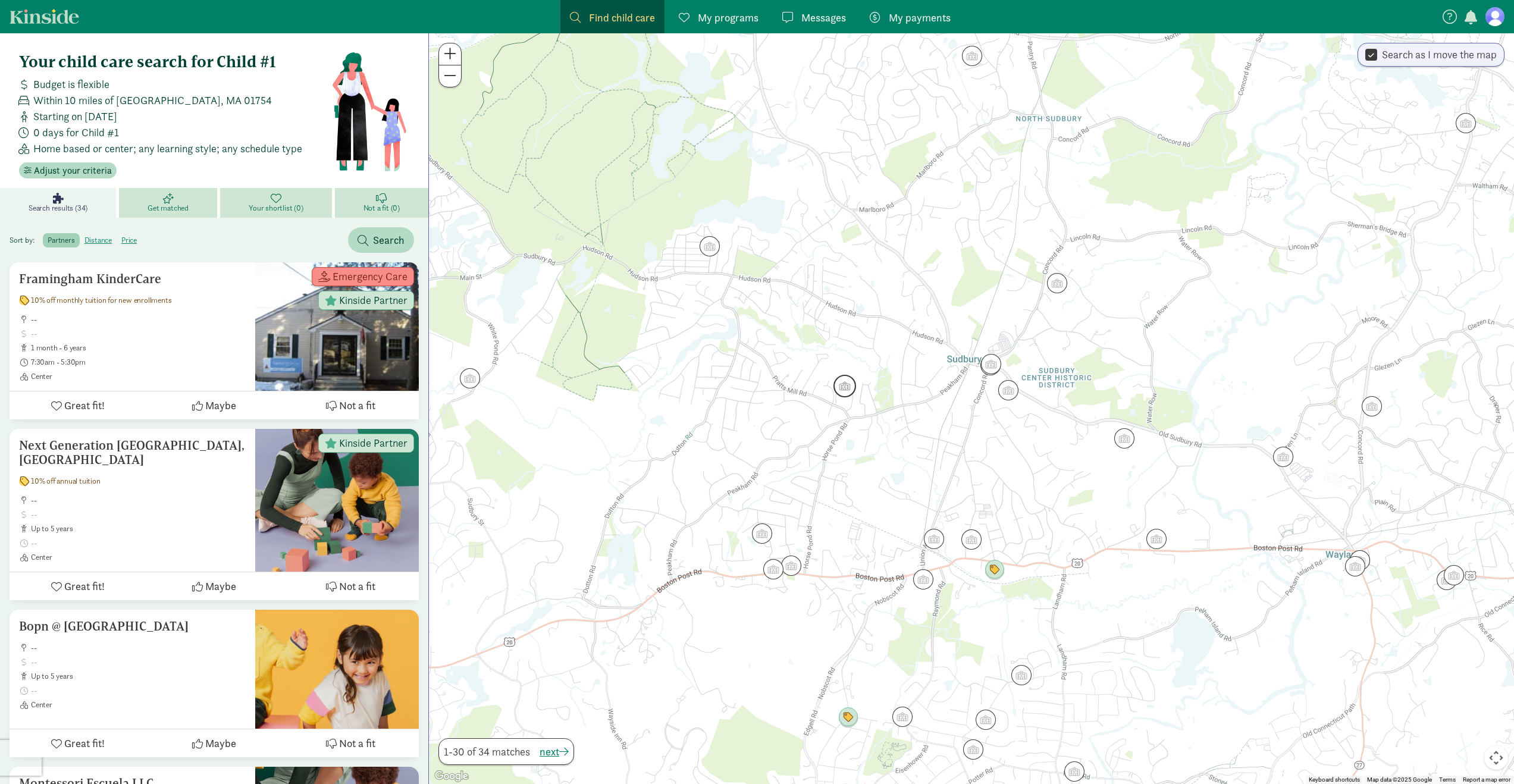
click at [852, 389] on img "Click to see details" at bounding box center [844, 385] width 22 height 22
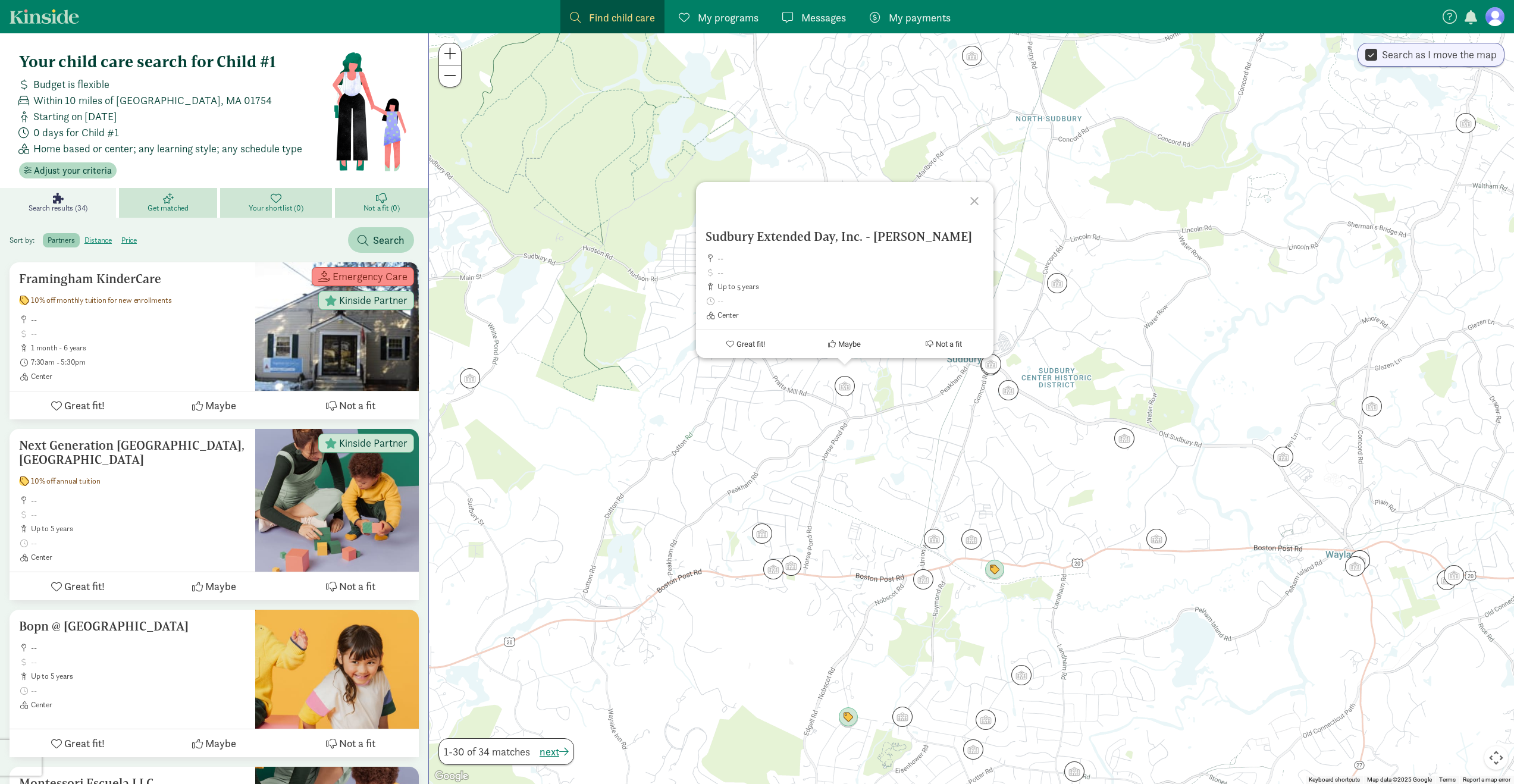
click at [880, 404] on div "Sudbury Extended Day, Inc. - Curtis -- up to 5 years Center Great fit! Maybe No…" at bounding box center [971, 408] width 1085 height 750
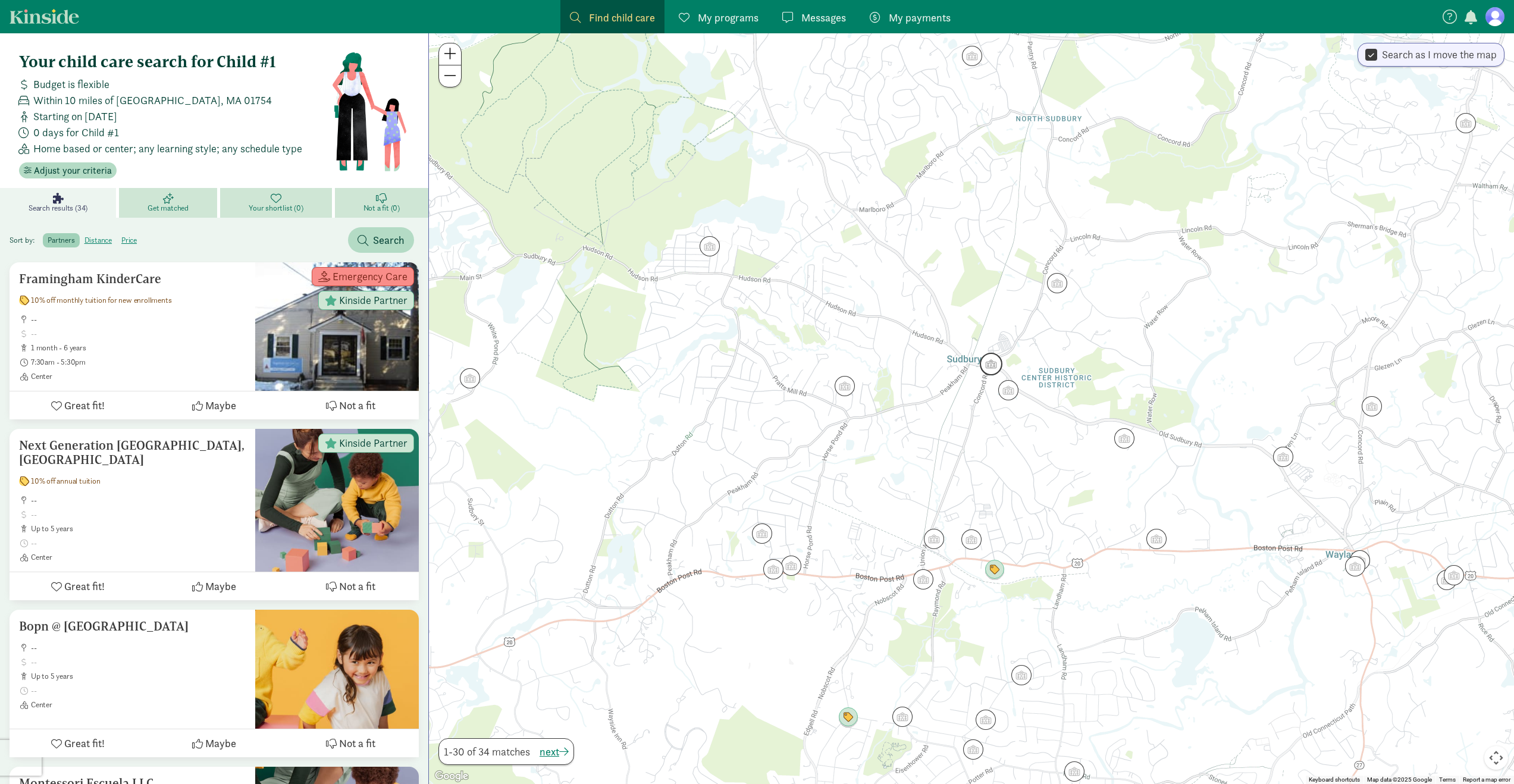
click at [992, 365] on img "Click to see details" at bounding box center [990, 364] width 22 height 22
click at [1008, 385] on img "Click to see details" at bounding box center [1008, 390] width 22 height 22
click at [940, 434] on div "To navigate, press the arrow keys. Sunny Hill Preschool -- up to 5 years Center…" at bounding box center [971, 408] width 1085 height 750
click at [1055, 281] on img "Click to see details" at bounding box center [1056, 283] width 22 height 22
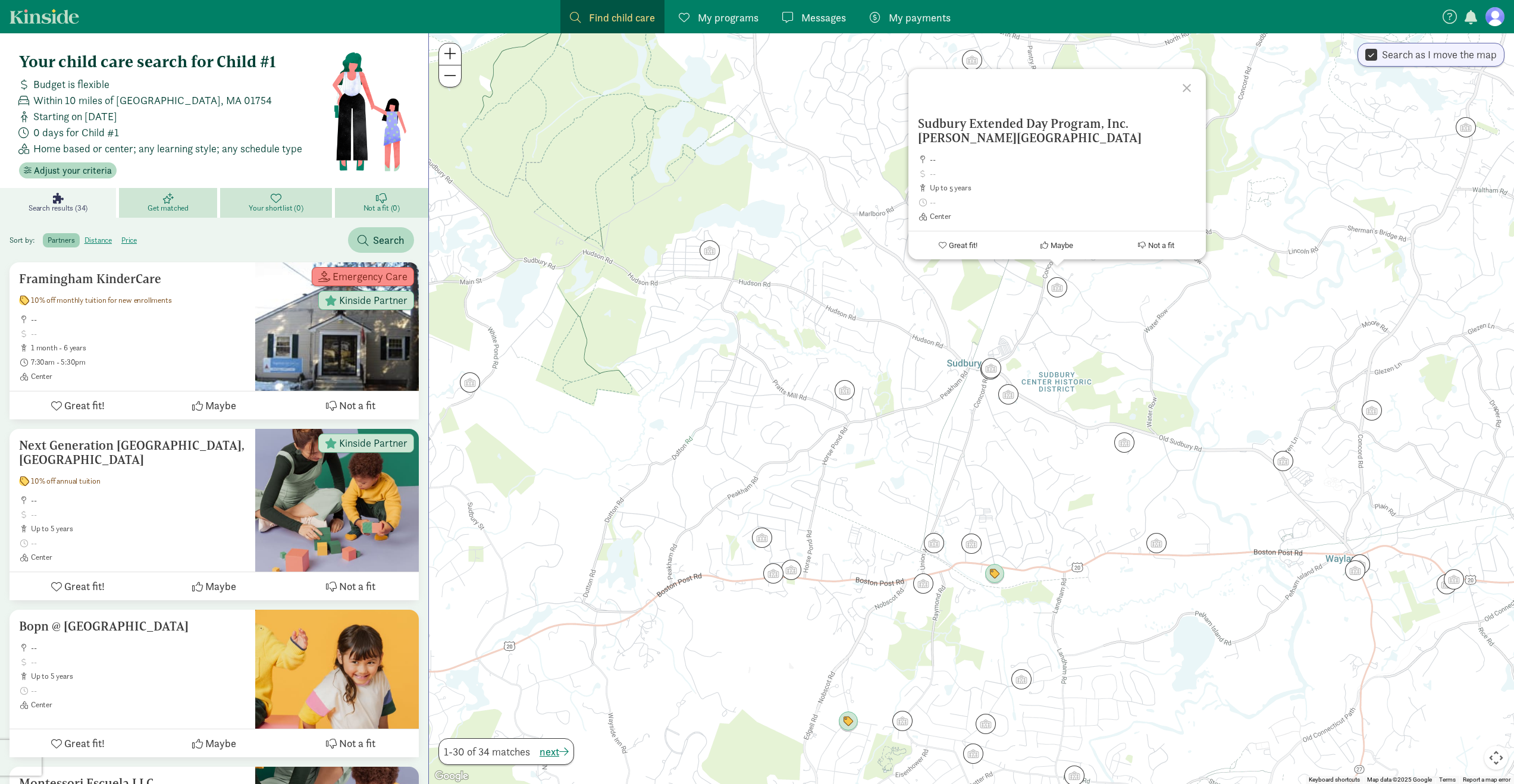
click at [892, 460] on div "Sudbury Extended Day Program, Inc. Nixon School -- up to 5 years Center Great f…" at bounding box center [971, 408] width 1085 height 750
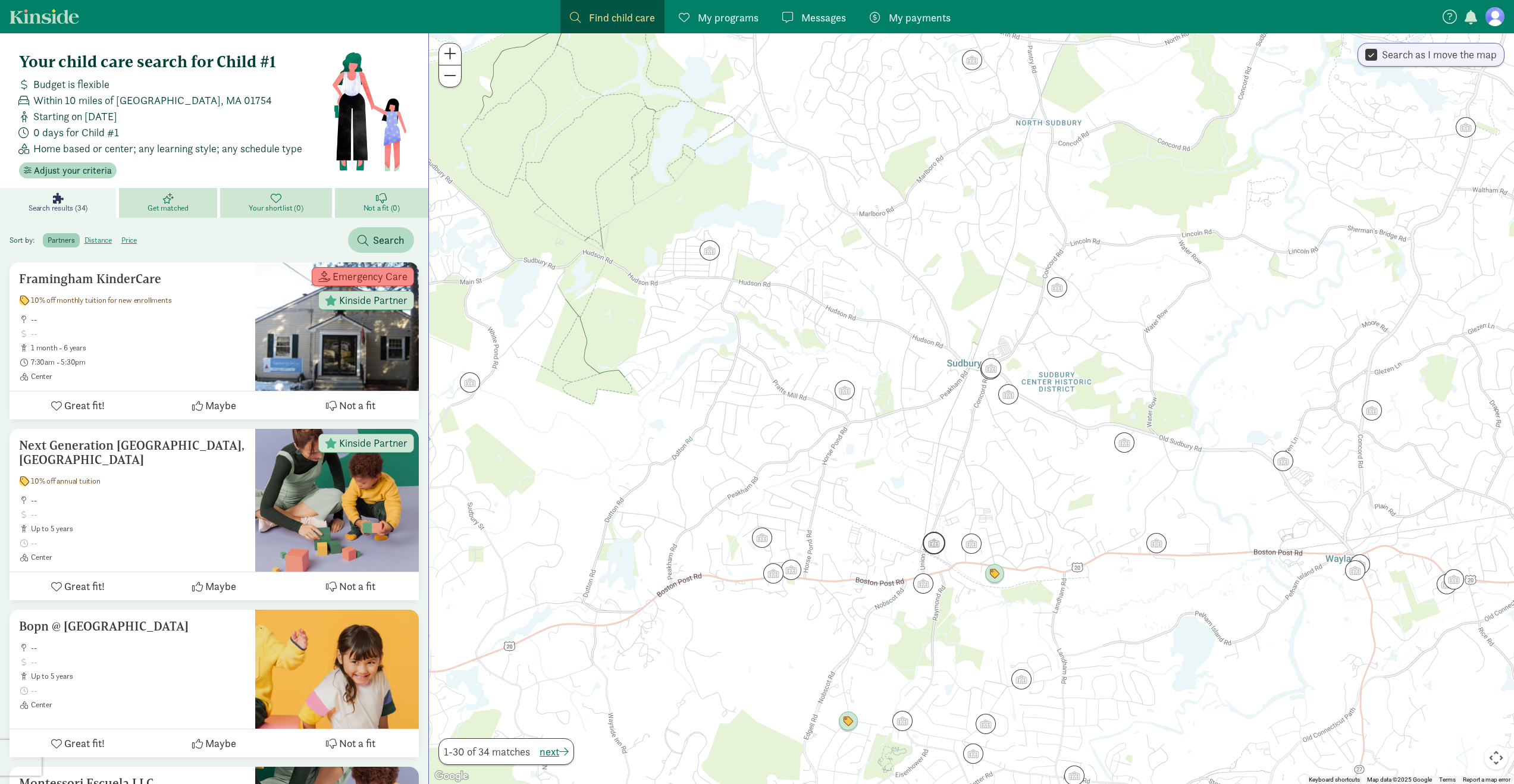
click at [937, 543] on img "Click to see details" at bounding box center [933, 543] width 22 height 22
click at [980, 543] on img "Click to see details" at bounding box center [971, 543] width 22 height 22
click at [999, 579] on img "Click to see details" at bounding box center [994, 573] width 22 height 22
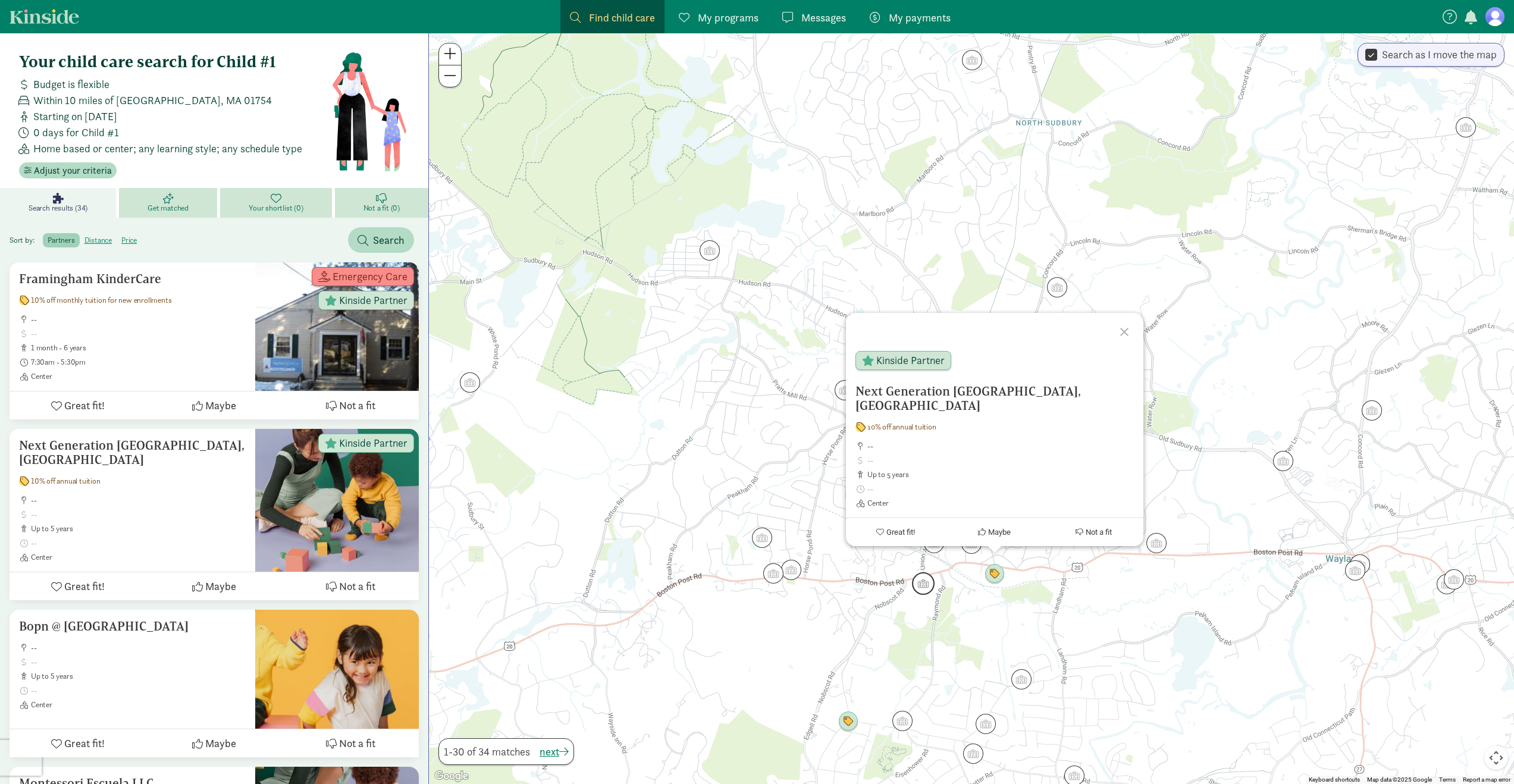
click at [921, 587] on img "Click to see details" at bounding box center [923, 583] width 22 height 22
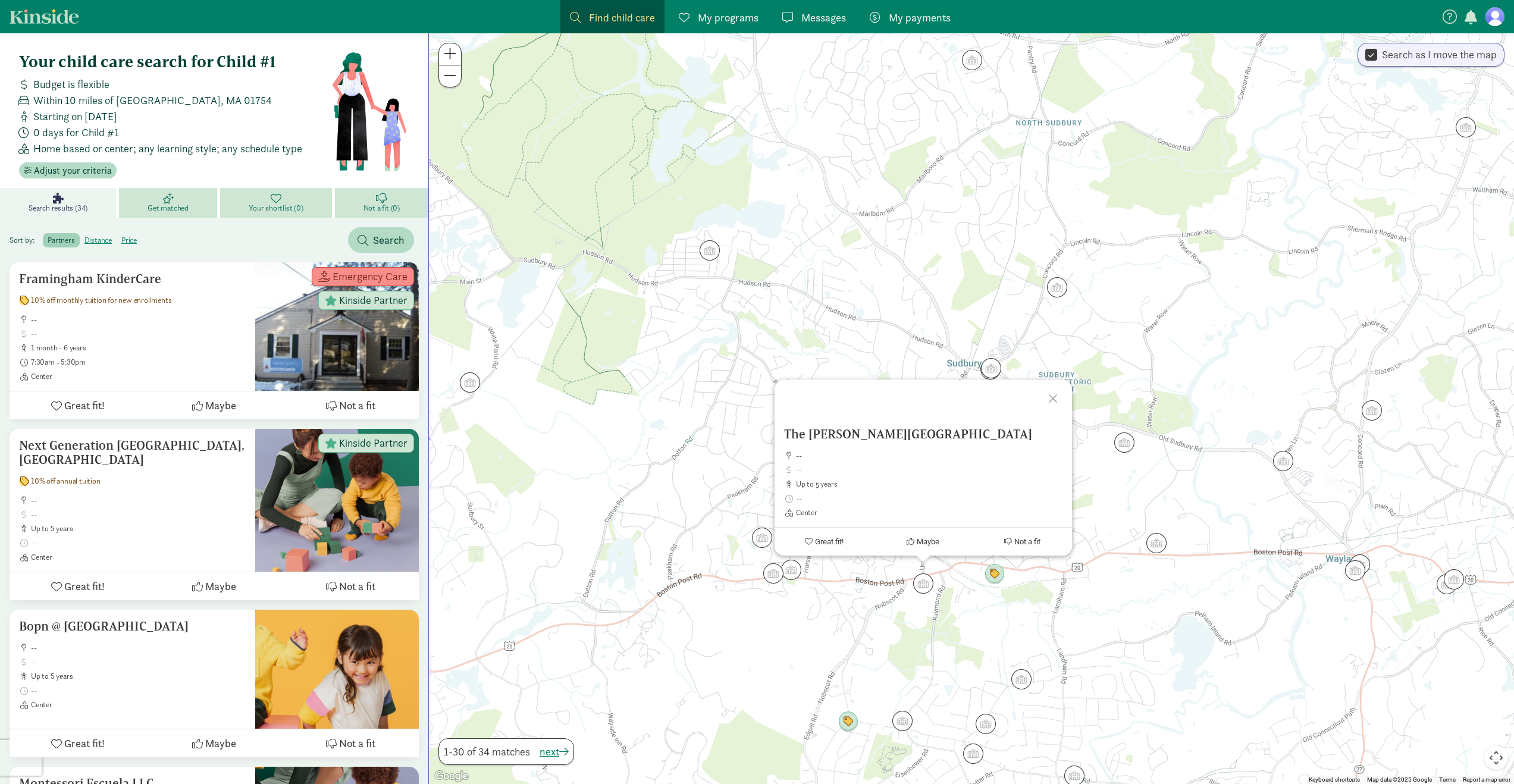
click at [882, 633] on div "To navigate, press the arrow keys. The Goddard School -- up to 5 years Center G…" at bounding box center [971, 408] width 1085 height 750
click at [850, 726] on img "Click to see details" at bounding box center [847, 721] width 22 height 22
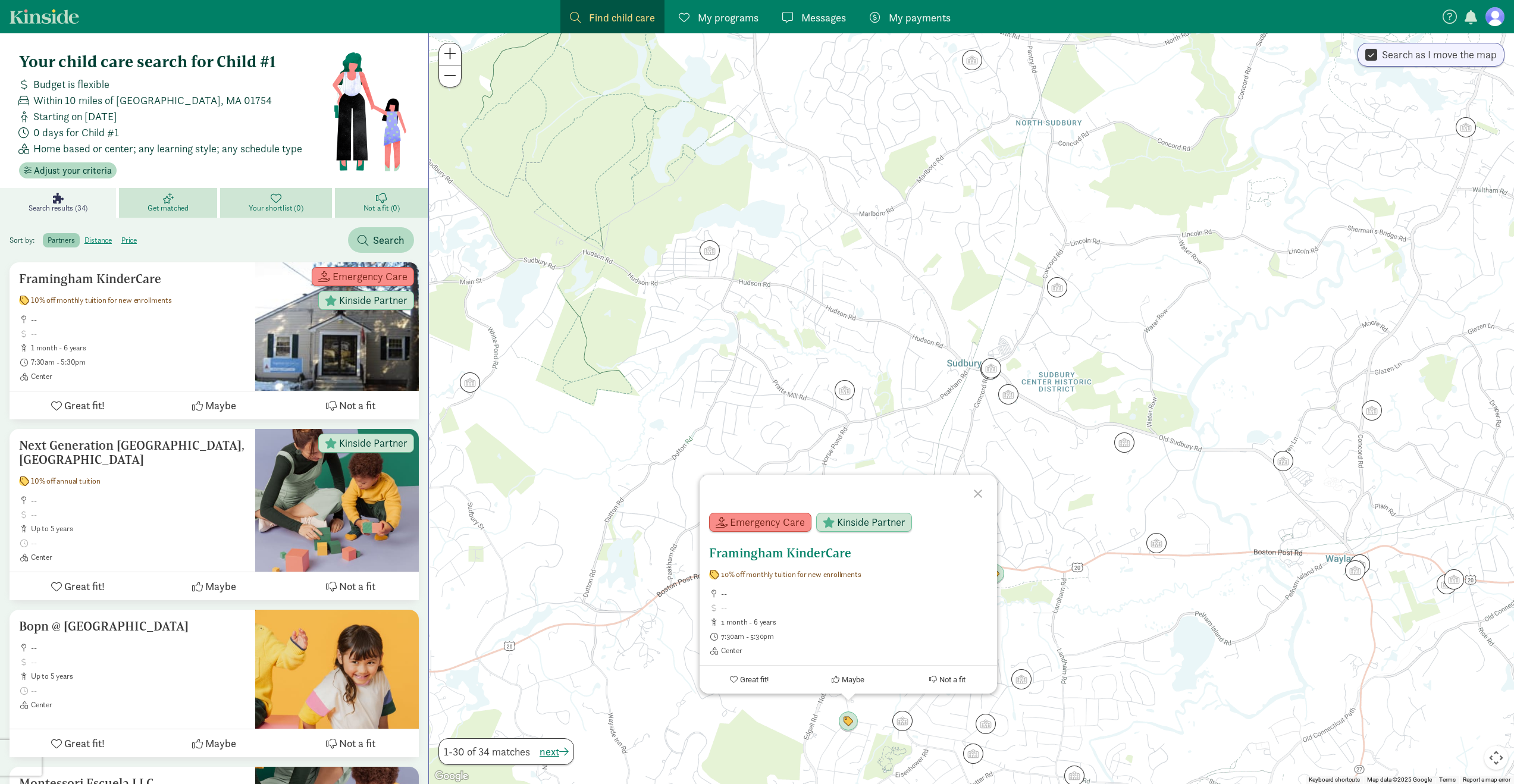
click at [794, 552] on h5 "Framingham KinderCare" at bounding box center [848, 553] width 278 height 15
